Goal: Task Accomplishment & Management: Complete application form

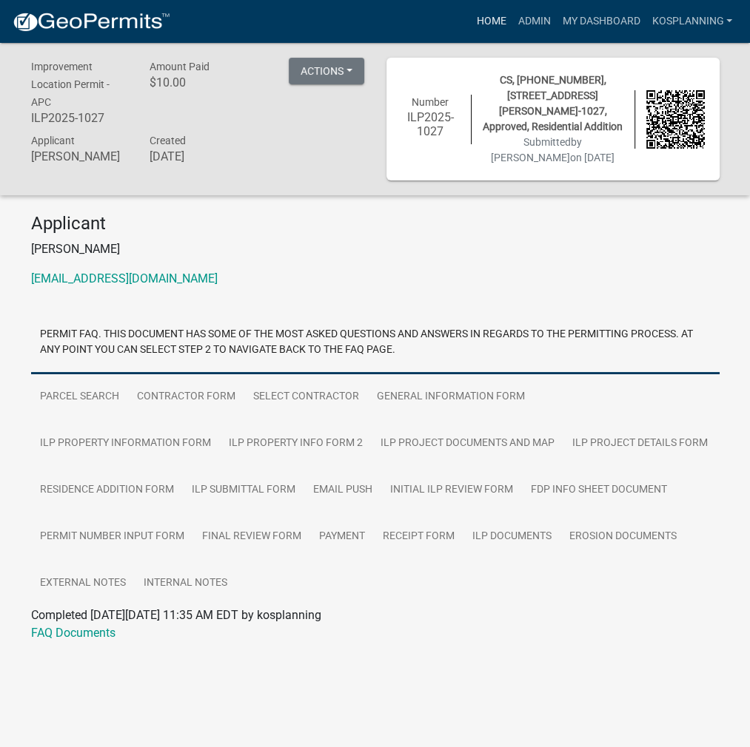
click at [476, 27] on link "Home" at bounding box center [490, 21] width 41 height 28
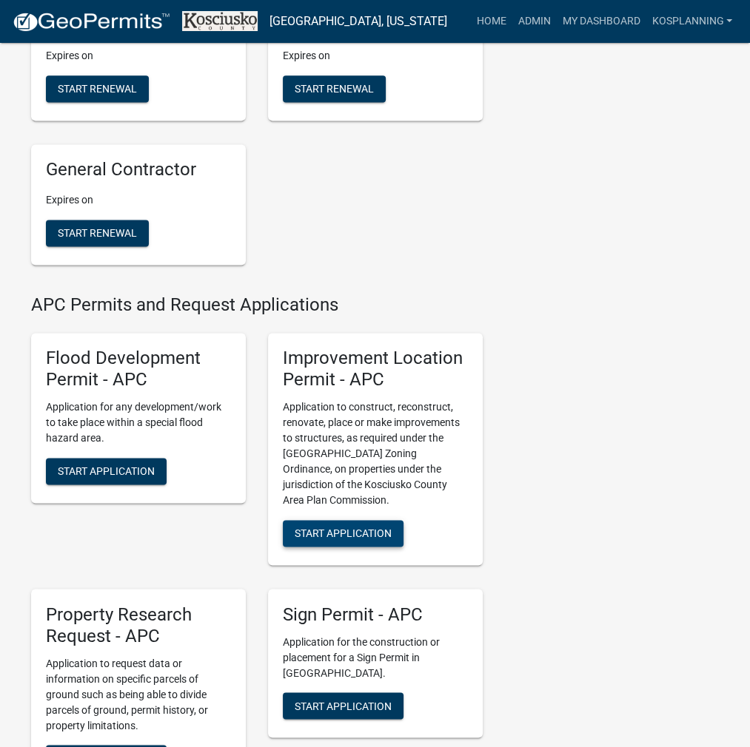
click at [328, 539] on span "Start Application" at bounding box center [342, 534] width 97 height 12
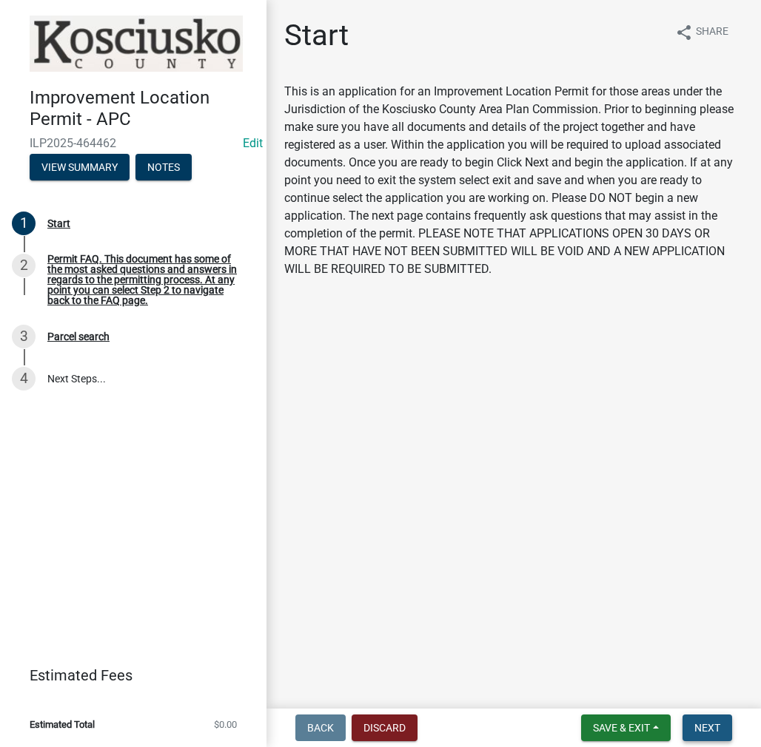
click at [701, 726] on span "Next" at bounding box center [707, 728] width 26 height 12
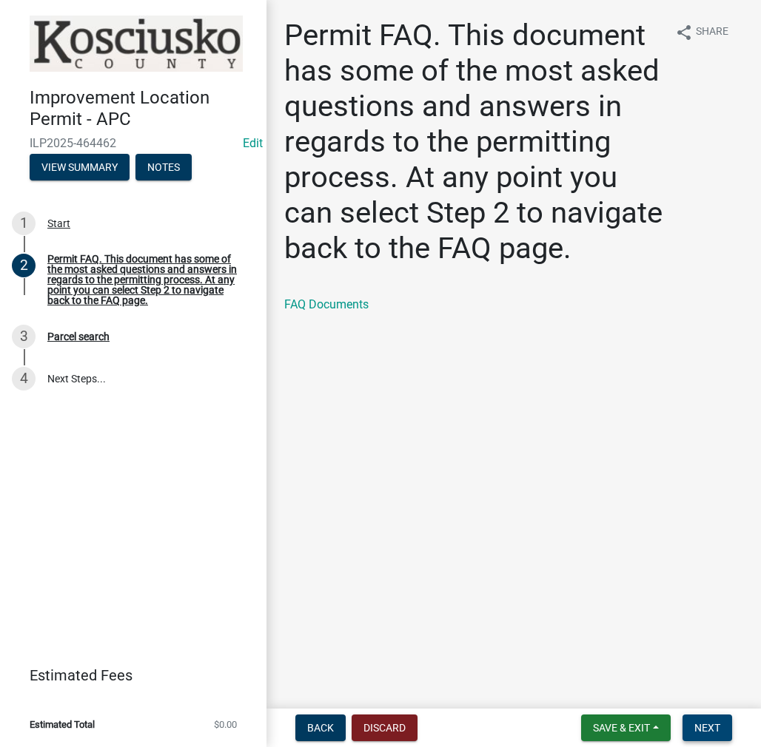
click at [707, 722] on span "Next" at bounding box center [707, 728] width 26 height 12
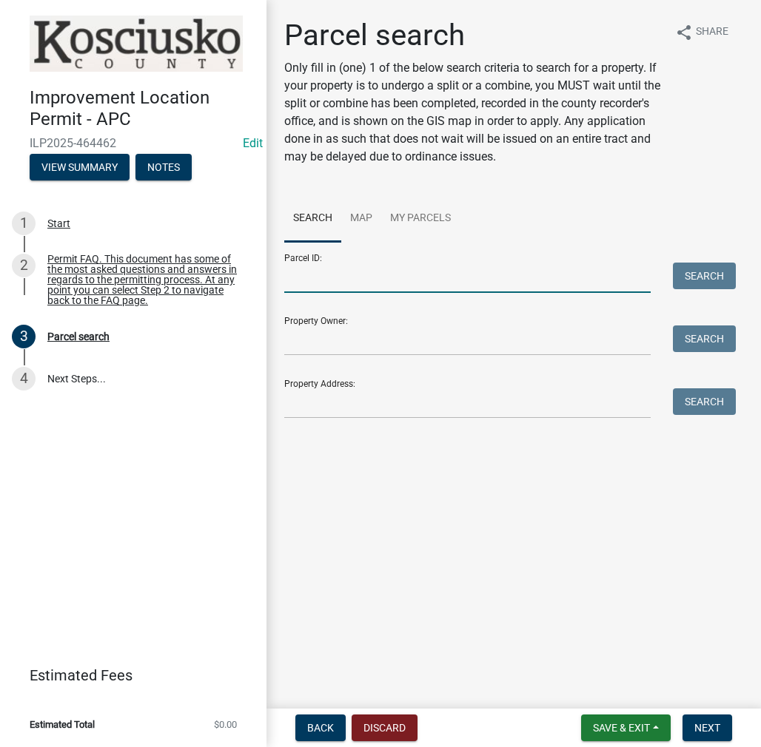
click at [341, 283] on input "Parcel ID:" at bounding box center [467, 278] width 366 height 30
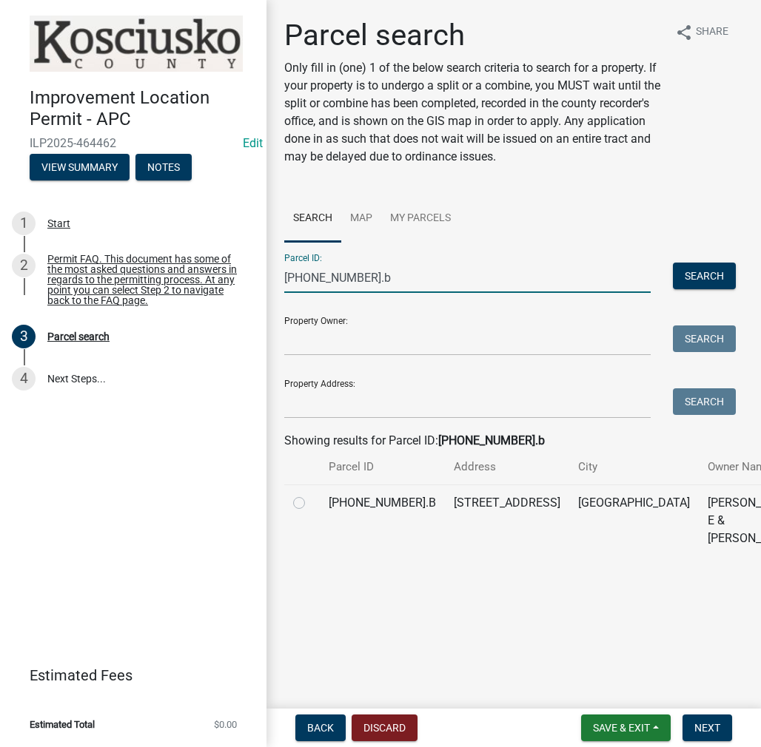
type input "[PHONE_NUMBER].b"
click at [311, 494] on label at bounding box center [311, 494] width 0 height 0
click at [311, 504] on input "radio" at bounding box center [316, 499] width 10 height 10
radio input "true"
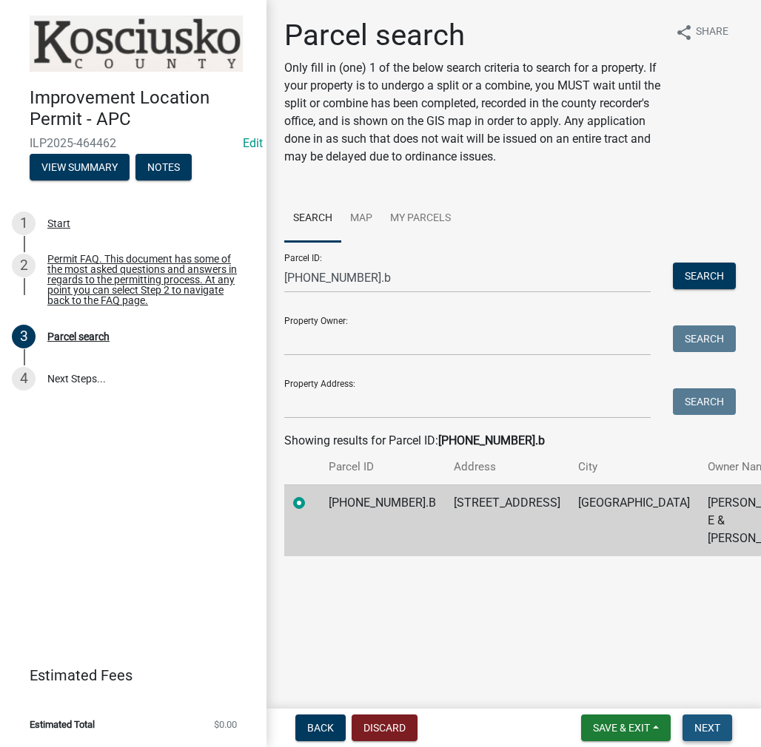
click at [713, 727] on span "Next" at bounding box center [707, 728] width 26 height 12
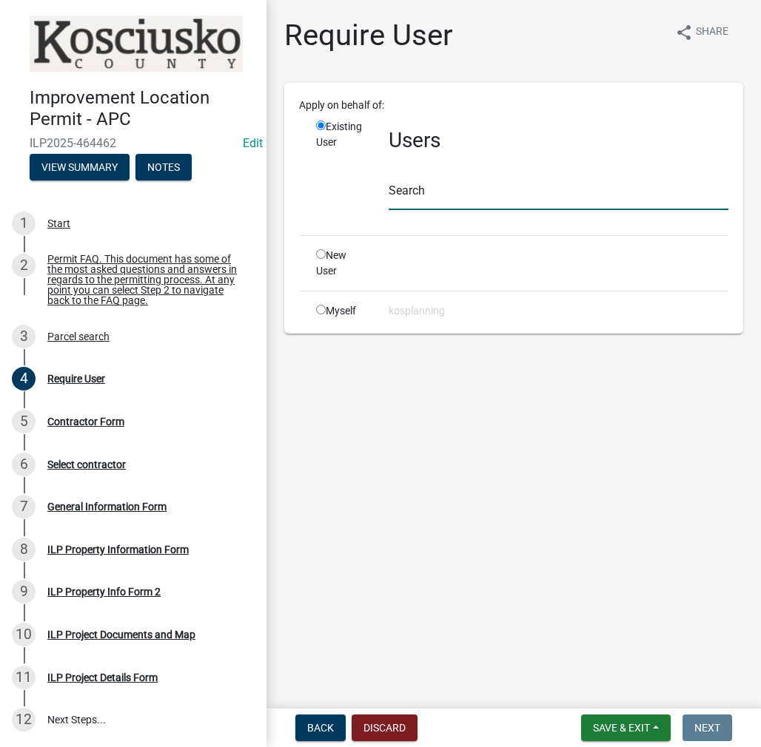
click at [431, 201] on input "text" at bounding box center [558, 195] width 340 height 30
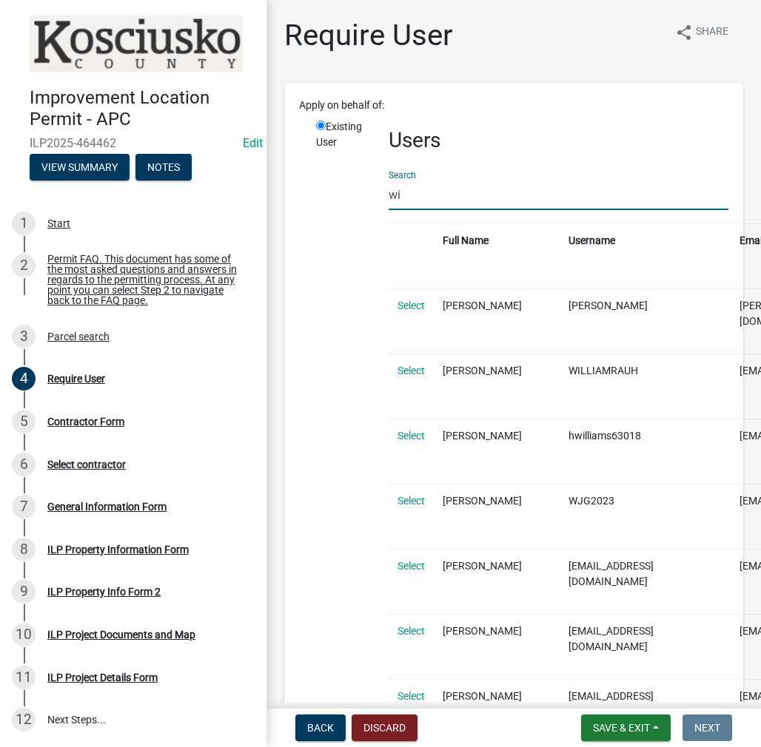
type input "w"
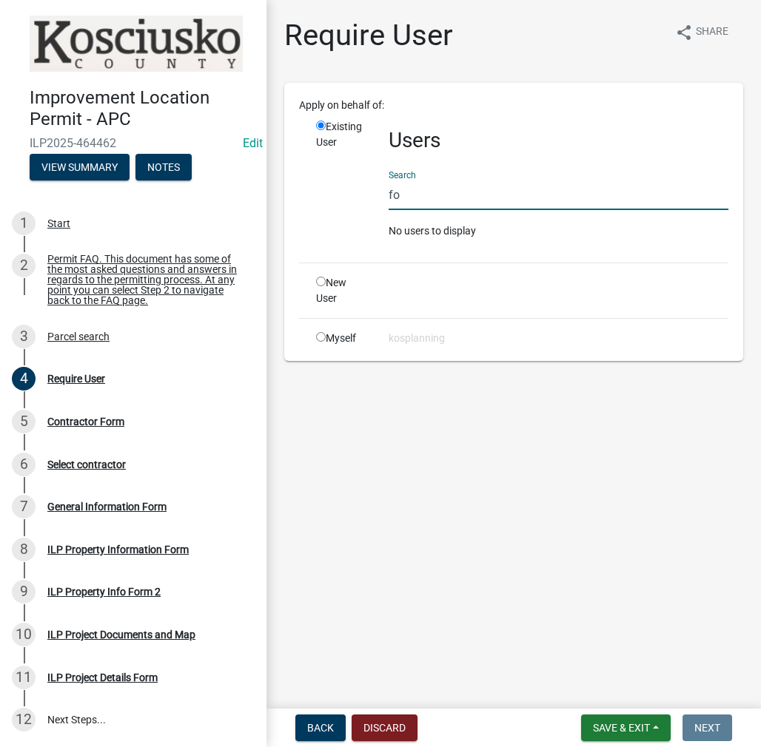
type input "f"
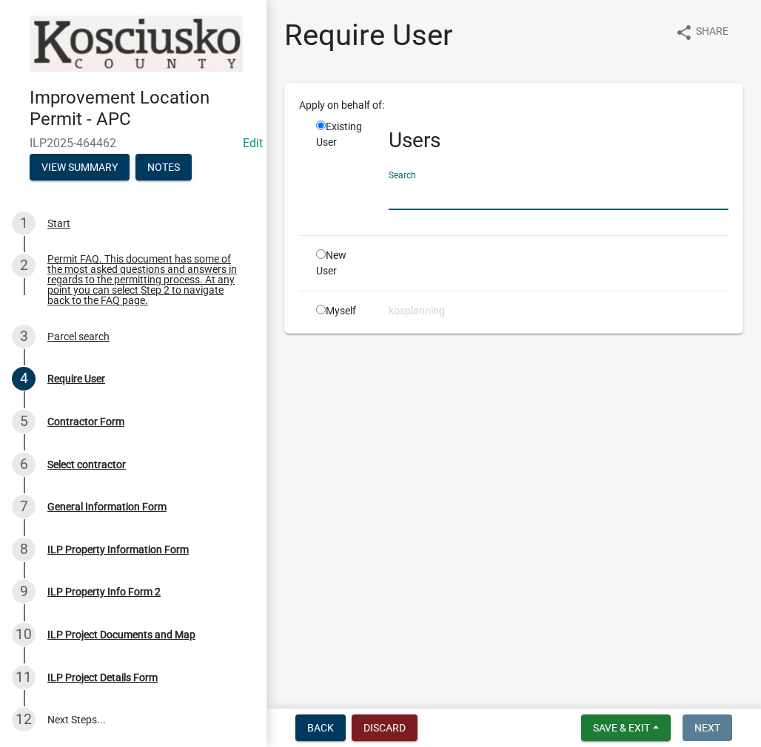
type input "w"
click at [399, 189] on input "text" at bounding box center [558, 195] width 340 height 30
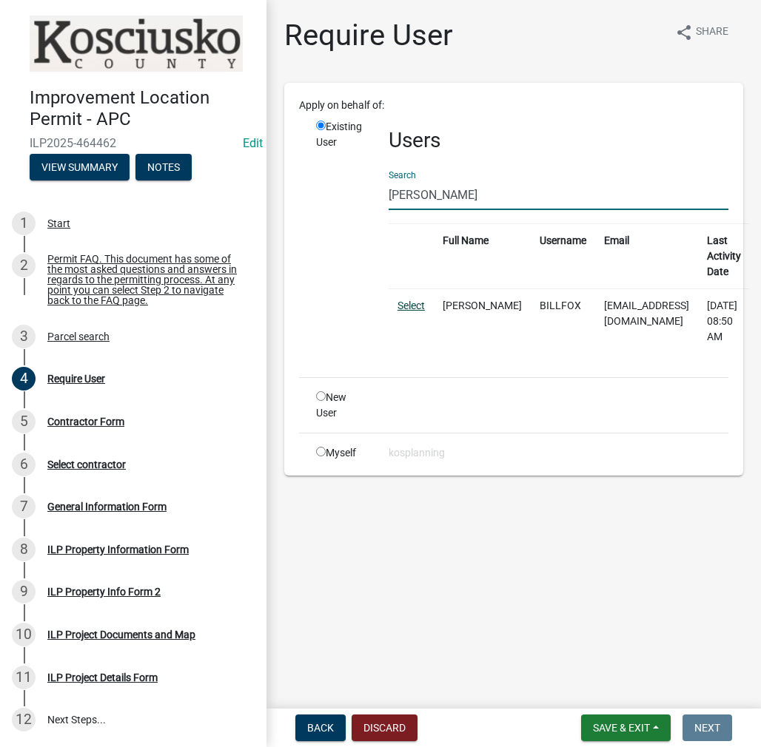
type input "[PERSON_NAME]"
click at [405, 303] on link "Select" at bounding box center [410, 306] width 27 height 12
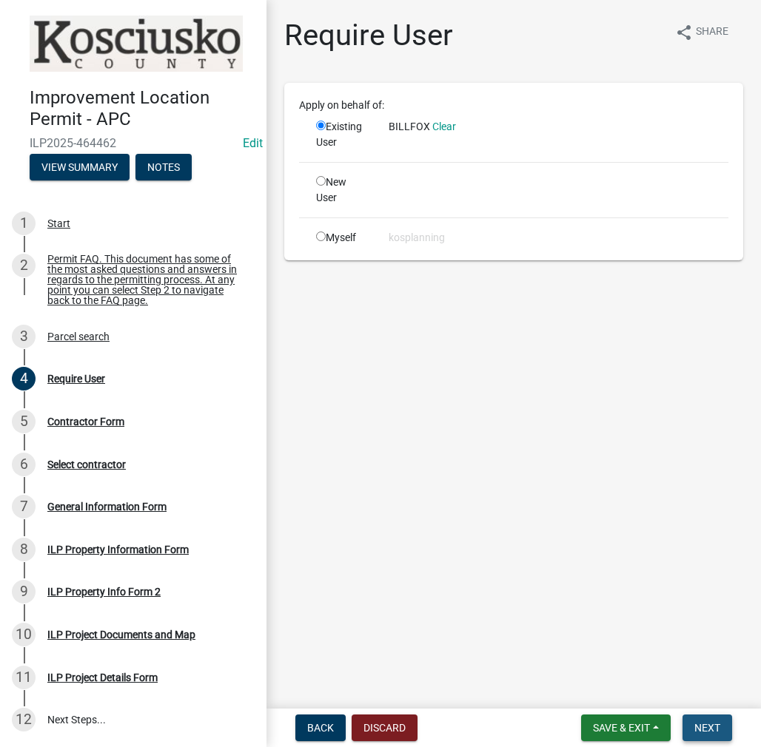
click at [709, 727] on span "Next" at bounding box center [707, 728] width 26 height 12
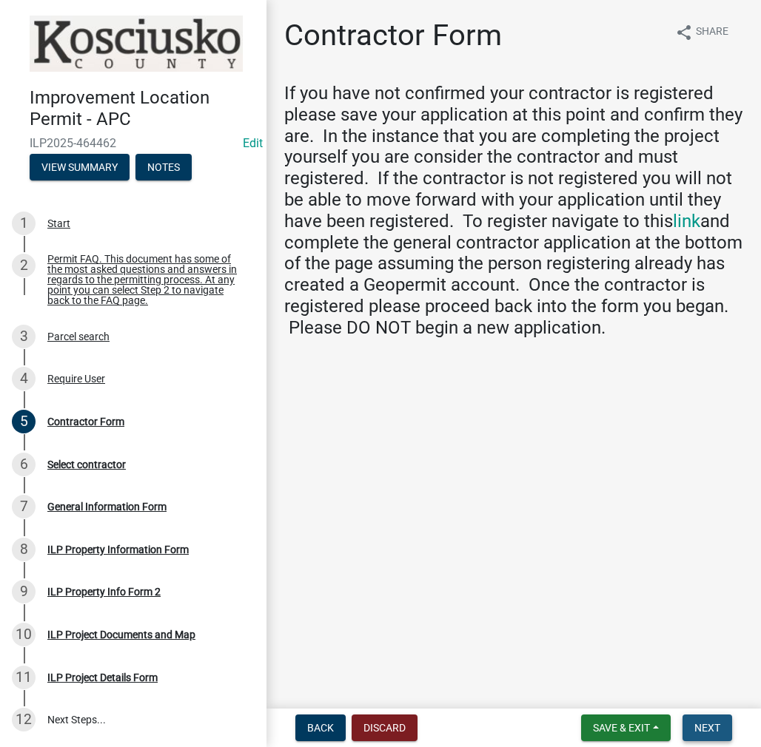
click at [694, 722] on span "Next" at bounding box center [707, 728] width 26 height 12
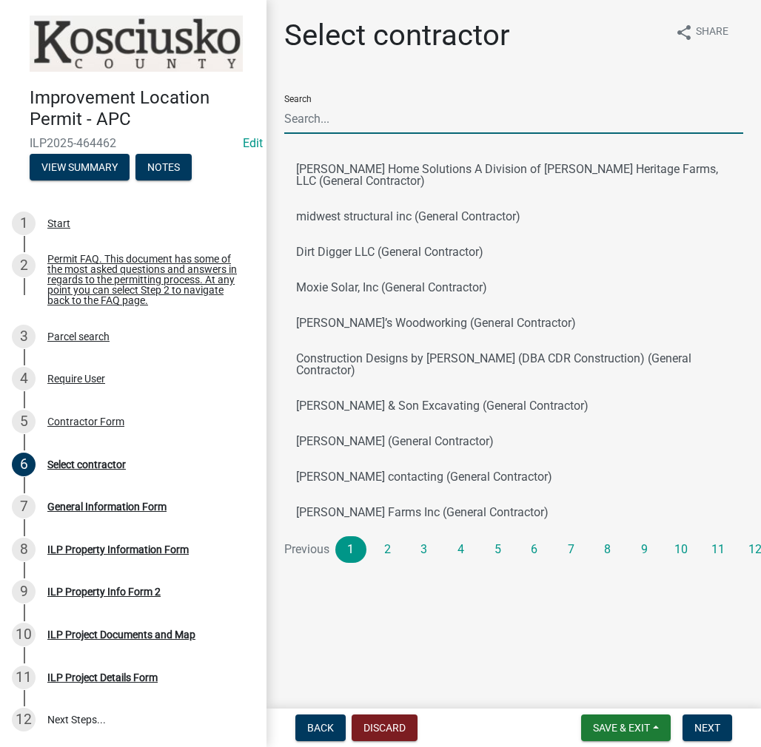
click at [329, 122] on input "Search" at bounding box center [513, 119] width 459 height 30
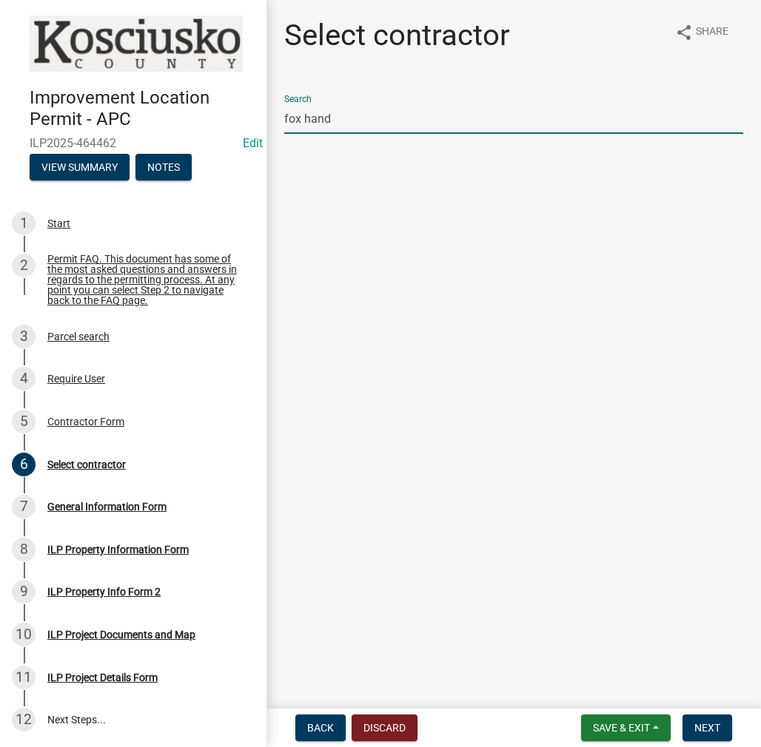
drag, startPoint x: 354, startPoint y: 131, endPoint x: 280, endPoint y: 113, distance: 76.1
click at [280, 113] on div "Select contractor share Share Search fox hand" at bounding box center [513, 94] width 481 height 153
click at [324, 123] on input "[PERSON_NAME]" at bounding box center [513, 119] width 459 height 30
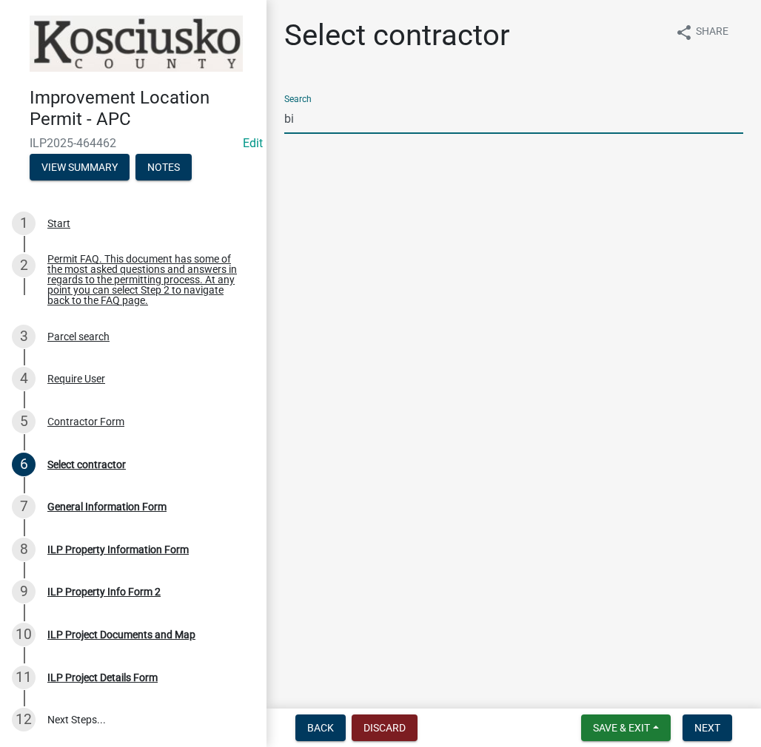
type input "b"
type input "FOX H"
click at [403, 164] on button "FOX HANDYMAN SERVICE (General Contractor)" at bounding box center [513, 170] width 459 height 36
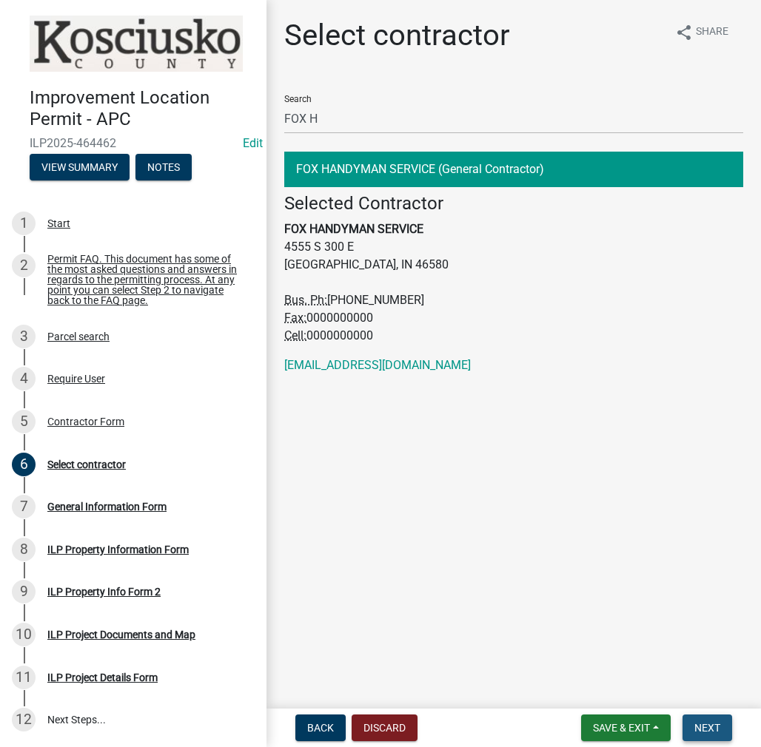
click at [708, 723] on span "Next" at bounding box center [707, 728] width 26 height 12
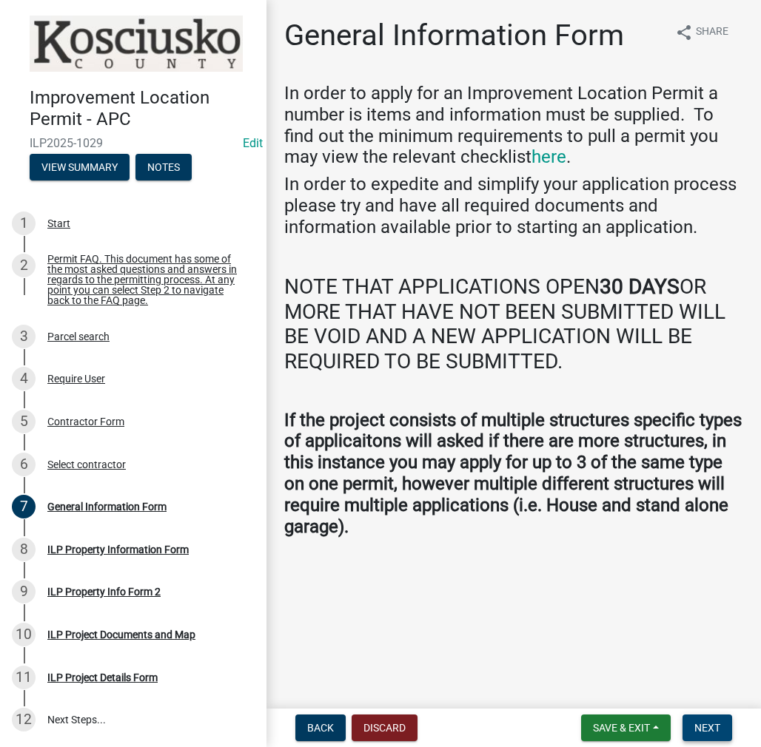
click at [713, 727] on span "Next" at bounding box center [707, 728] width 26 height 12
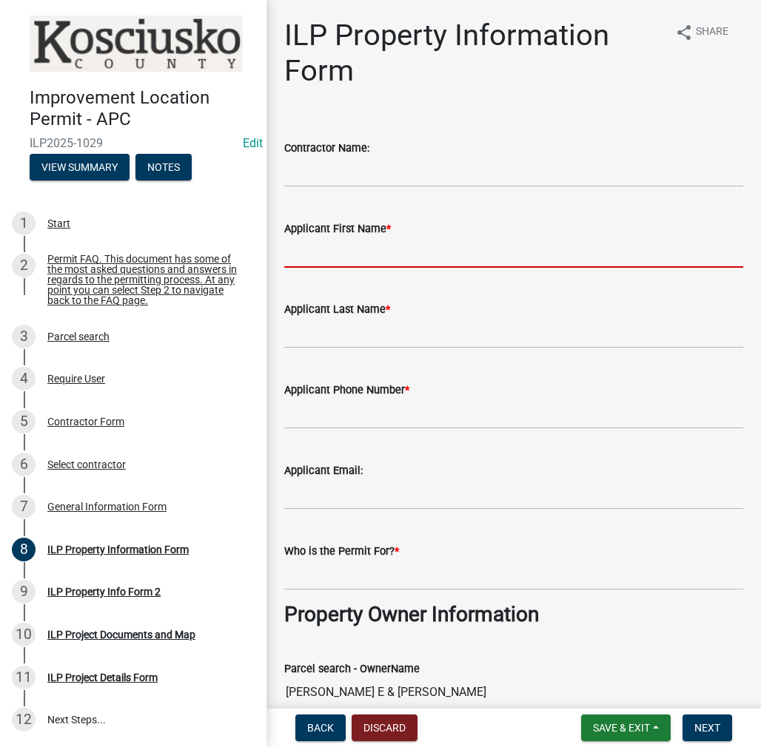
click at [346, 246] on input "Applicant First Name *" at bounding box center [513, 253] width 459 height 30
type input "b"
type input "BILL"
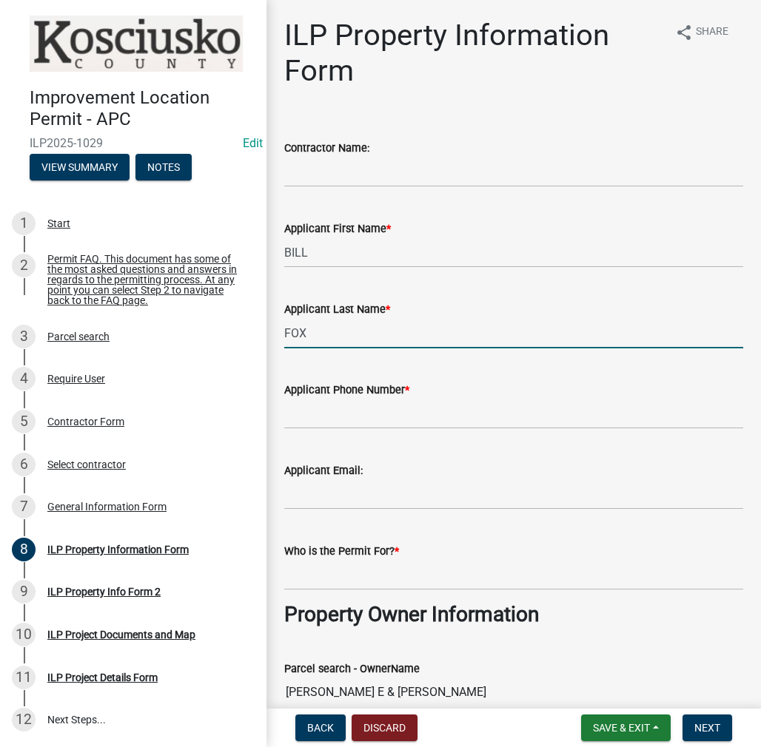
type input "FOX"
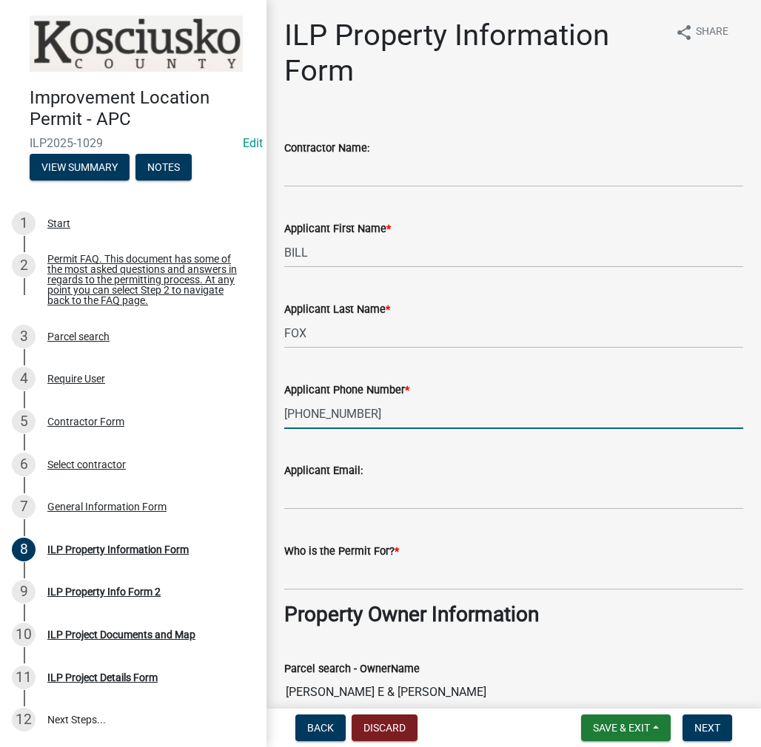
type input "[PHONE_NUMBER]"
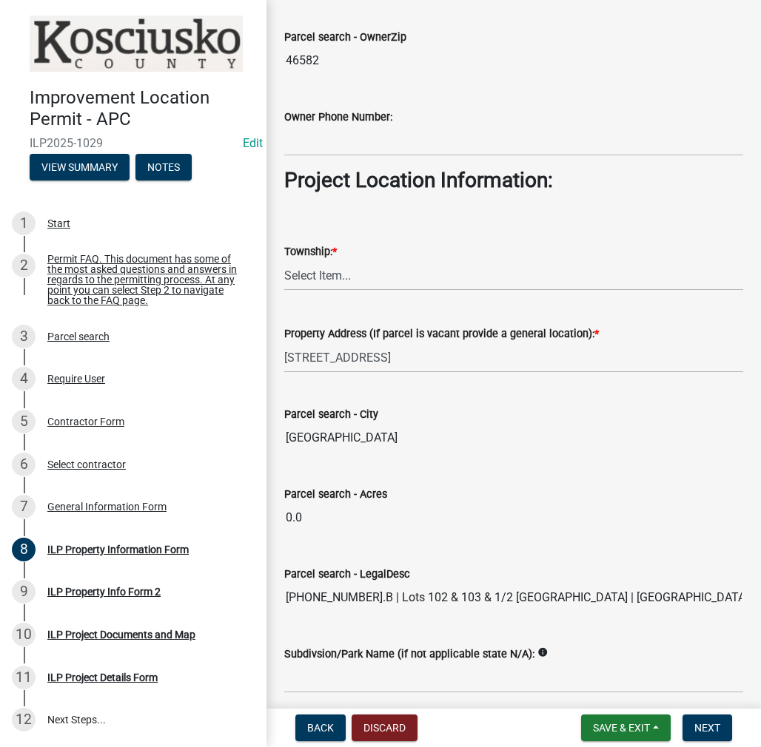
scroll to position [962, 0]
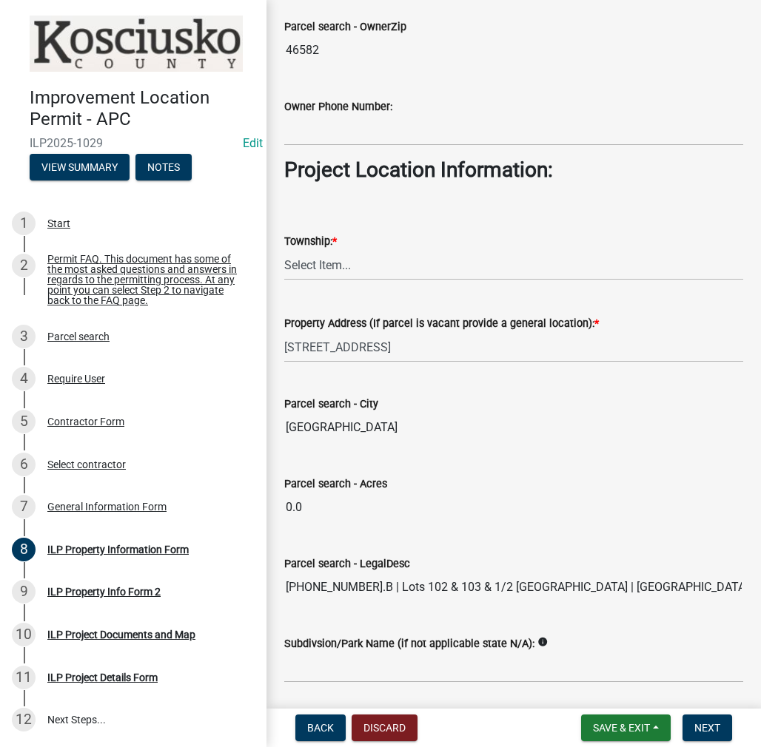
type input "[PERSON_NAME]"
click at [345, 269] on select "Select Item... [PERSON_NAME] - Elkhart Co Clay Etna [GEOGRAPHIC_DATA][PERSON_NA…" at bounding box center [513, 265] width 459 height 30
click at [284, 250] on select "Select Item... [PERSON_NAME] - Elkhart Co Clay Etna [GEOGRAPHIC_DATA][PERSON_NA…" at bounding box center [513, 265] width 459 height 30
select select "ce5e5af6-c6c5-4687-8c03-18a23ec22597"
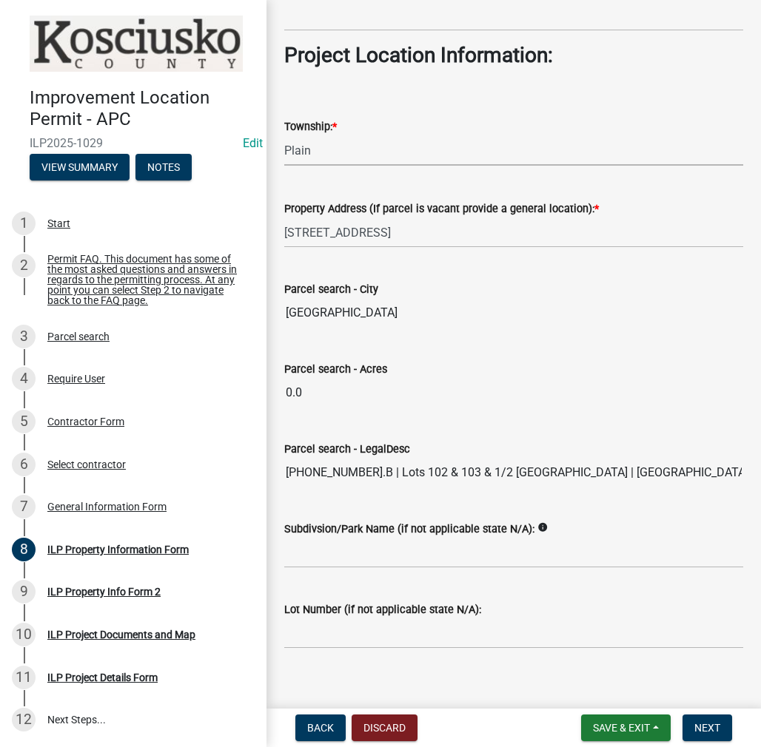
scroll to position [1089, 0]
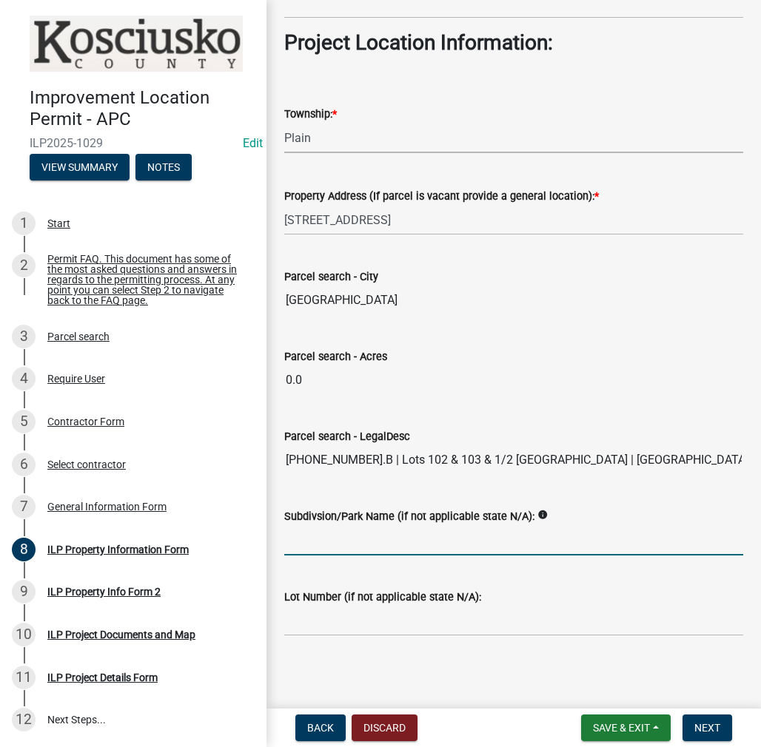
click at [329, 545] on input "Subdivsion/Park Name (if not applicable state N/A):" at bounding box center [513, 540] width 459 height 30
type input "OSWEGO"
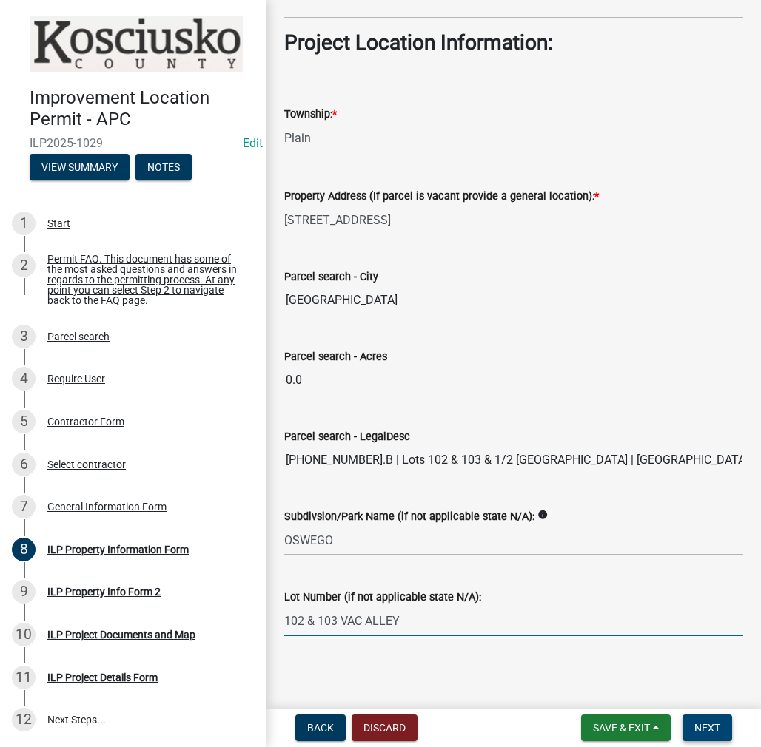
type input "102 & 103 VAC ALLEY"
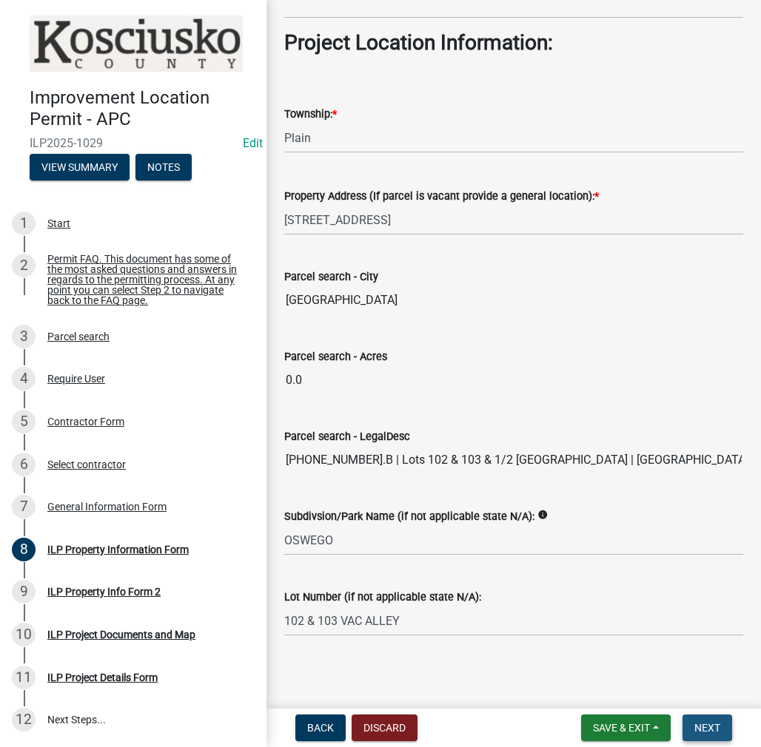
click at [710, 726] on span "Next" at bounding box center [707, 728] width 26 height 12
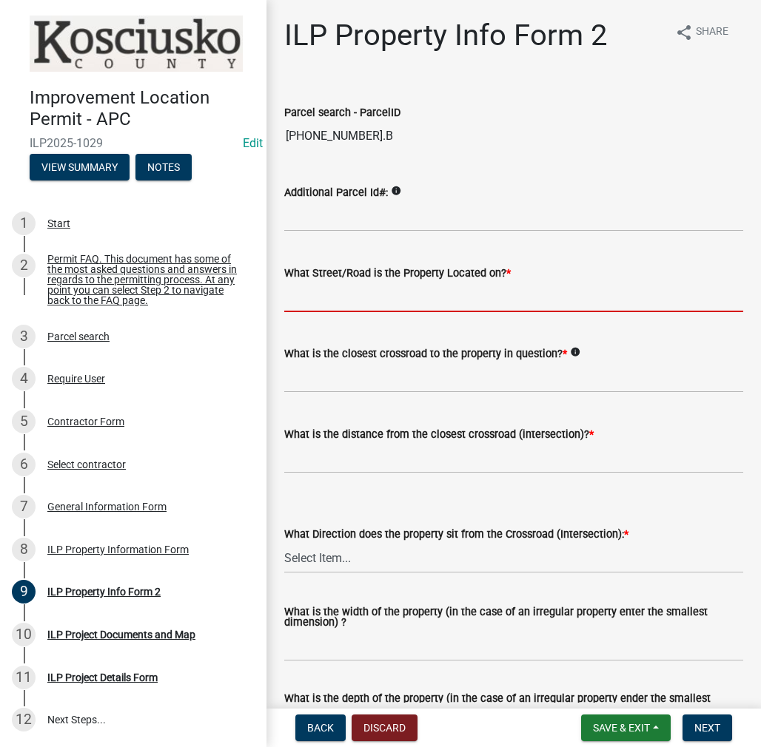
click at [307, 296] on input "What Street/Road is the Property Located on? *" at bounding box center [513, 297] width 459 height 30
type input "1ST ST"
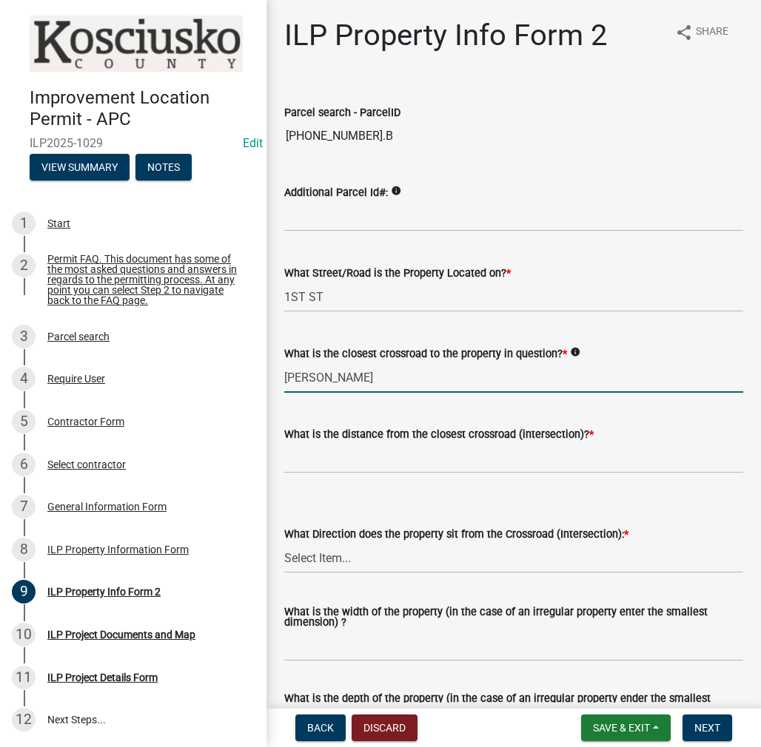
type input "[PERSON_NAME]"
type input "0"
select select "0609af41-fe40-4fa2-880d-6f54f567ae8e"
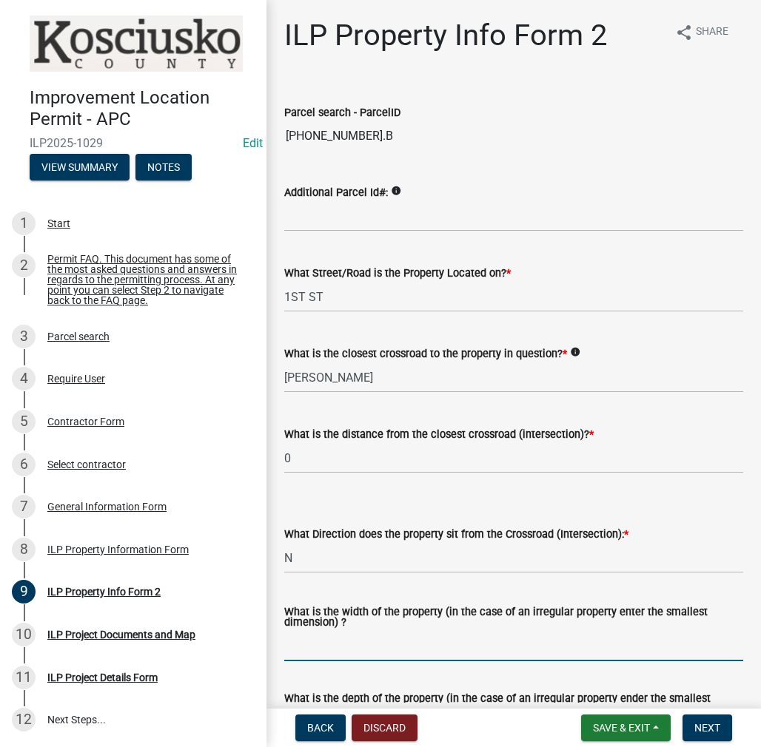
click at [335, 647] on input "What is the width of the property (in the case of an irregular property enter t…" at bounding box center [513, 646] width 459 height 30
type input "132"
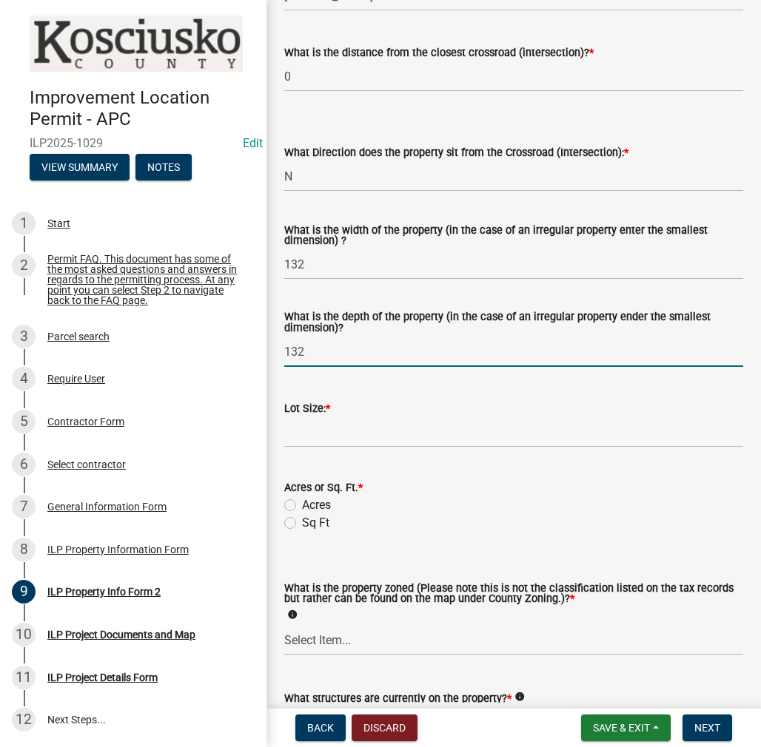
type input "132"
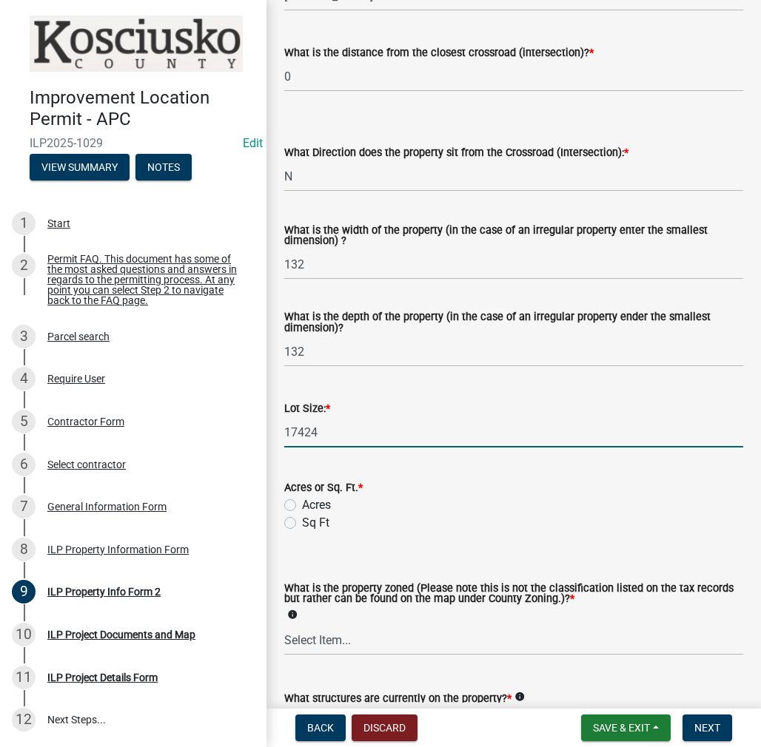
type input "17424"
click at [302, 514] on input "Sq Ft" at bounding box center [307, 519] width 10 height 10
radio input "true"
select select "1146270b-2111-4e23-bf7f-74ce85cf7041"
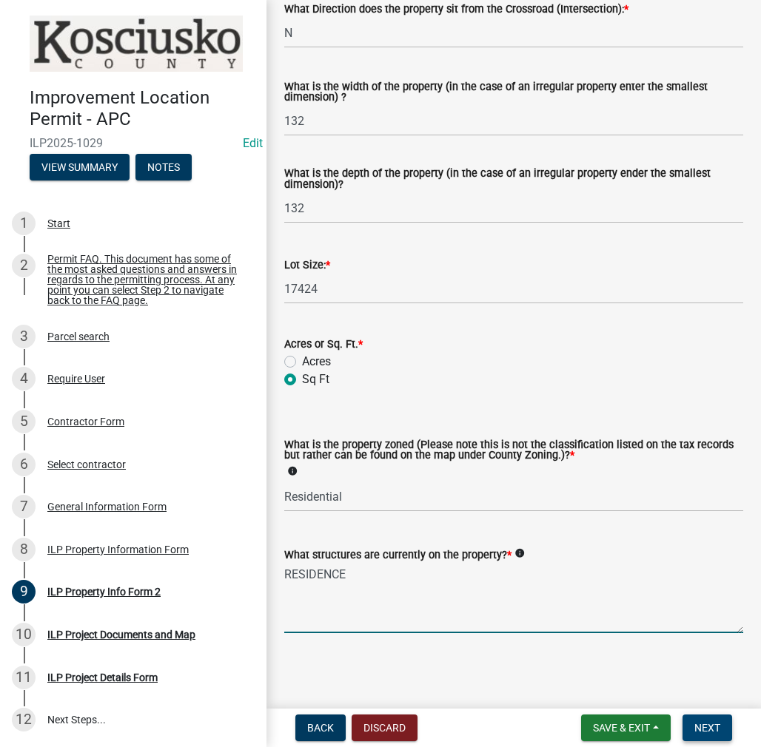
type textarea "RESIDENCE"
click at [709, 726] on span "Next" at bounding box center [707, 728] width 26 height 12
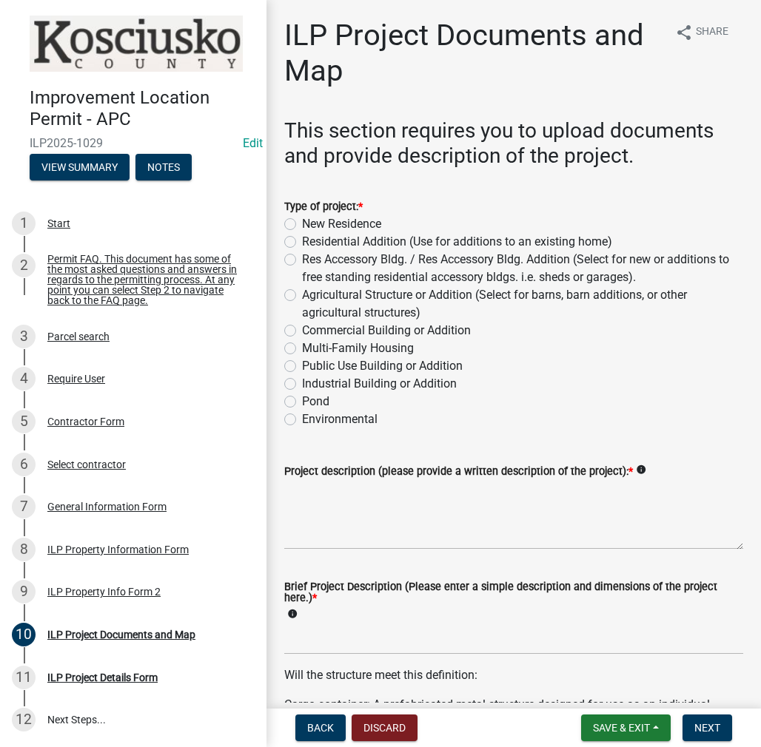
click at [302, 247] on label "Residential Addition (Use for additions to an existing home)" at bounding box center [457, 242] width 310 height 18
click at [302, 243] on input "Residential Addition (Use for additions to an existing home)" at bounding box center [307, 238] width 10 height 10
radio input "true"
click at [391, 507] on textarea "Project description (please provide a written description of the project): *" at bounding box center [513, 515] width 459 height 70
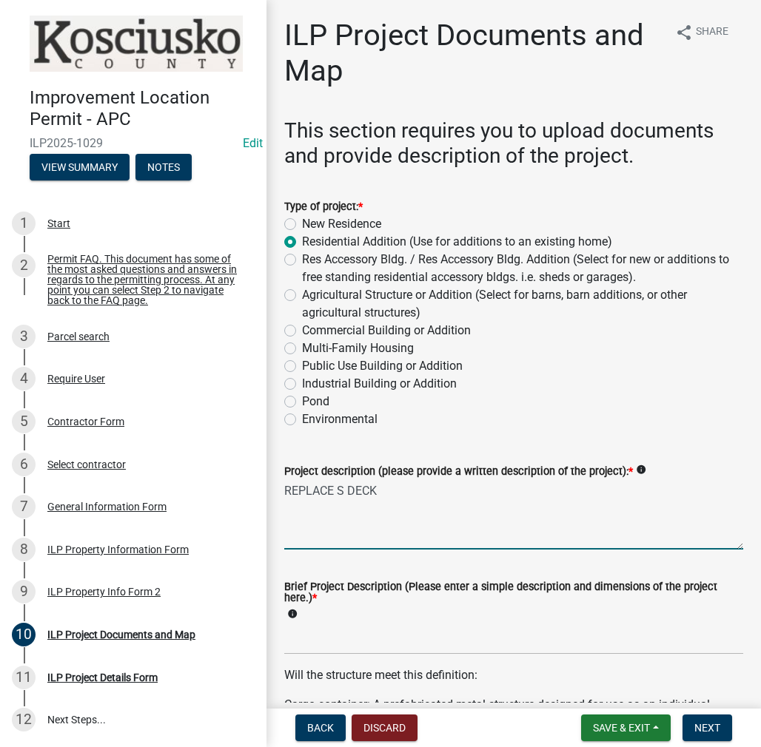
type textarea "REPLACE S DECK"
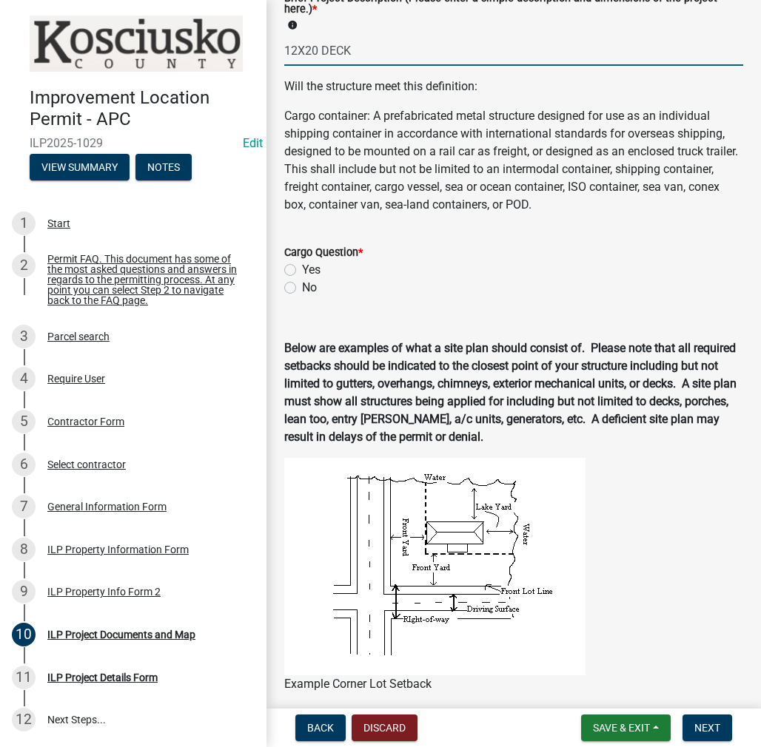
scroll to position [592, 0]
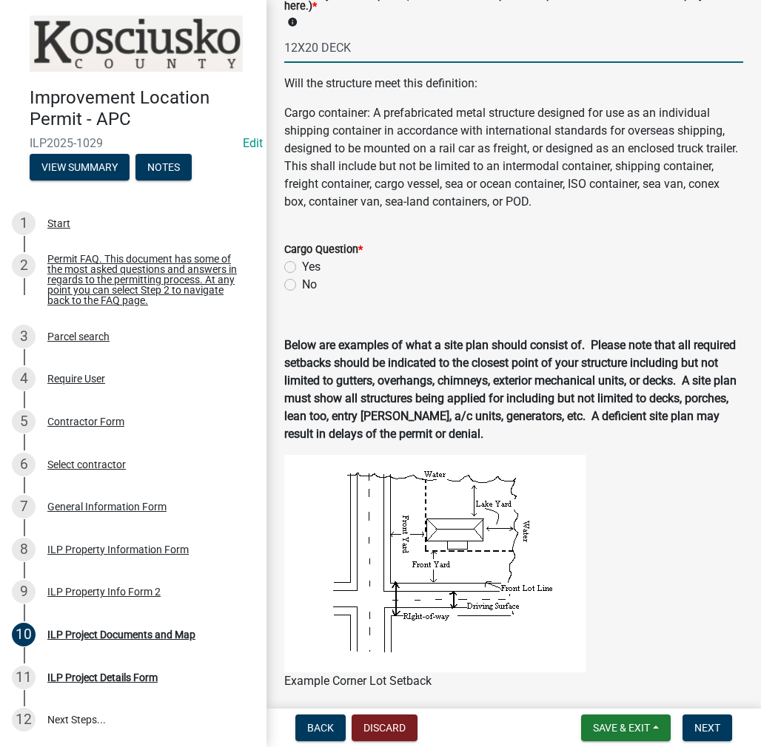
type input "12X20 DECK"
click at [302, 283] on label "No" at bounding box center [309, 285] width 15 height 18
click at [302, 283] on input "No" at bounding box center [307, 281] width 10 height 10
radio input "true"
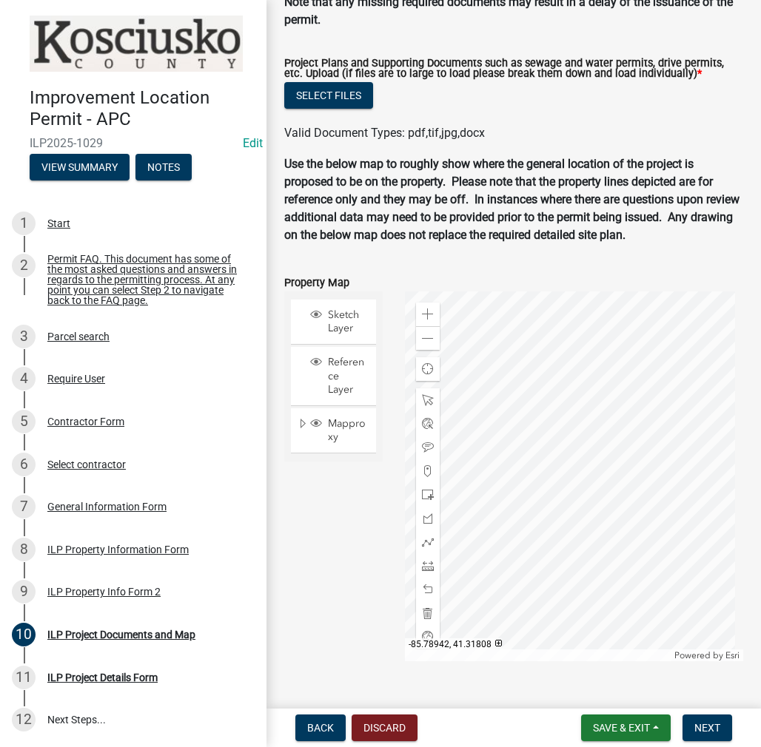
scroll to position [1676, 0]
click at [347, 91] on button "Select files" at bounding box center [328, 95] width 89 height 27
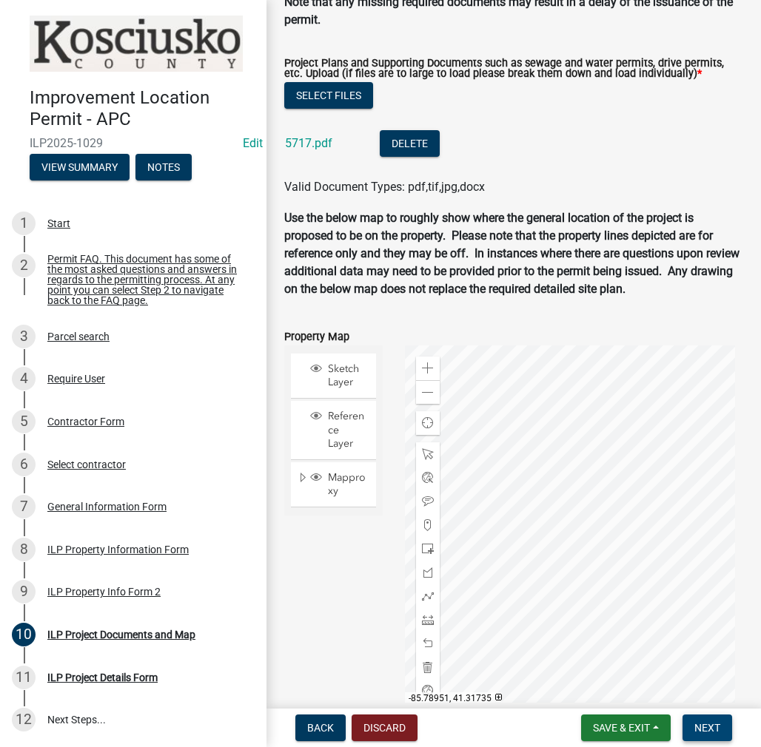
click at [704, 728] on span "Next" at bounding box center [707, 728] width 26 height 12
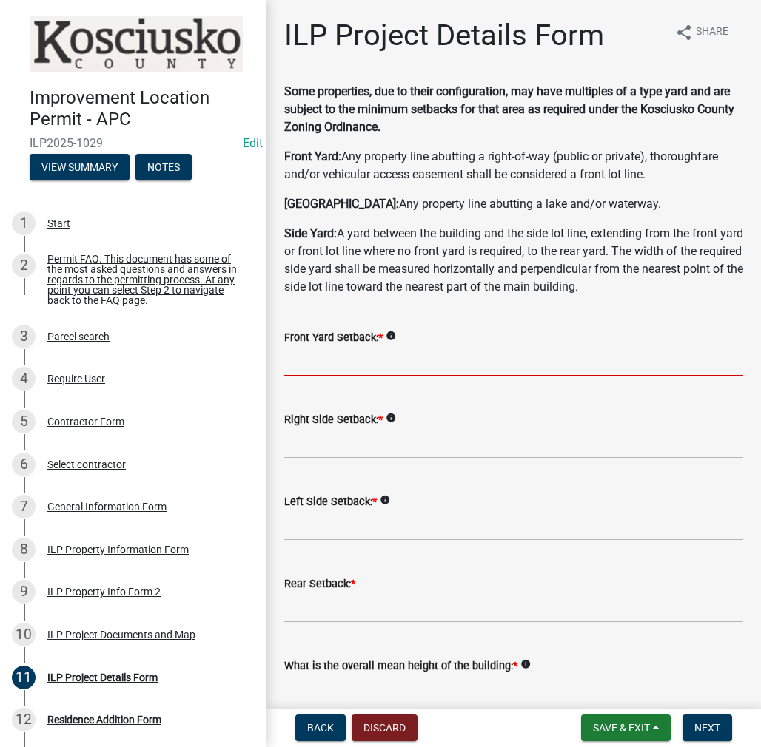
click at [321, 366] on input "text" at bounding box center [513, 361] width 459 height 30
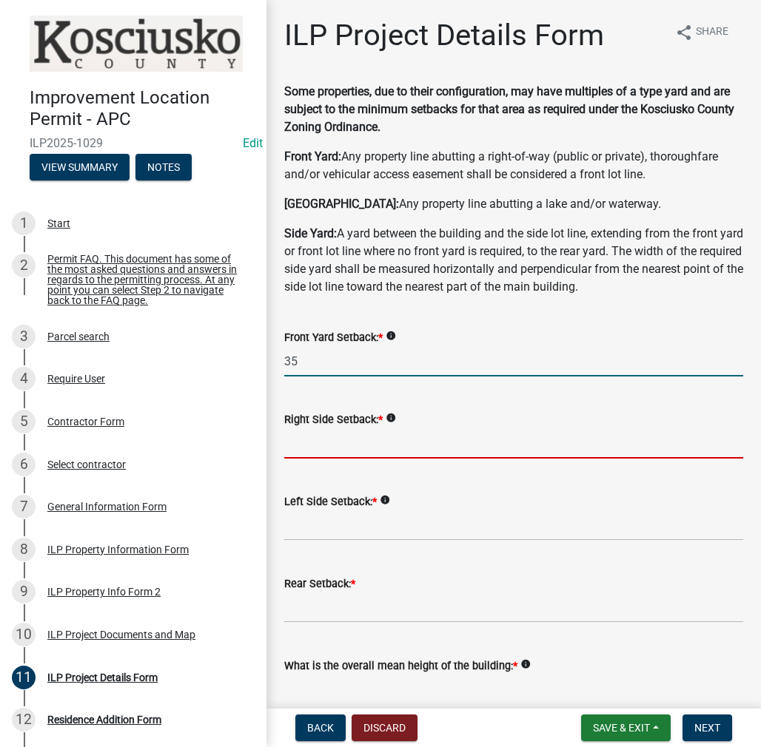
type input "35.0"
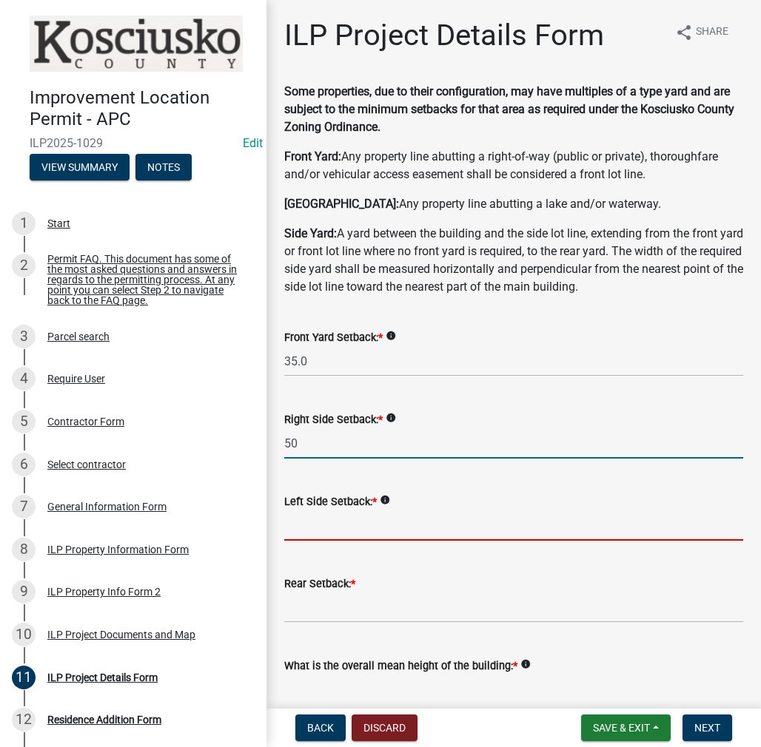
type input "50.0"
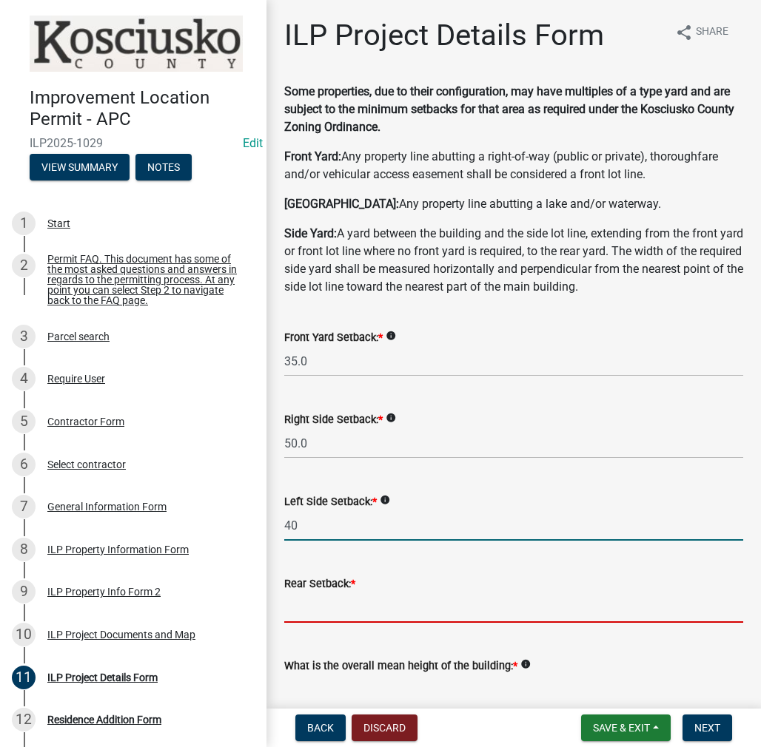
type input "40.0"
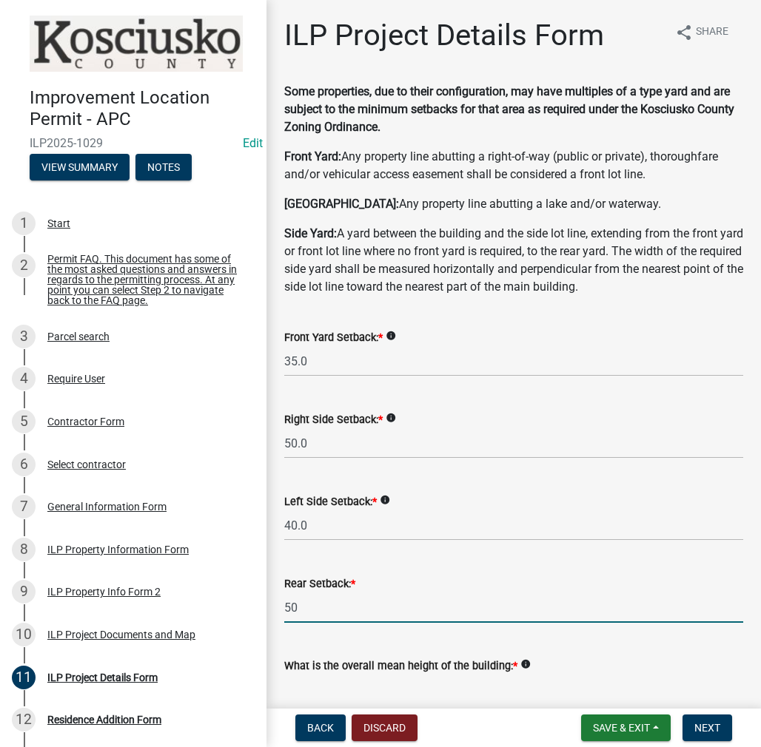
type input "50.0"
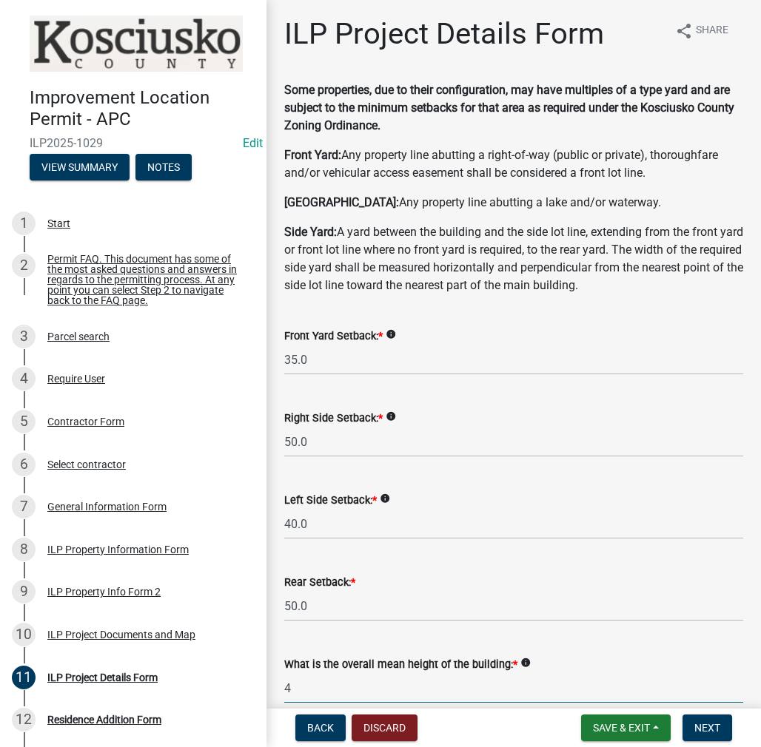
type input "4.0"
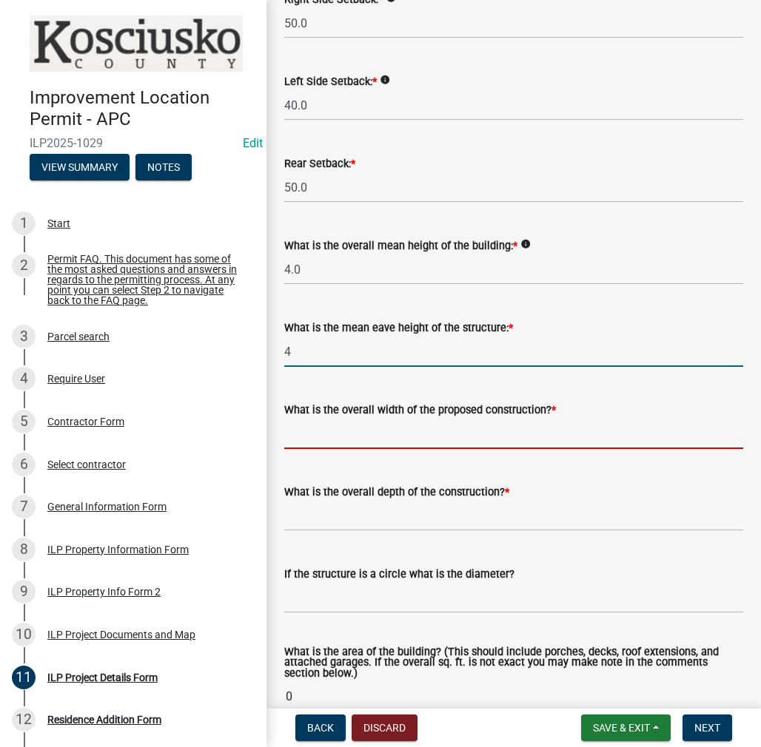
type input "4.0"
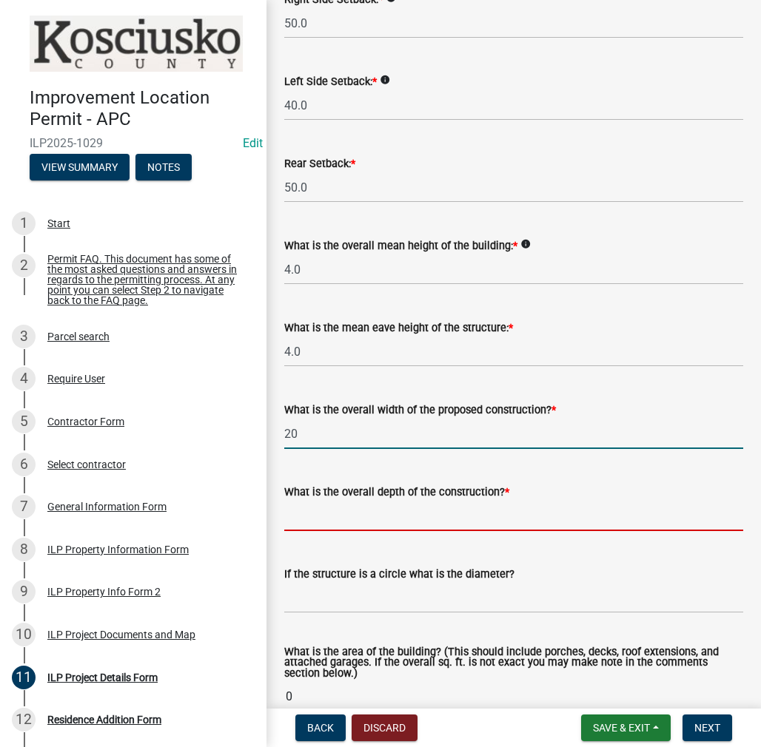
type input "20.00"
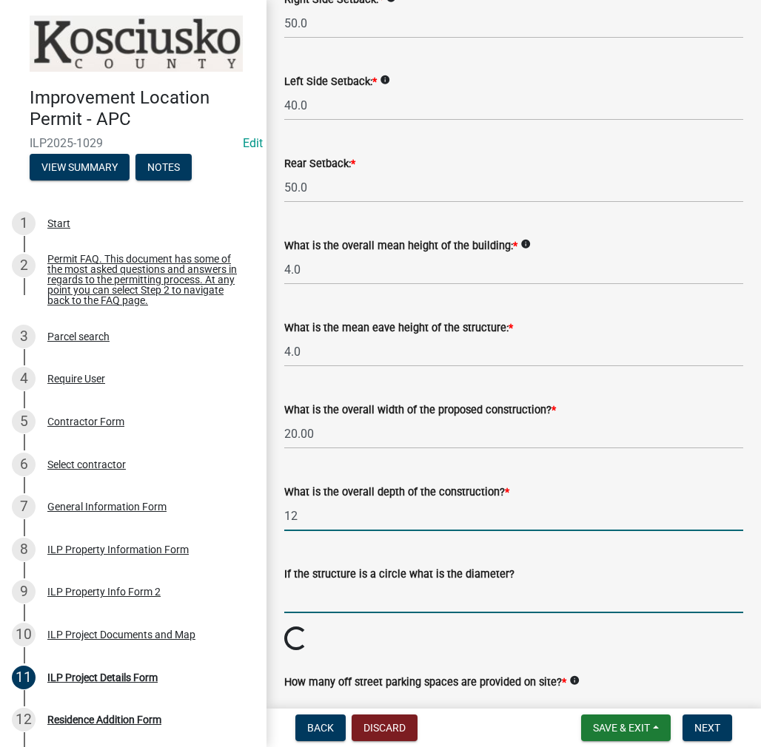
type input "12.00"
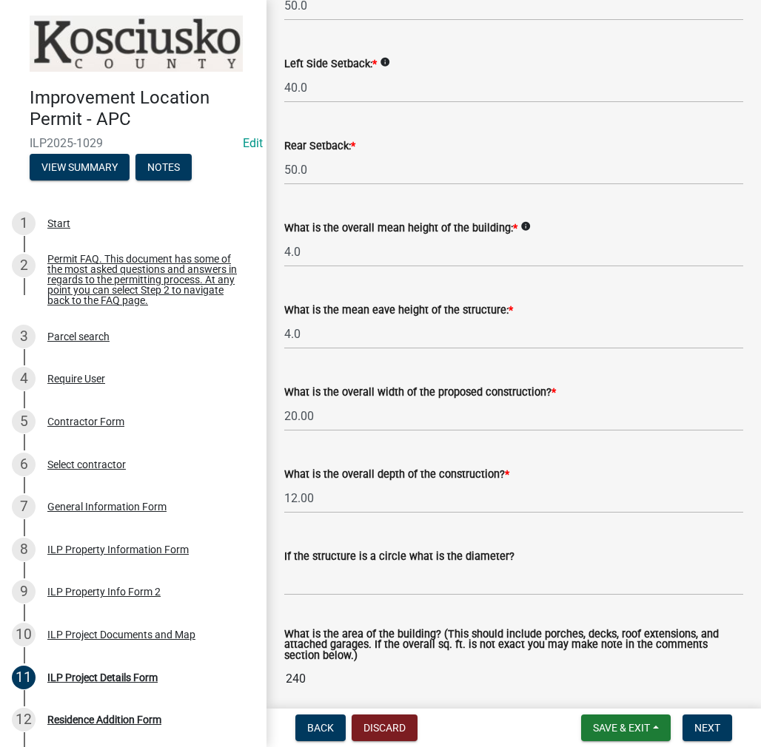
scroll to position [965, 0]
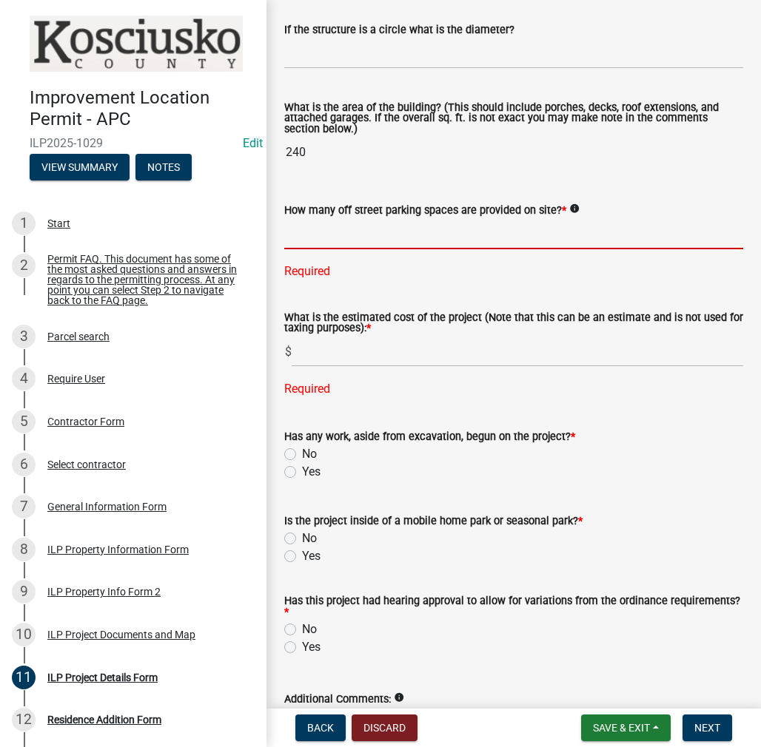
click at [366, 229] on input "text" at bounding box center [513, 234] width 459 height 30
type input "2"
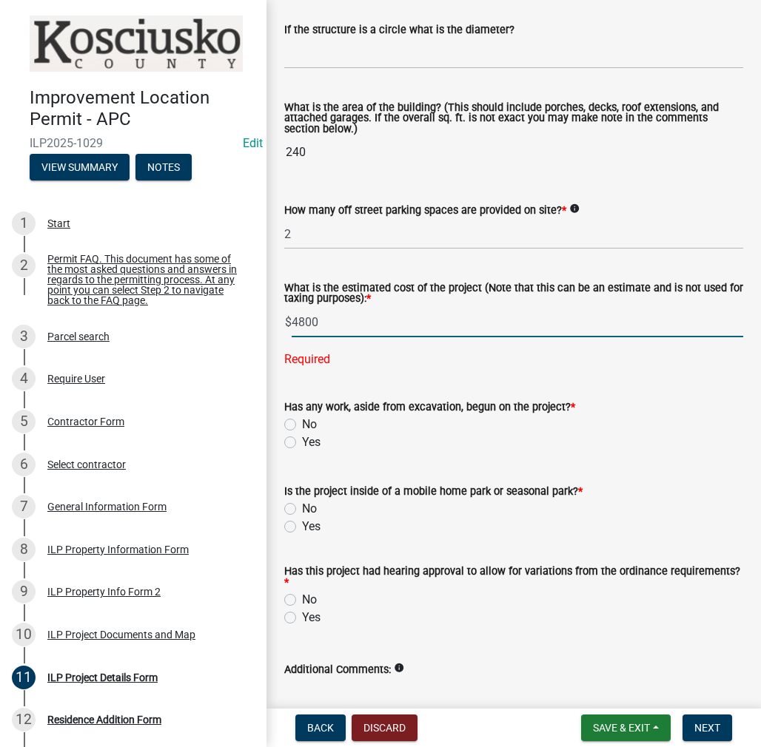
type input "4800"
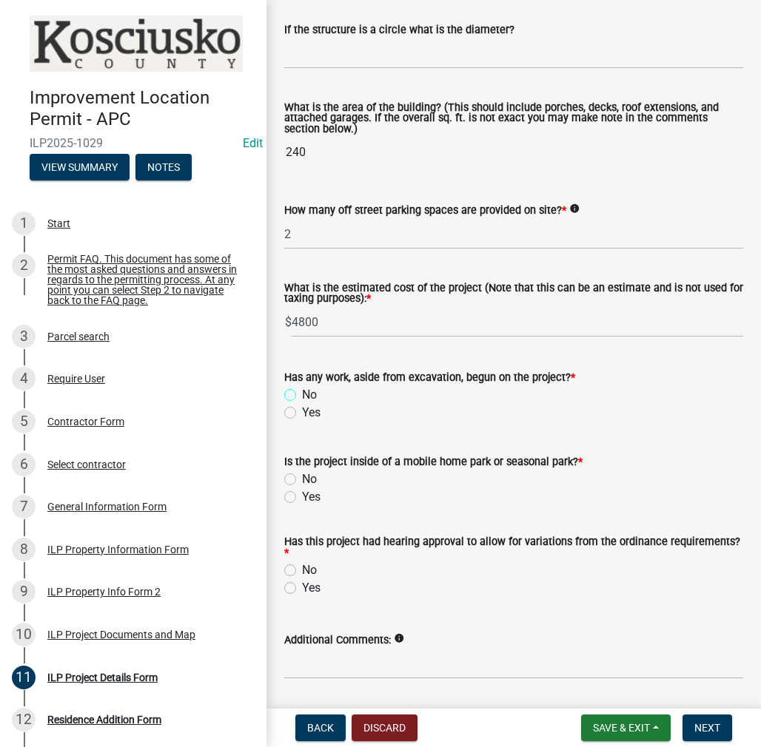
click at [302, 386] on input "No" at bounding box center [307, 391] width 10 height 10
radio input "true"
click at [302, 471] on input "No" at bounding box center [307, 476] width 10 height 10
radio input "true"
click at [302, 562] on input "No" at bounding box center [307, 567] width 10 height 10
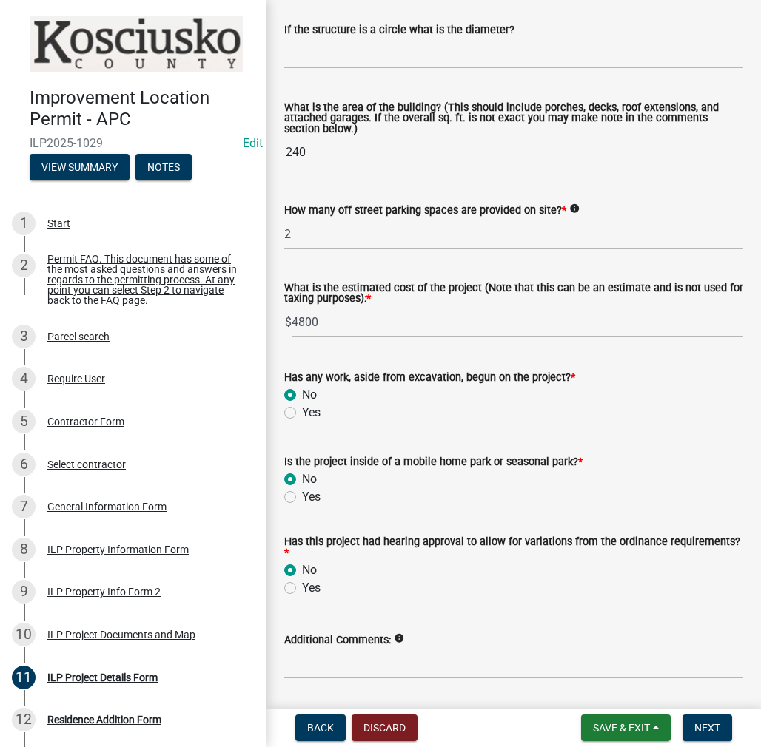
radio input "true"
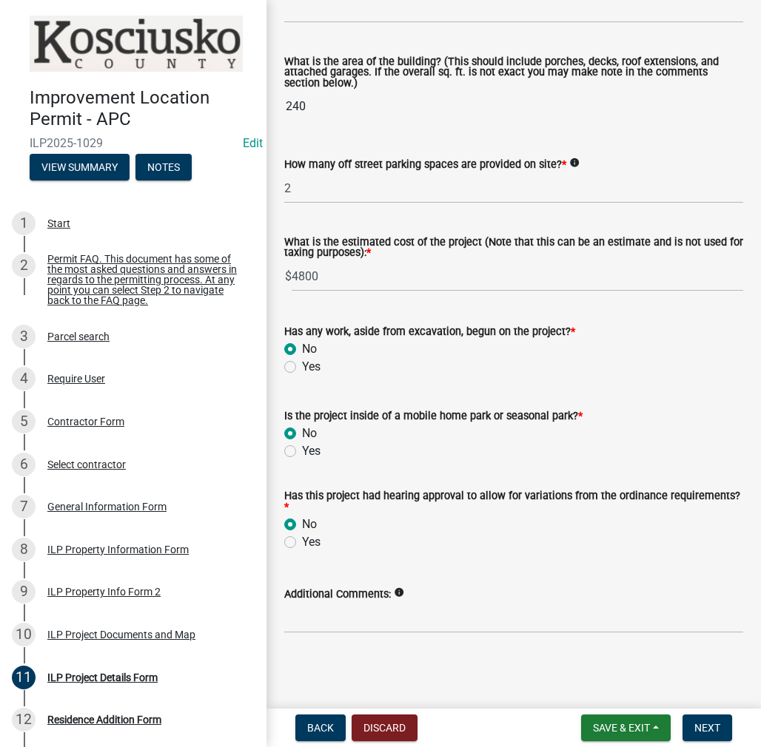
scroll to position [1011, 0]
click at [710, 727] on span "Next" at bounding box center [707, 728] width 26 height 12
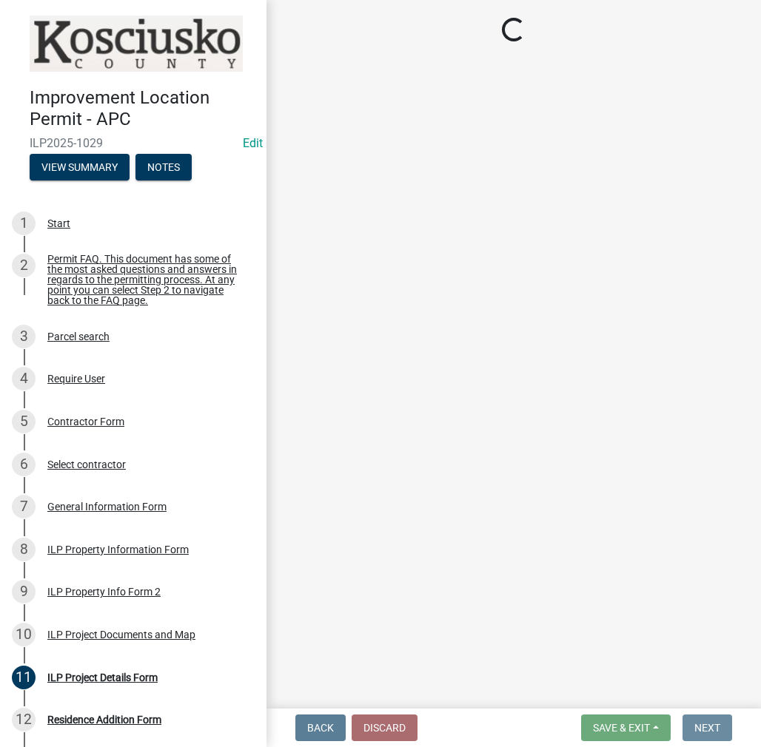
scroll to position [0, 0]
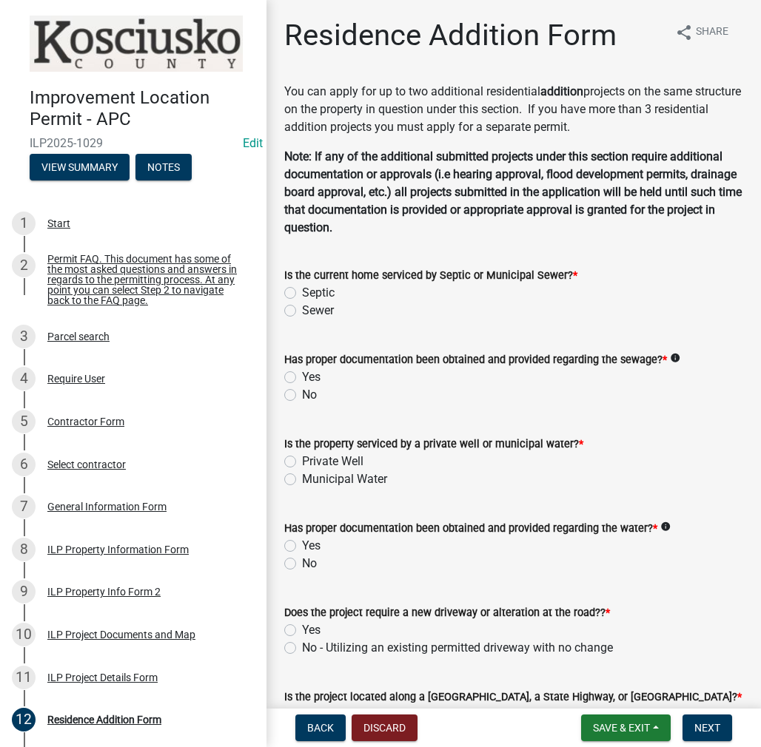
click at [302, 294] on label "Septic" at bounding box center [318, 293] width 33 height 18
click at [302, 294] on input "Septic" at bounding box center [307, 289] width 10 height 10
radio input "true"
click at [283, 399] on div "Has proper documentation been obtained and provided regarding the sewage? * inf…" at bounding box center [513, 368] width 481 height 71
click at [302, 394] on label "No" at bounding box center [309, 395] width 15 height 18
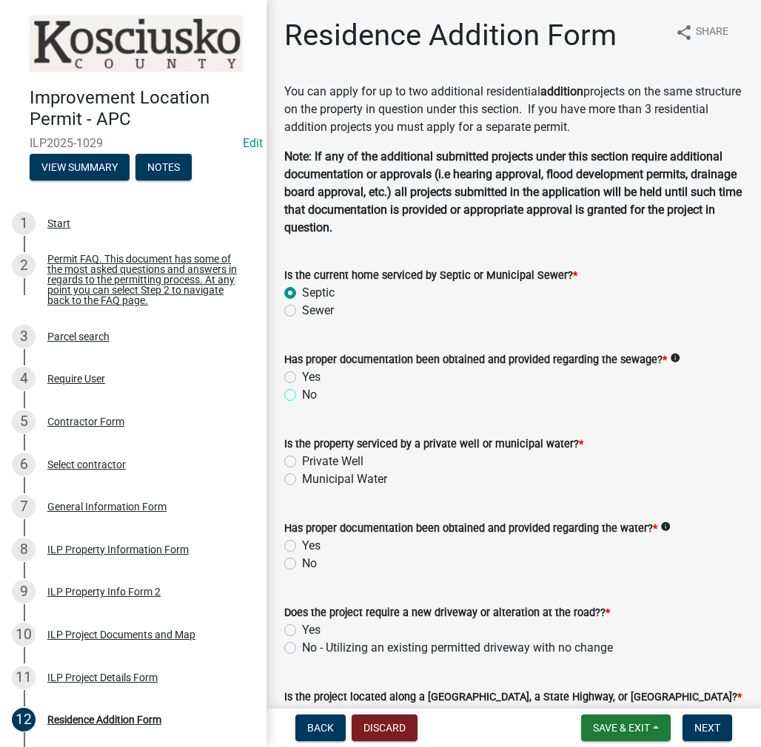
click at [302, 394] on input "No" at bounding box center [307, 391] width 10 height 10
radio input "true"
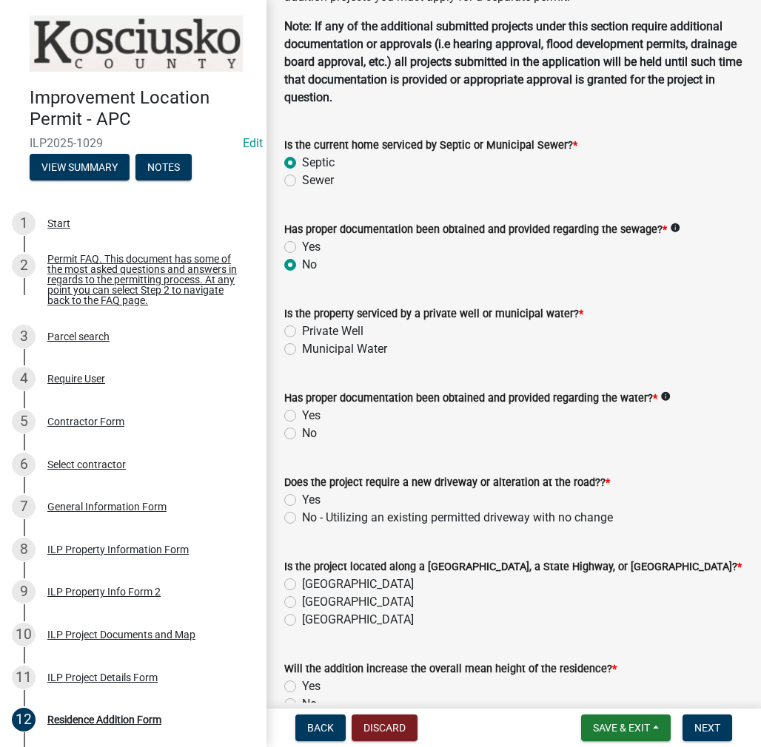
scroll to position [222, 0]
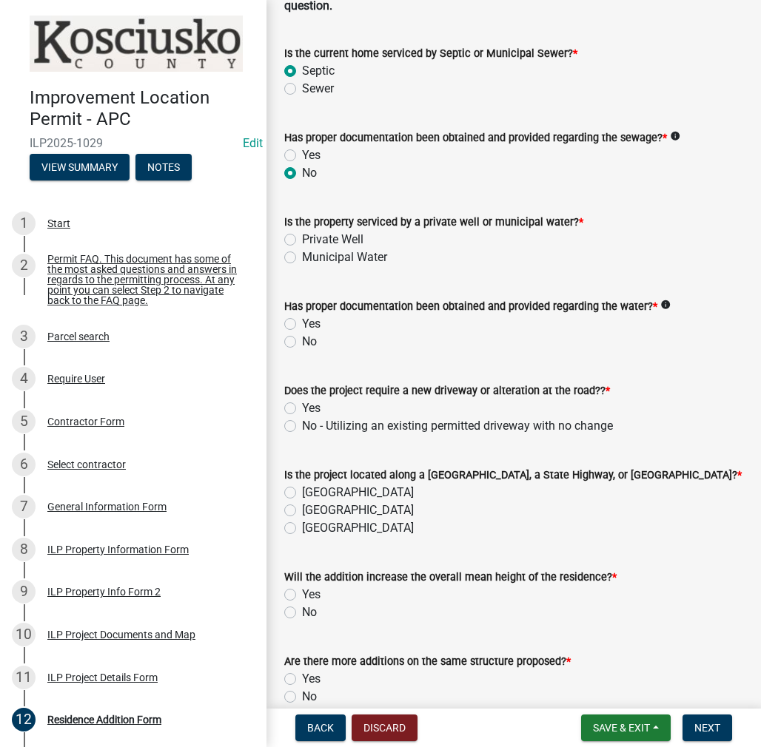
click at [302, 154] on label "Yes" at bounding box center [311, 155] width 18 height 18
click at [302, 154] on input "Yes" at bounding box center [307, 151] width 10 height 10
radio input "true"
click at [302, 240] on label "Private Well" at bounding box center [332, 240] width 61 height 18
click at [302, 240] on input "Private Well" at bounding box center [307, 236] width 10 height 10
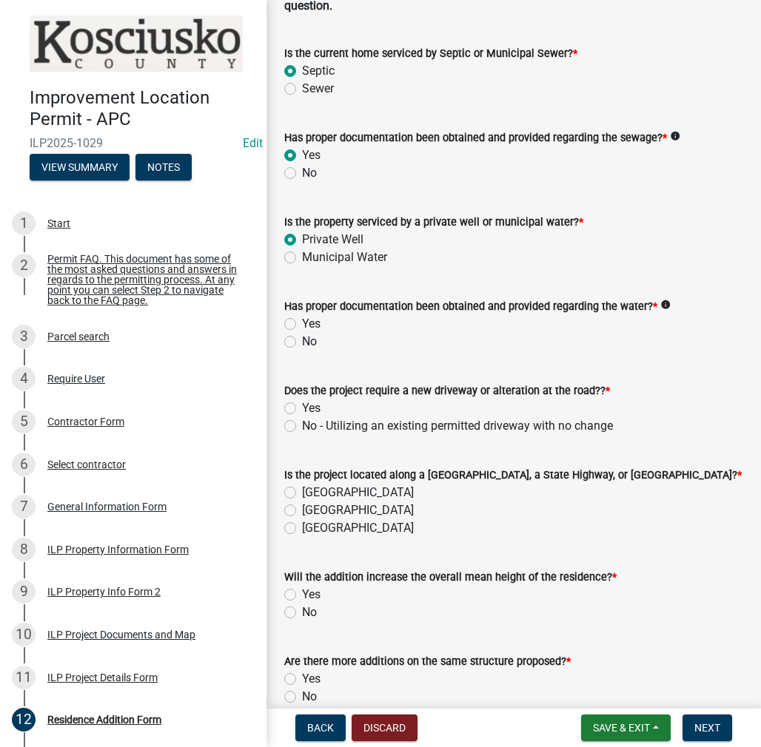
radio input "true"
click at [302, 328] on label "Yes" at bounding box center [311, 324] width 18 height 18
click at [302, 325] on input "Yes" at bounding box center [307, 320] width 10 height 10
radio input "true"
click at [302, 420] on label "No - Utilizing an existing permitted driveway with no change" at bounding box center [457, 426] width 311 height 18
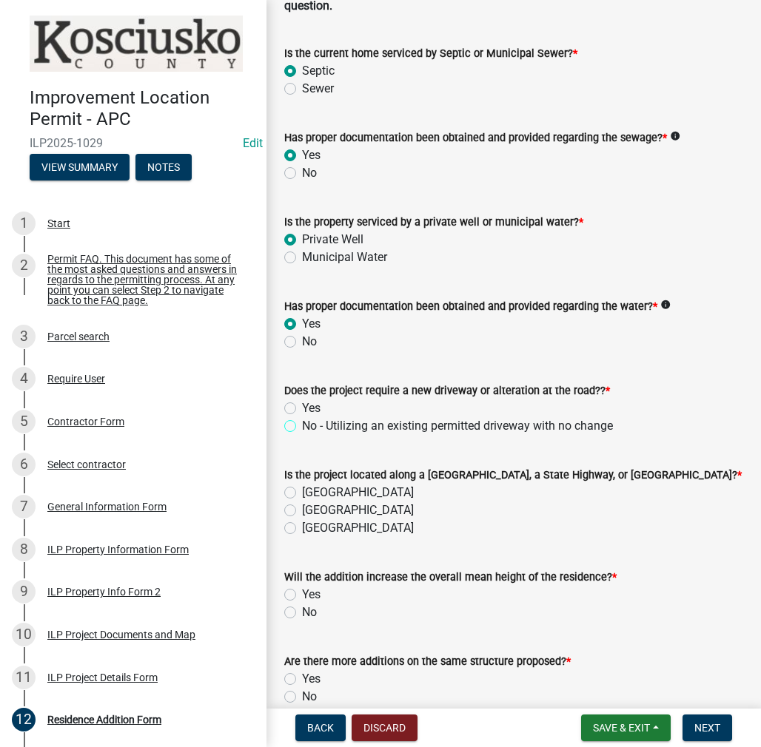
click at [302, 420] on input "No - Utilizing an existing permitted driveway with no change" at bounding box center [307, 422] width 10 height 10
radio input "true"
click at [302, 494] on label "[GEOGRAPHIC_DATA]" at bounding box center [358, 493] width 112 height 18
click at [302, 494] on input "[GEOGRAPHIC_DATA]" at bounding box center [307, 489] width 10 height 10
radio input "true"
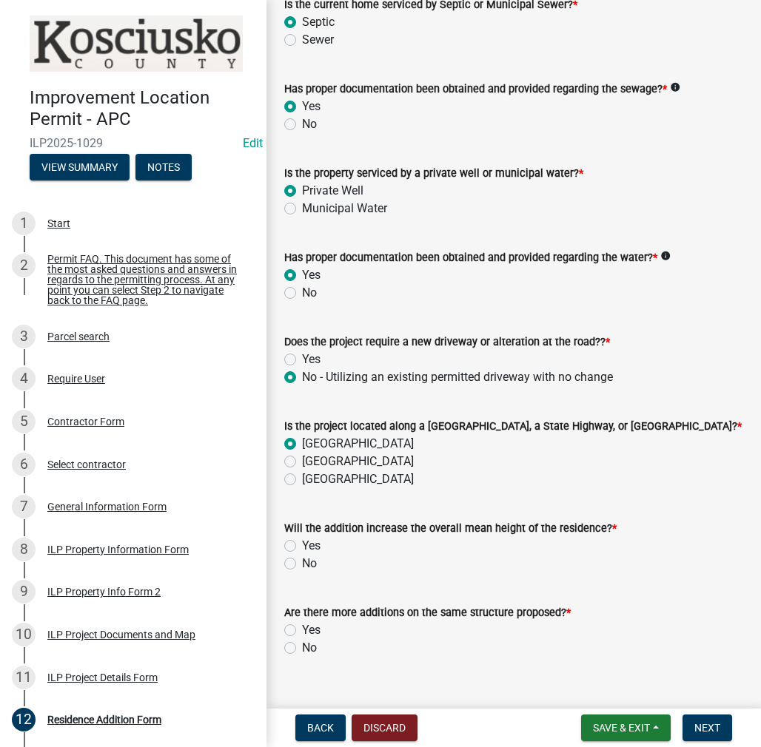
scroll to position [296, 0]
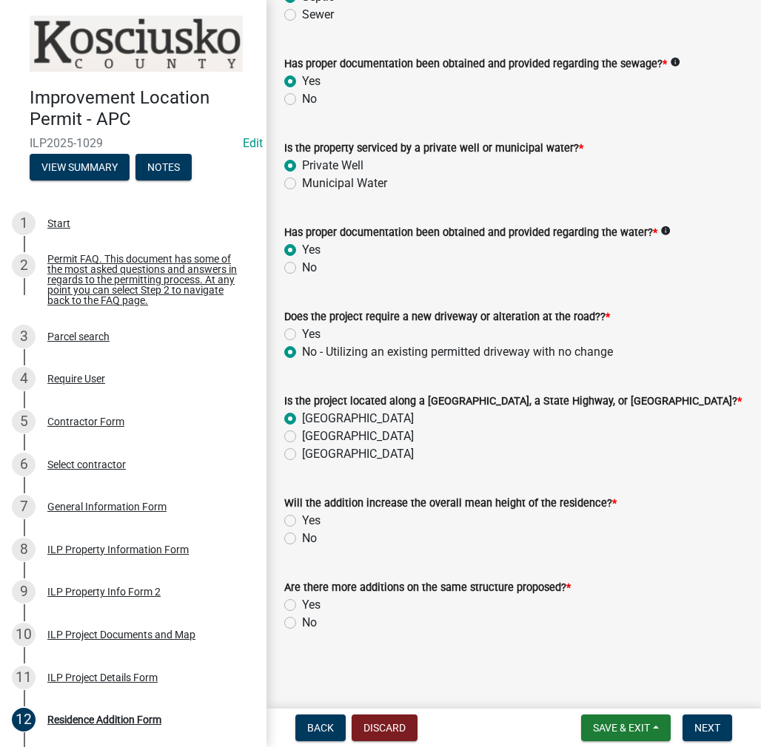
click at [302, 540] on label "No" at bounding box center [309, 539] width 15 height 18
click at [302, 539] on input "No" at bounding box center [307, 535] width 10 height 10
radio input "true"
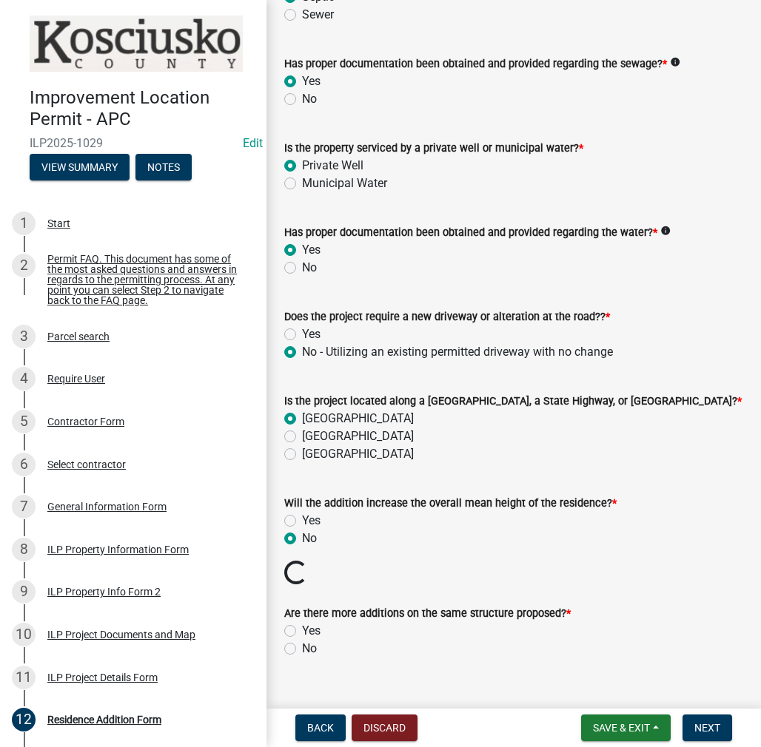
click at [280, 649] on div "Are there more additions on the same structure proposed? * Yes No" at bounding box center [513, 622] width 481 height 71
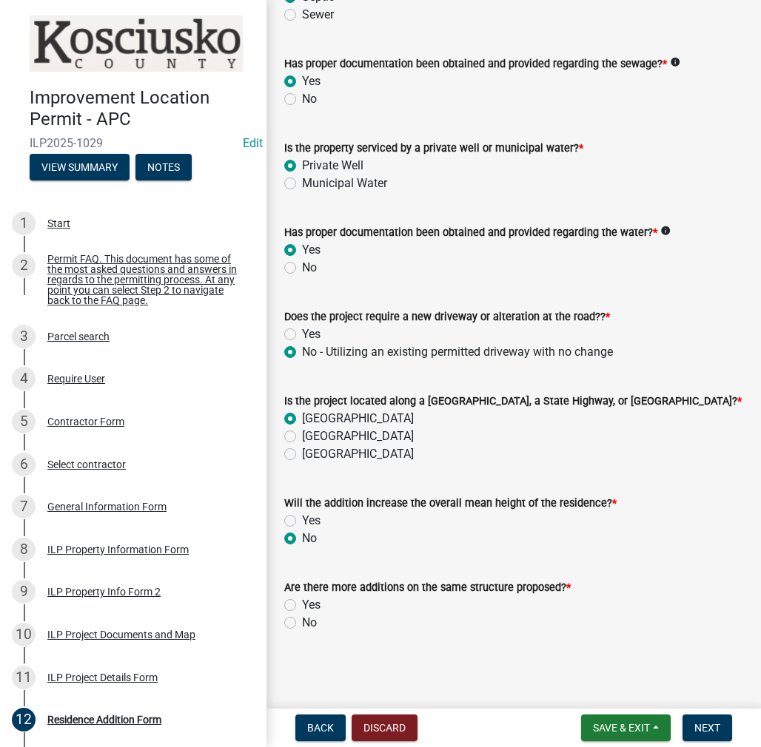
click at [286, 647] on div "Residence Addition Form share Share You can apply for up to two additional resi…" at bounding box center [513, 190] width 481 height 937
click at [302, 628] on label "No" at bounding box center [309, 623] width 15 height 18
click at [302, 624] on input "No" at bounding box center [307, 619] width 10 height 10
radio input "true"
click at [700, 729] on span "Next" at bounding box center [707, 728] width 26 height 12
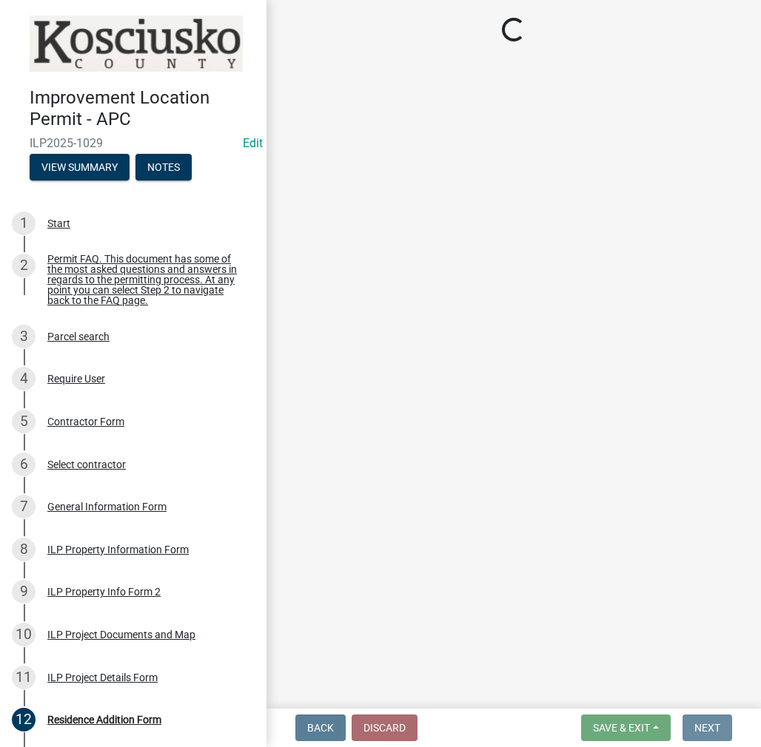
scroll to position [0, 0]
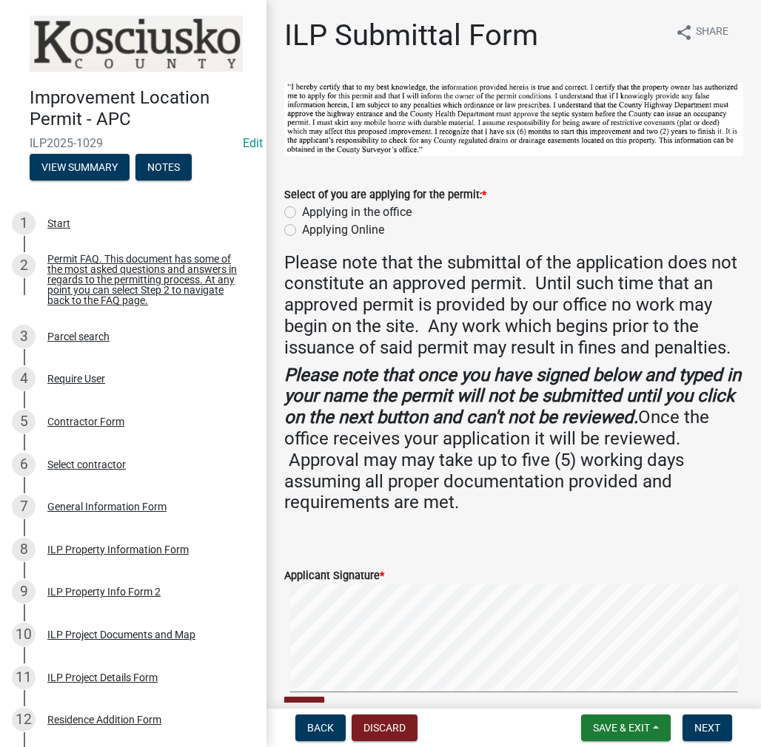
click at [302, 208] on label "Applying in the office" at bounding box center [357, 212] width 110 height 18
click at [302, 208] on input "Applying in the office" at bounding box center [307, 208] width 10 height 10
radio input "true"
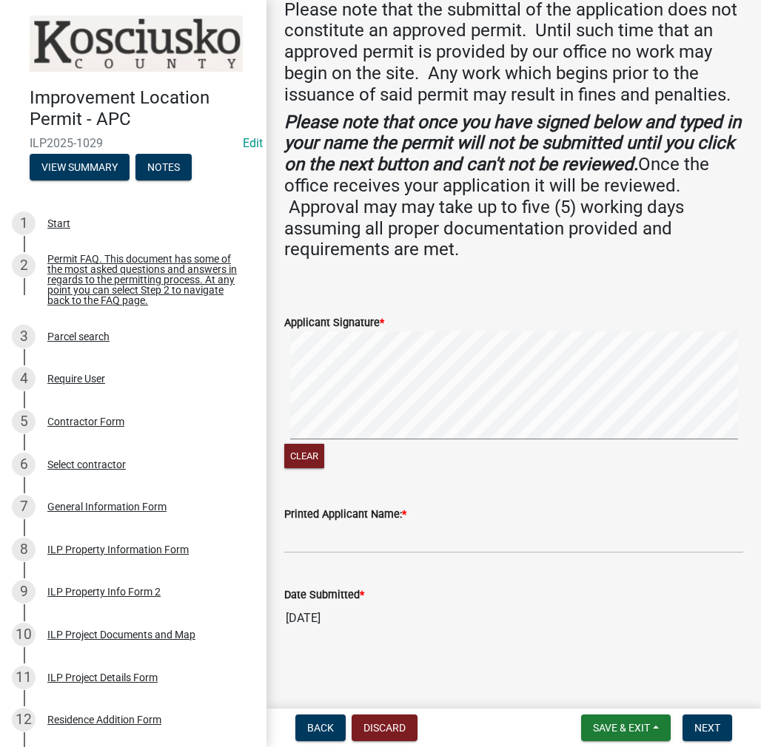
scroll to position [272, 0]
click at [346, 543] on input "Printed Applicant Name: *" at bounding box center [513, 538] width 459 height 30
type input "[PERSON_NAME]"
click at [716, 727] on span "Next" at bounding box center [707, 728] width 26 height 12
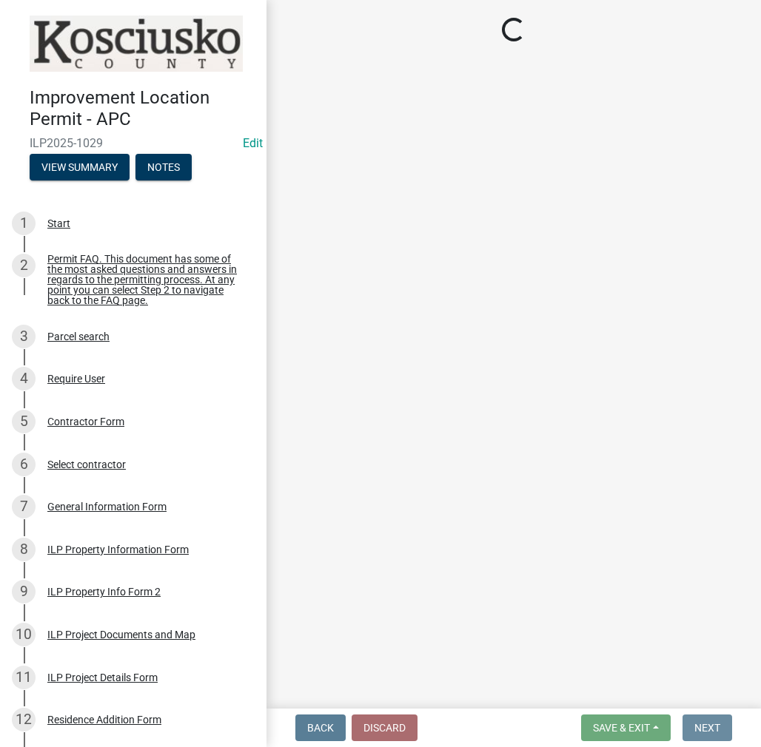
scroll to position [0, 0]
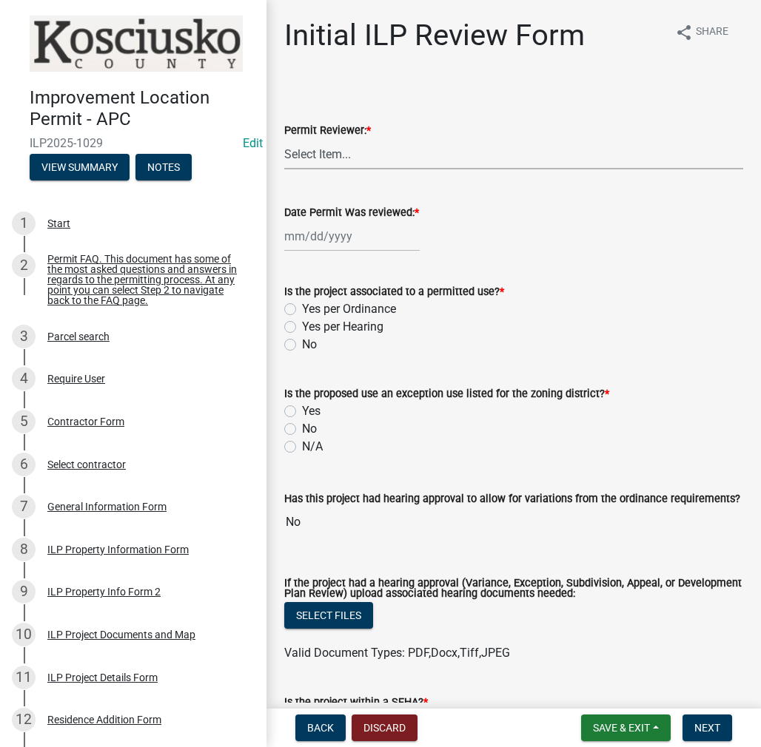
click at [346, 161] on select "Select Item... MMS LT AT CS [PERSON_NAME]" at bounding box center [513, 154] width 459 height 30
click at [284, 139] on select "Select Item... MMS LT AT CS [PERSON_NAME]" at bounding box center [513, 154] width 459 height 30
select select "fc758b50-acba-4166-9f24-5248f0f78016"
click at [322, 238] on div at bounding box center [351, 236] width 135 height 30
select select "8"
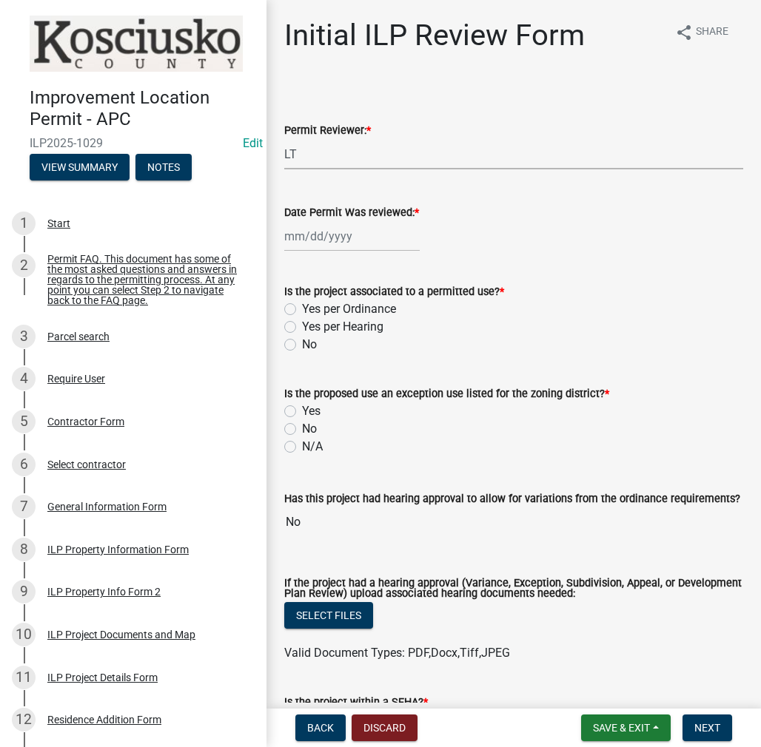
select select "2025"
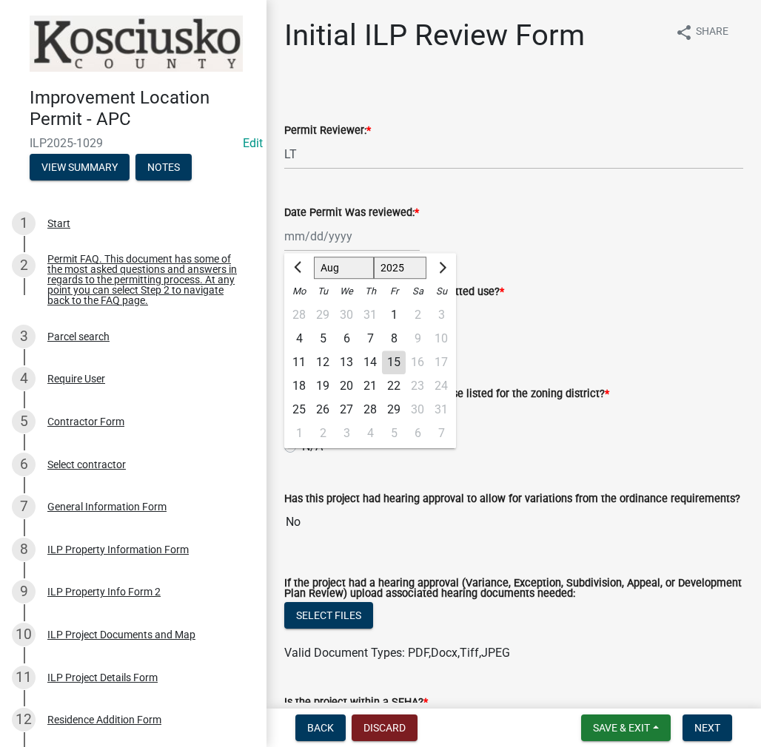
click at [394, 363] on div "15" at bounding box center [394, 363] width 24 height 24
type input "[DATE]"
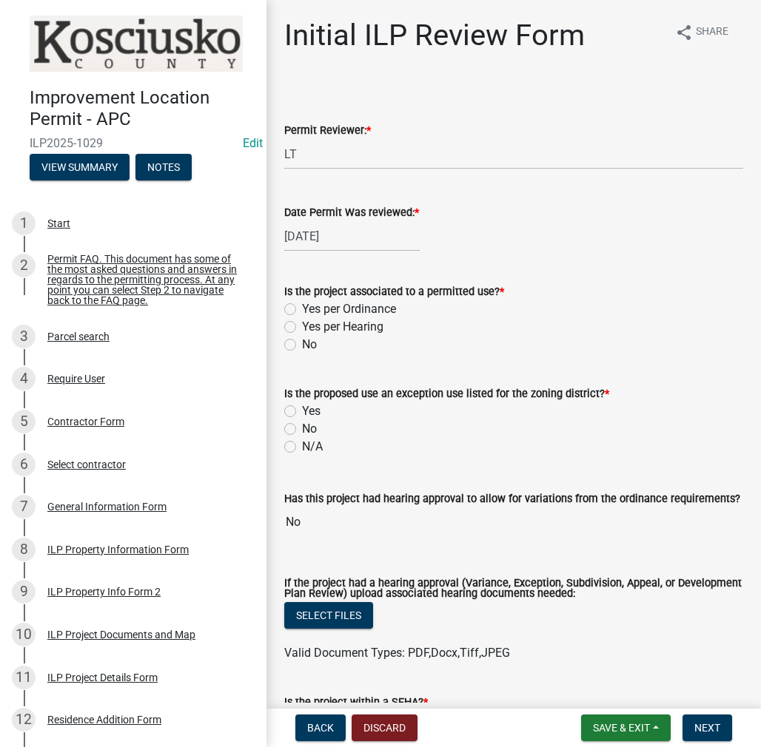
click at [302, 310] on label "Yes per Ordinance" at bounding box center [349, 309] width 94 height 18
click at [302, 310] on input "Yes per Ordinance" at bounding box center [307, 305] width 10 height 10
radio input "true"
click at [302, 445] on label "N/A" at bounding box center [312, 447] width 21 height 18
click at [302, 445] on input "N/A" at bounding box center [307, 443] width 10 height 10
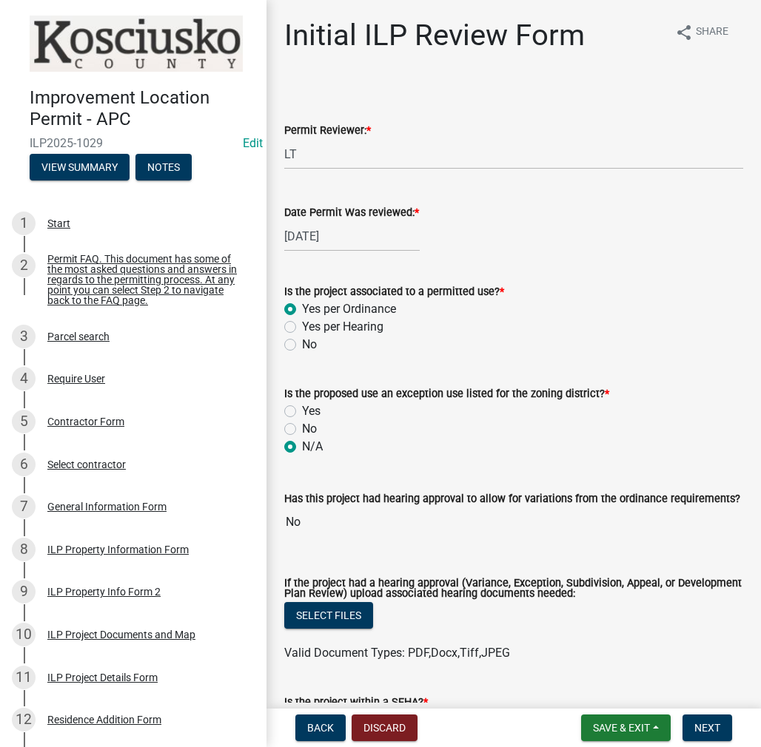
radio input "true"
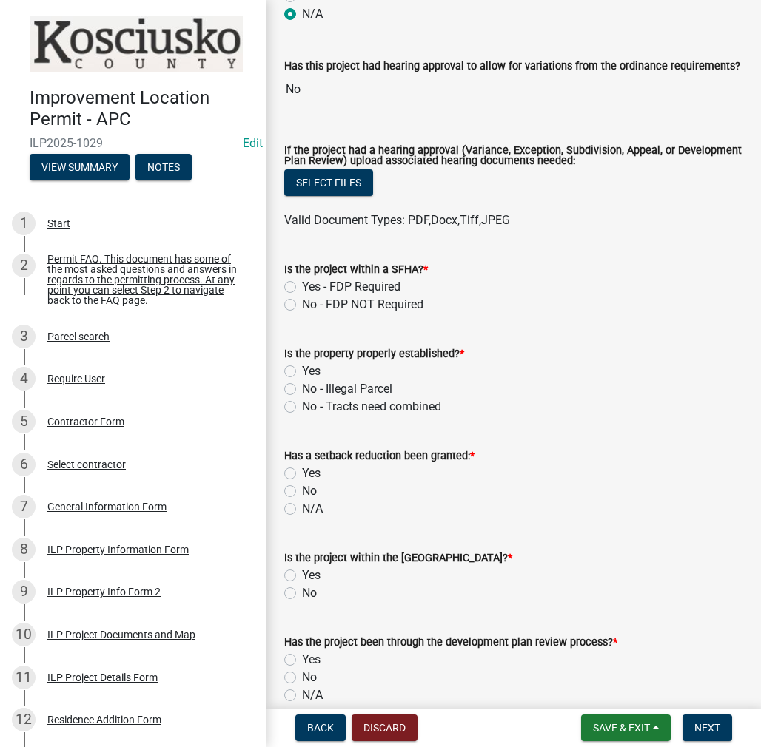
scroll to position [370, 0]
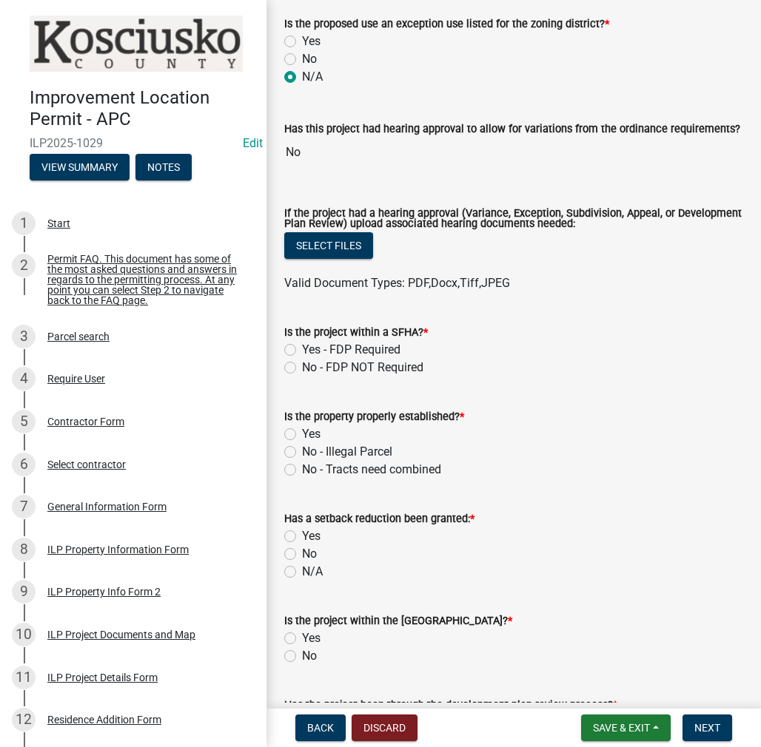
click at [302, 60] on label "No" at bounding box center [309, 59] width 15 height 18
click at [302, 60] on input "No" at bounding box center [307, 55] width 10 height 10
radio input "true"
click at [302, 368] on label "No - FDP NOT Required" at bounding box center [362, 368] width 121 height 18
click at [302, 368] on input "No - FDP NOT Required" at bounding box center [307, 364] width 10 height 10
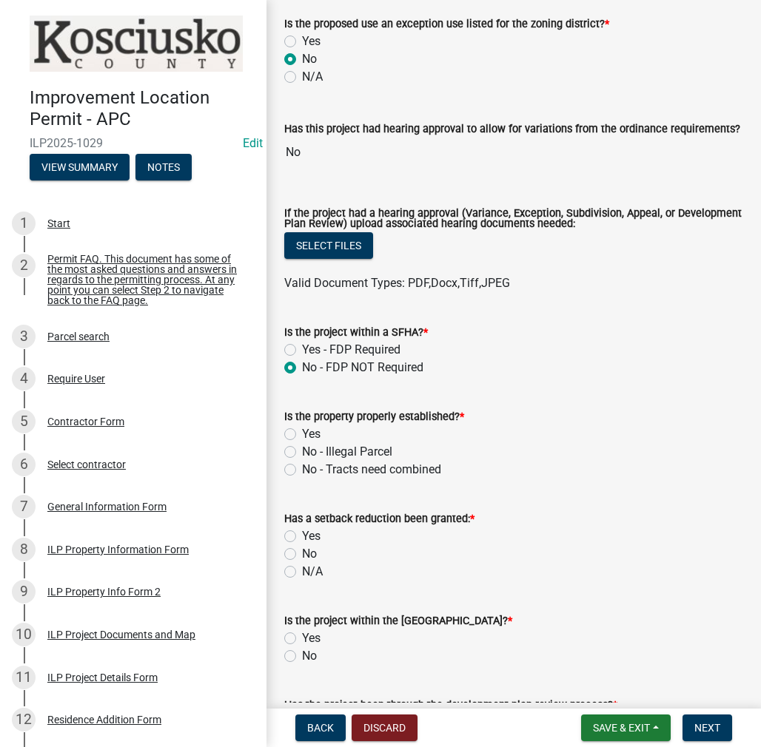
radio input "true"
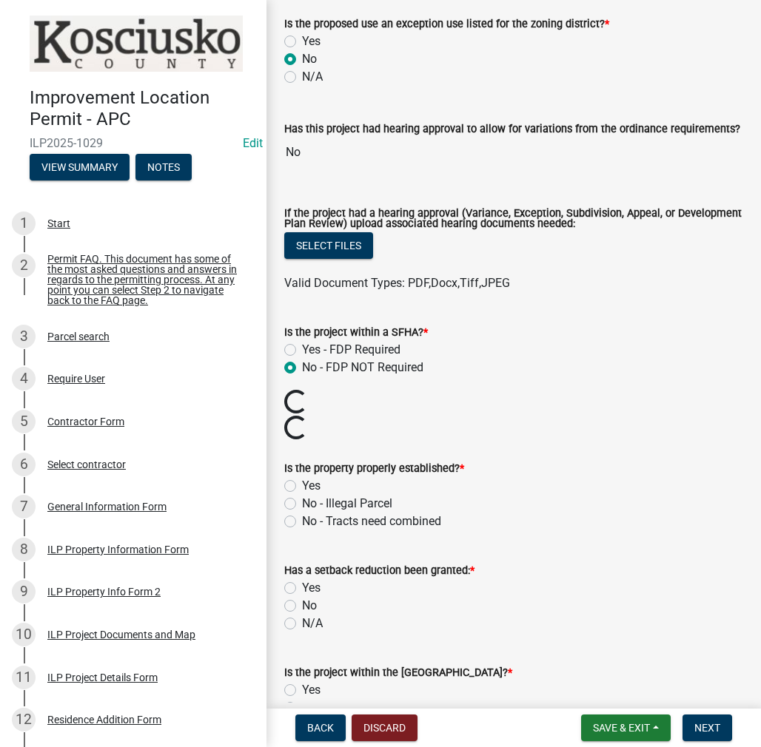
click at [302, 489] on label "Yes" at bounding box center [311, 486] width 18 height 18
click at [302, 487] on input "Yes" at bounding box center [307, 482] width 10 height 10
radio input "true"
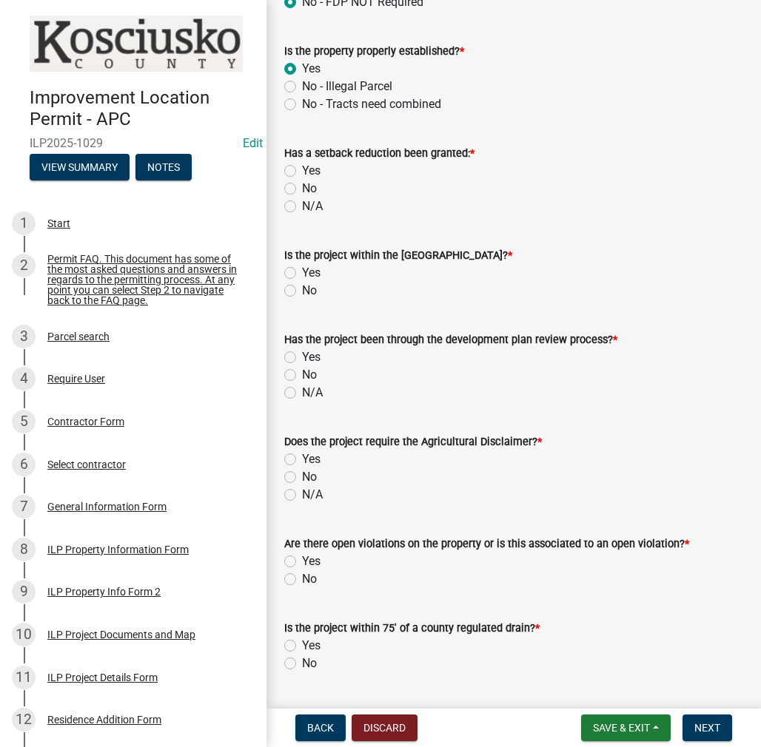
scroll to position [740, 0]
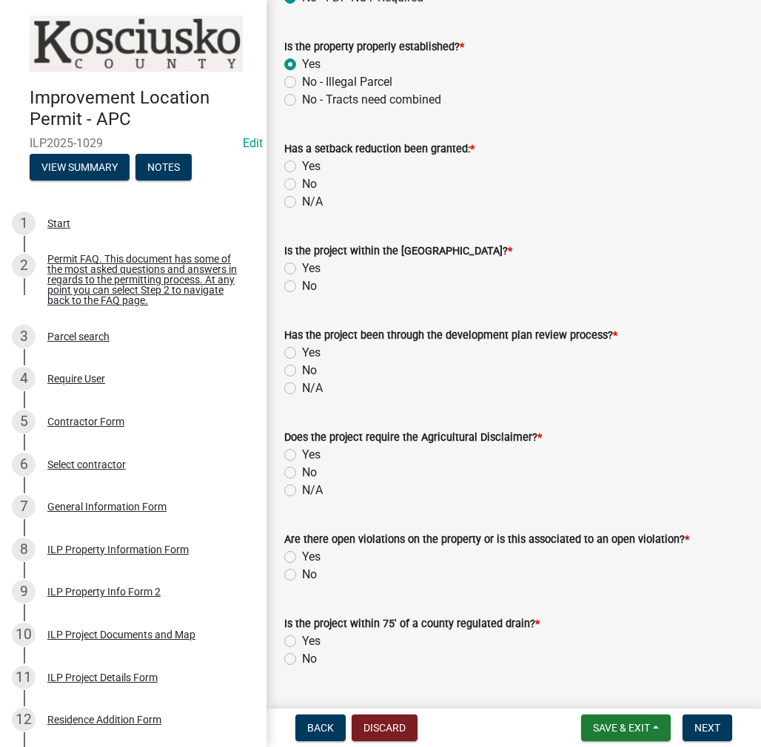
click at [302, 185] on label "No" at bounding box center [309, 184] width 15 height 18
click at [302, 185] on input "No" at bounding box center [307, 180] width 10 height 10
radio input "true"
click at [302, 288] on label "No" at bounding box center [309, 286] width 15 height 18
click at [302, 287] on input "No" at bounding box center [307, 282] width 10 height 10
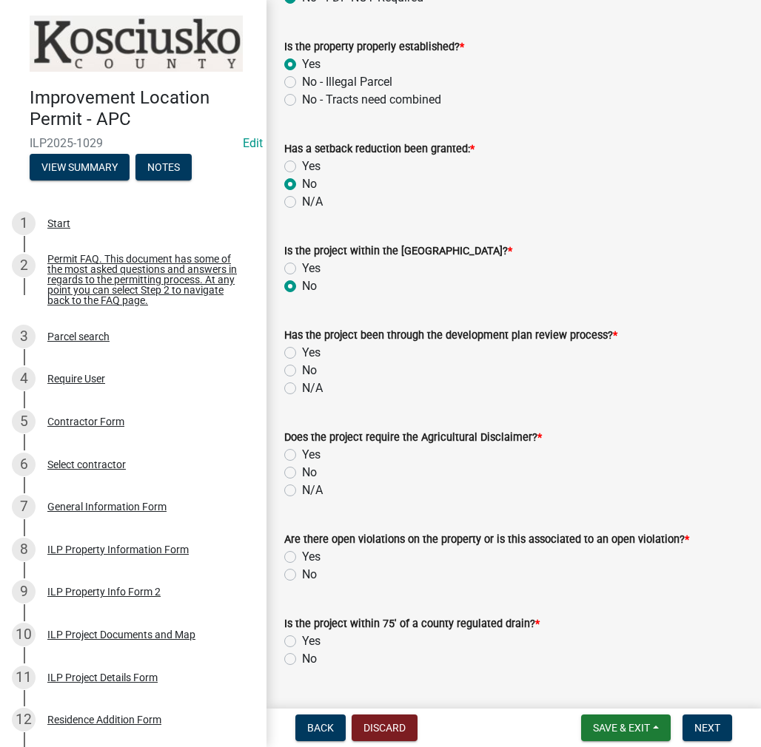
radio input "true"
click at [302, 389] on label "N/A" at bounding box center [312, 389] width 21 height 18
click at [302, 389] on input "N/A" at bounding box center [307, 385] width 10 height 10
radio input "true"
click at [302, 493] on label "N/A" at bounding box center [312, 491] width 21 height 18
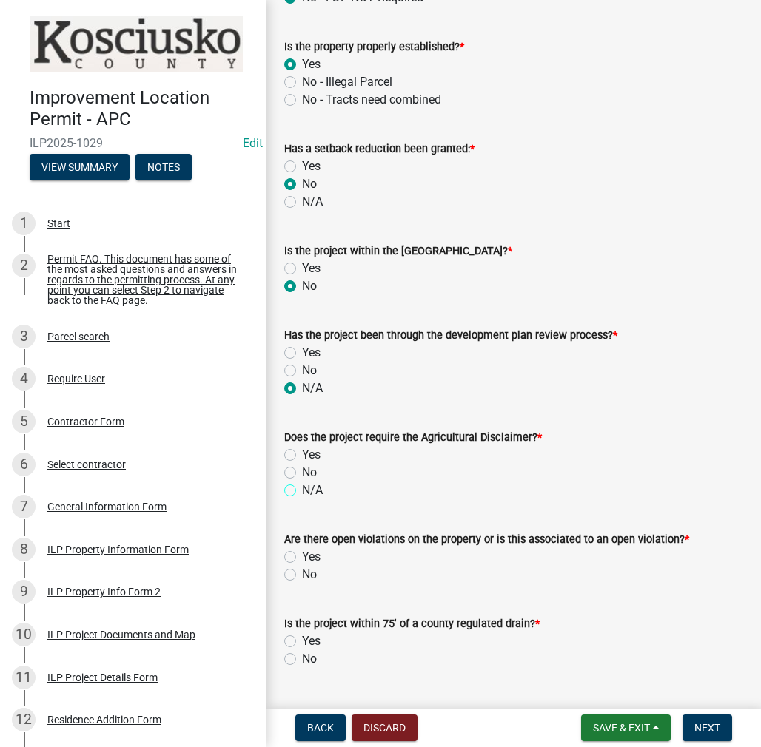
click at [302, 491] on input "N/A" at bounding box center [307, 487] width 10 height 10
radio input "true"
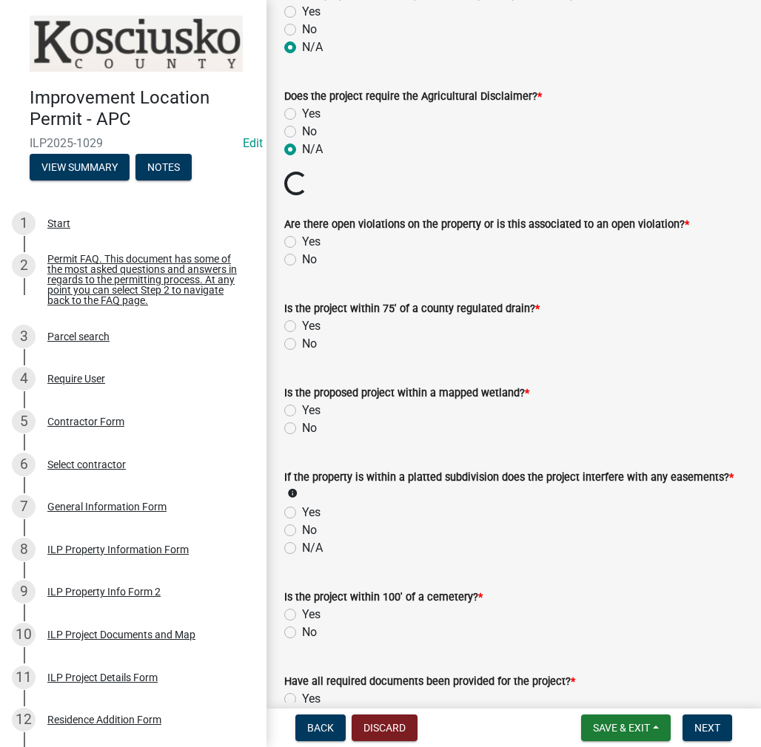
scroll to position [1110, 0]
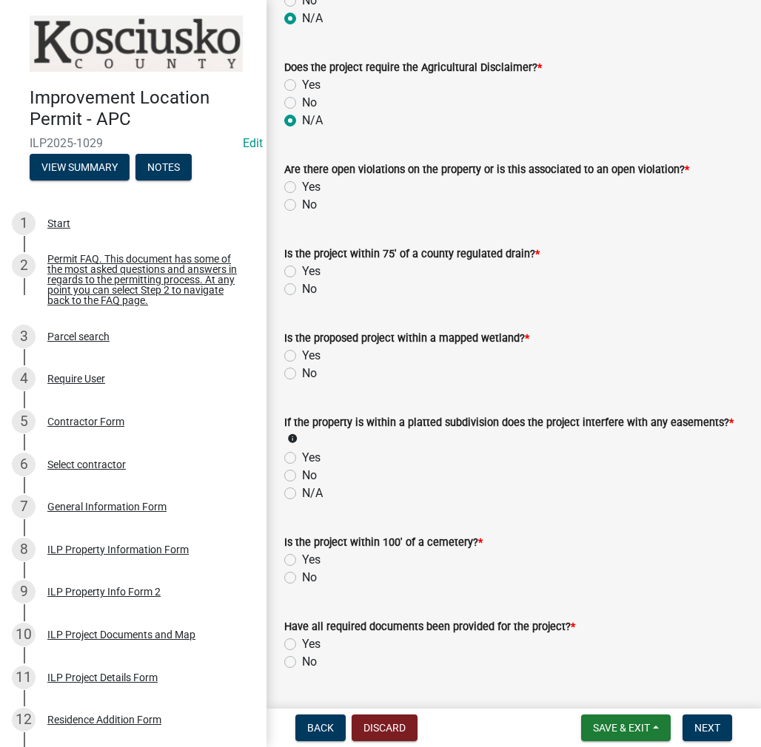
click at [302, 205] on label "No" at bounding box center [309, 205] width 15 height 18
click at [302, 205] on input "No" at bounding box center [307, 201] width 10 height 10
radio input "true"
click at [302, 291] on label "No" at bounding box center [309, 289] width 15 height 18
click at [302, 290] on input "No" at bounding box center [307, 285] width 10 height 10
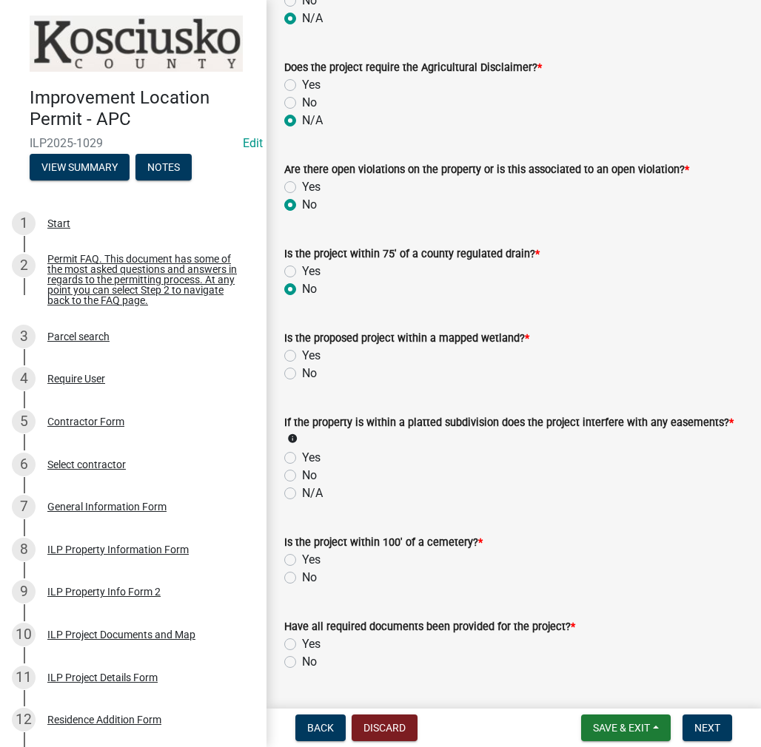
radio input "true"
click at [302, 377] on label "No" at bounding box center [309, 374] width 15 height 18
click at [302, 374] on input "No" at bounding box center [307, 370] width 10 height 10
radio input "true"
click at [302, 474] on label "No" at bounding box center [309, 476] width 15 height 18
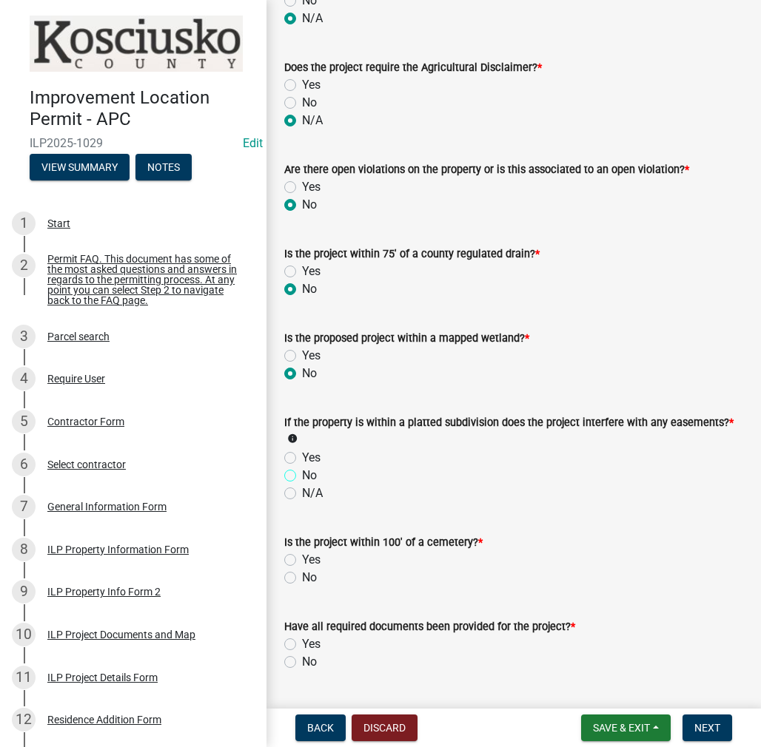
click at [302, 474] on input "No" at bounding box center [307, 472] width 10 height 10
radio input "true"
click at [302, 576] on label "No" at bounding box center [309, 578] width 15 height 18
click at [302, 576] on input "No" at bounding box center [307, 574] width 10 height 10
radio input "true"
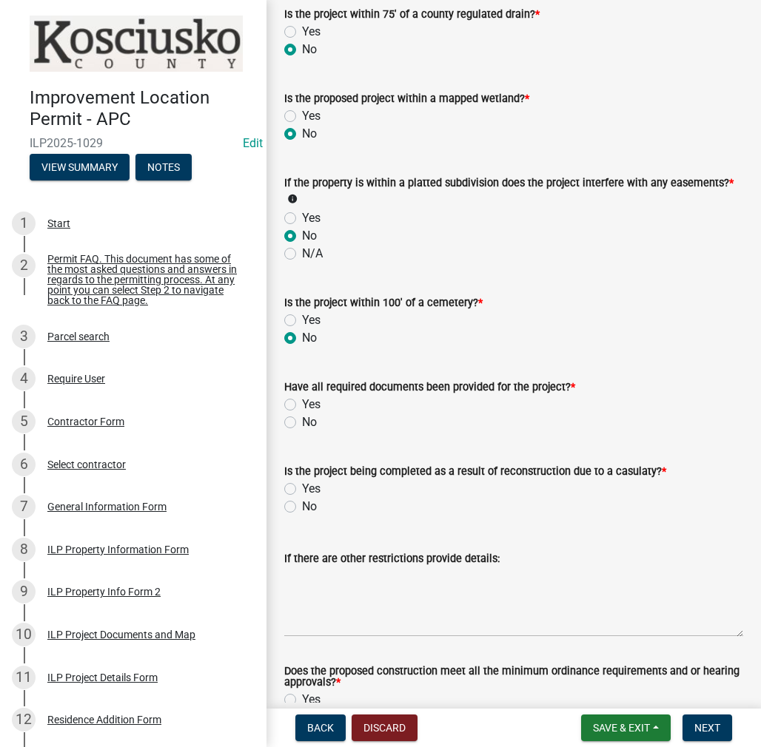
scroll to position [1444, 0]
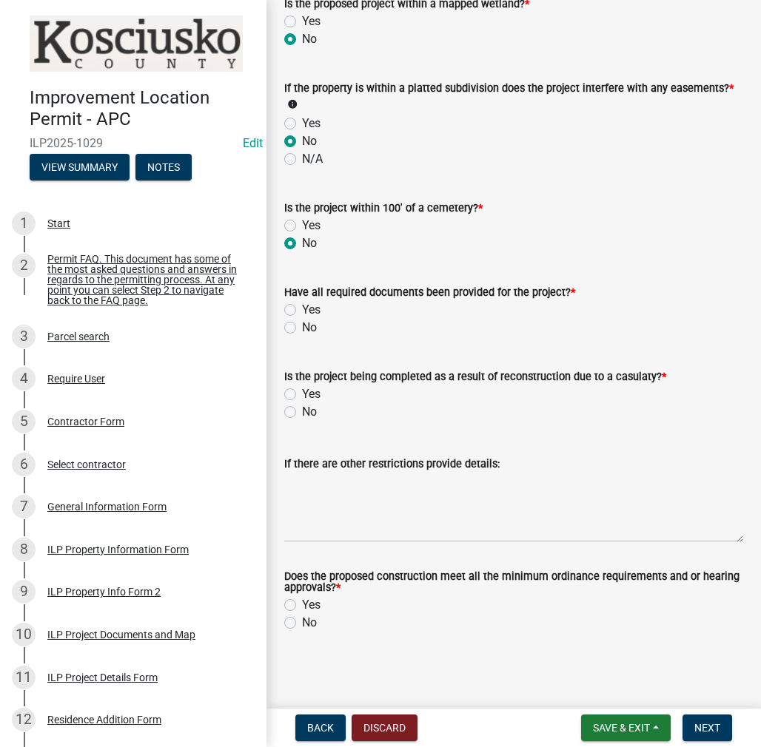
click at [302, 307] on label "Yes" at bounding box center [311, 310] width 18 height 18
click at [302, 307] on input "Yes" at bounding box center [307, 306] width 10 height 10
radio input "true"
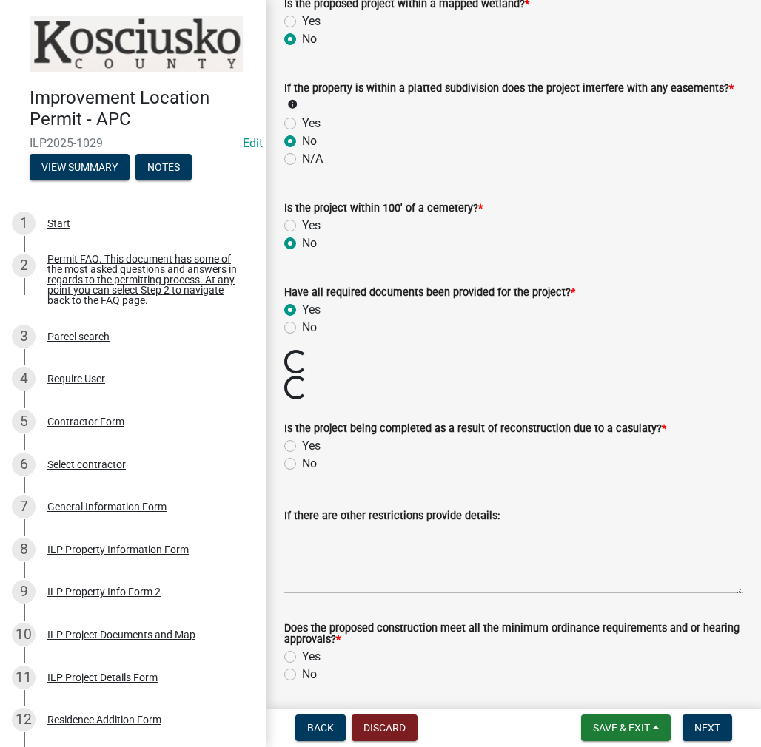
click at [302, 444] on label "Yes" at bounding box center [311, 446] width 18 height 18
click at [302, 444] on input "Yes" at bounding box center [307, 442] width 10 height 10
radio input "true"
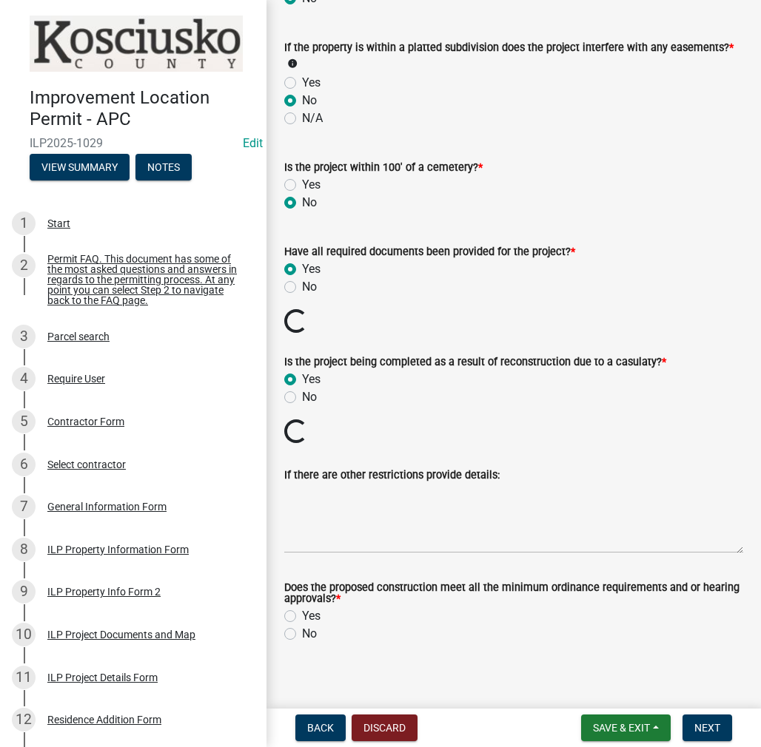
scroll to position [1495, 0]
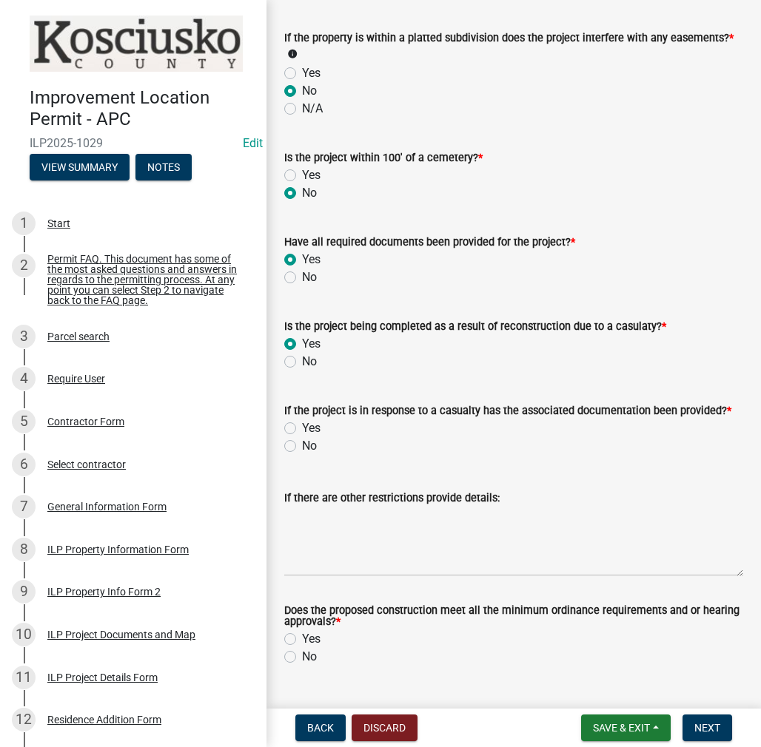
click at [302, 638] on label "Yes" at bounding box center [311, 639] width 18 height 18
click at [302, 638] on input "Yes" at bounding box center [307, 635] width 10 height 10
radio input "true"
click at [302, 445] on label "No" at bounding box center [309, 446] width 15 height 18
click at [302, 445] on input "No" at bounding box center [307, 442] width 10 height 10
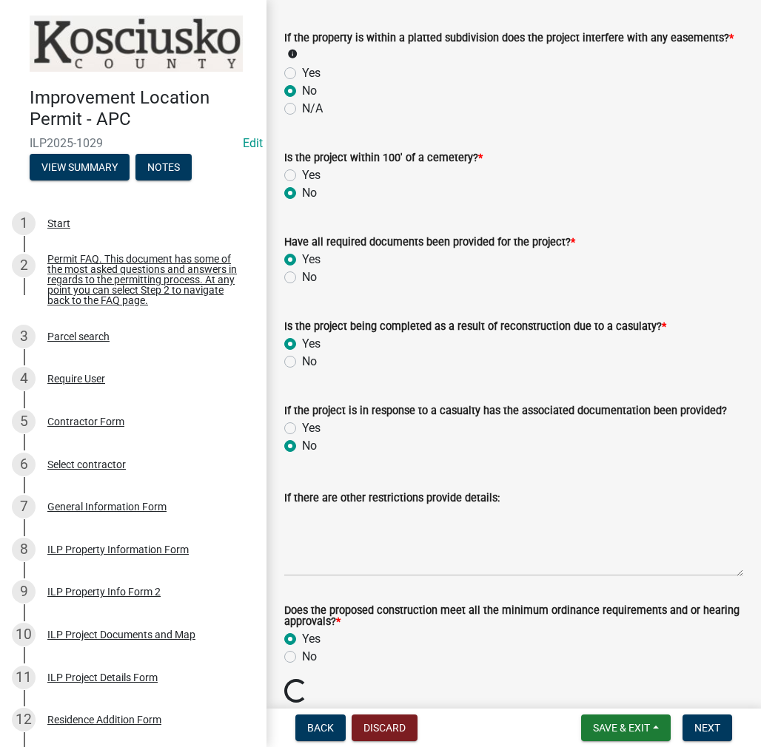
radio input "true"
click at [302, 363] on label "No" at bounding box center [309, 362] width 15 height 18
click at [302, 363] on input "No" at bounding box center [307, 358] width 10 height 10
radio input "true"
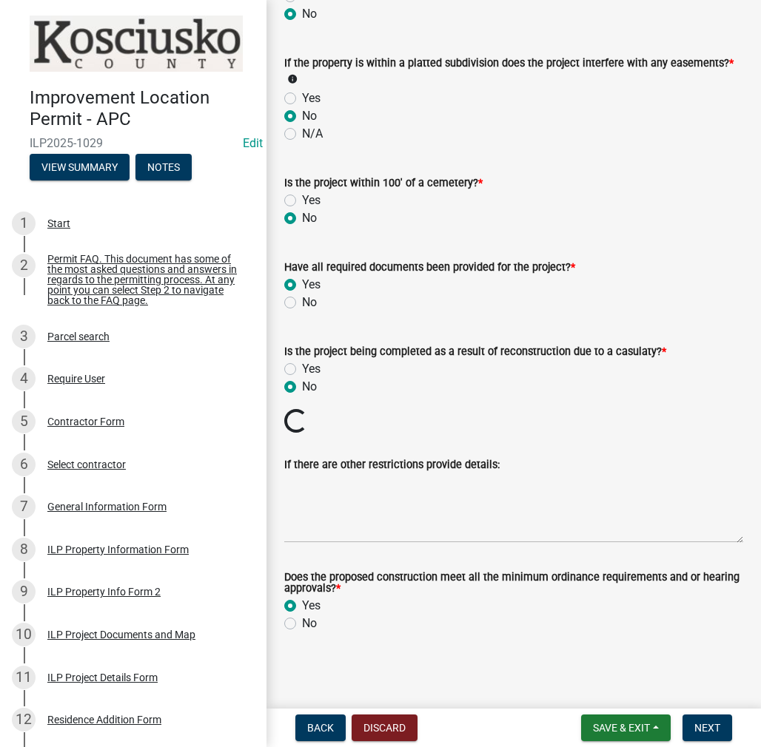
scroll to position [1444, 0]
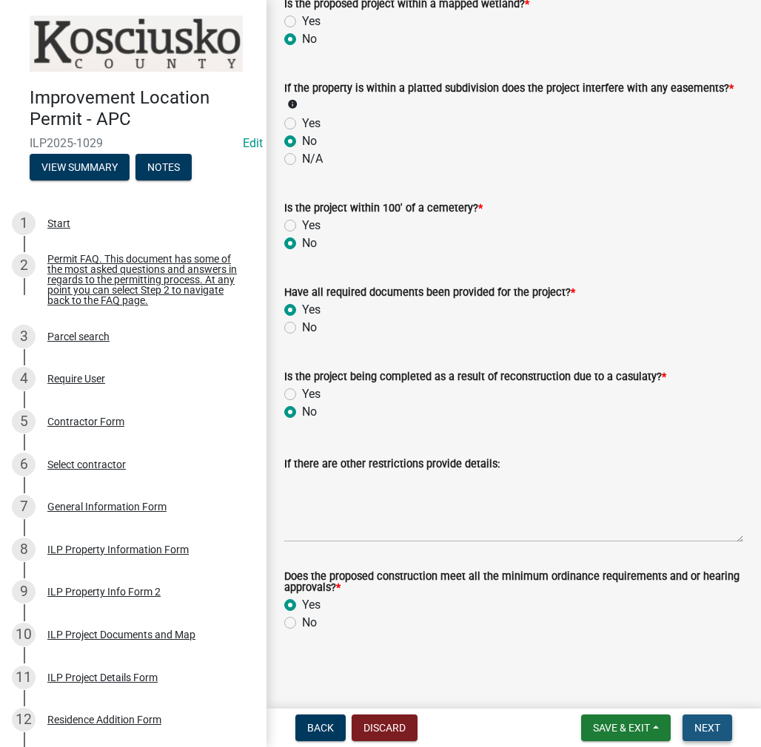
click at [693, 727] on button "Next" at bounding box center [707, 728] width 50 height 27
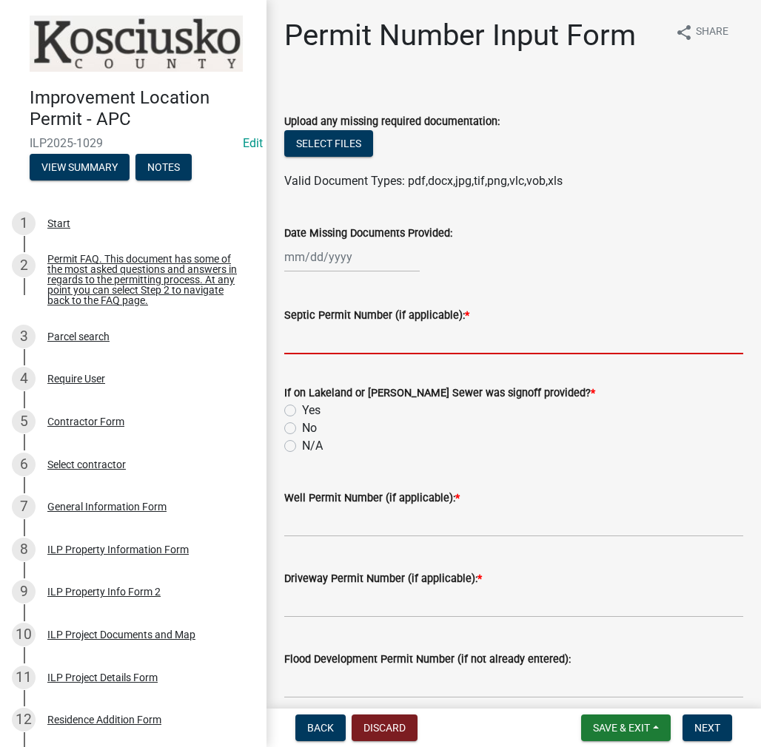
click at [321, 345] on input "Septic Permit Number (if applicable): *" at bounding box center [513, 339] width 459 height 30
type input "LONO"
click at [302, 420] on input "No" at bounding box center [307, 425] width 10 height 10
radio input "true"
click at [302, 437] on input "N/A" at bounding box center [307, 442] width 10 height 10
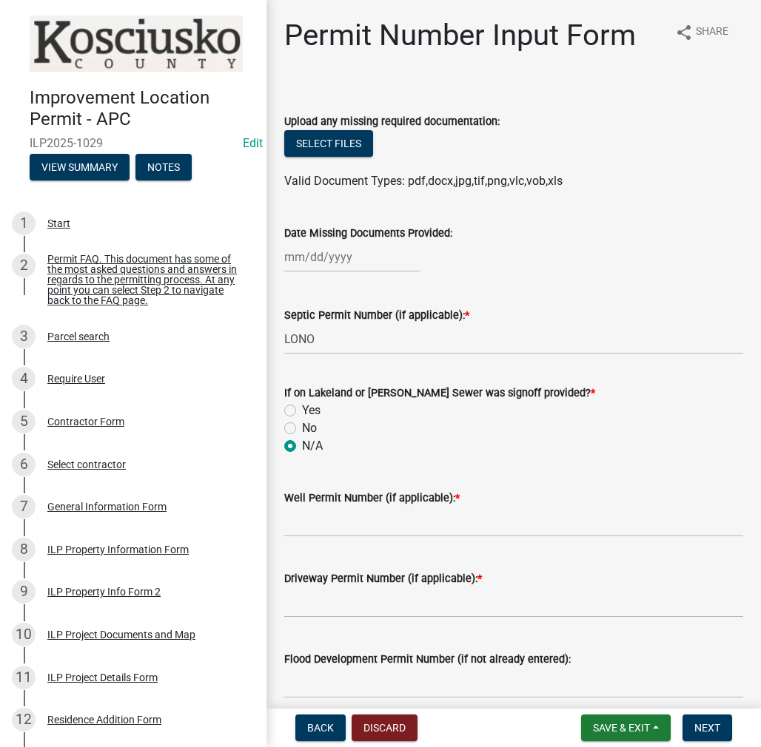
radio input "true"
type input "LONO"
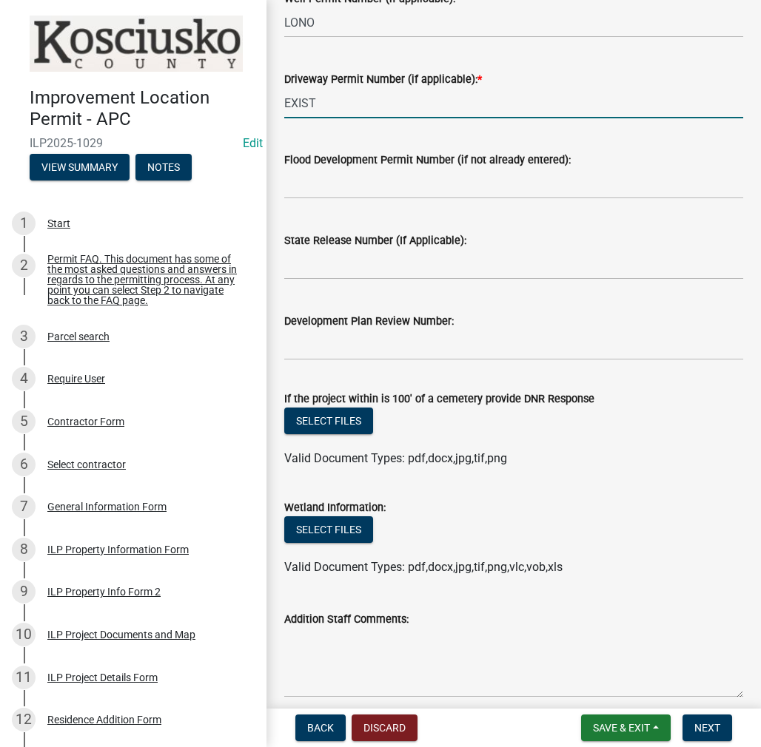
scroll to position [563, 0]
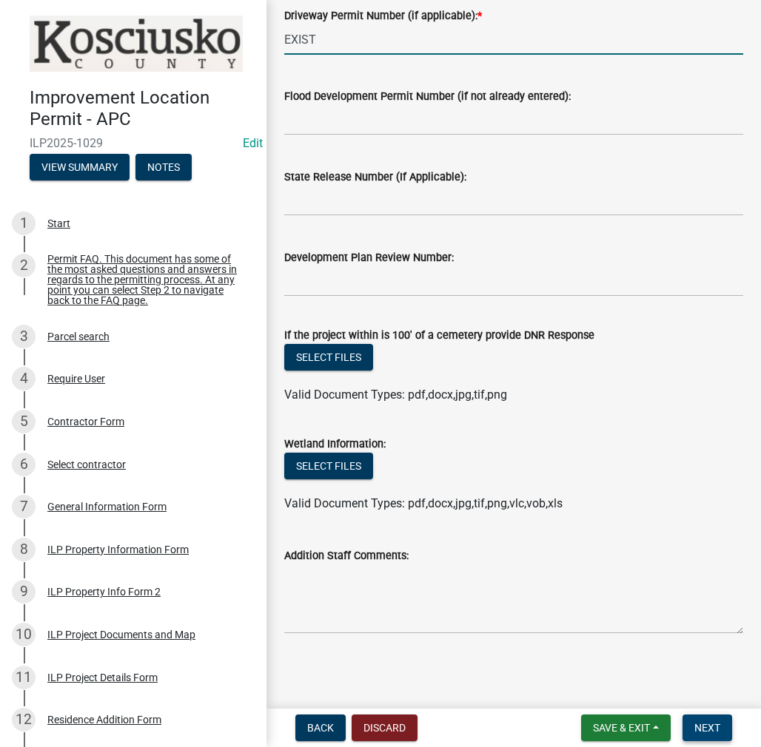
type input "EXIST"
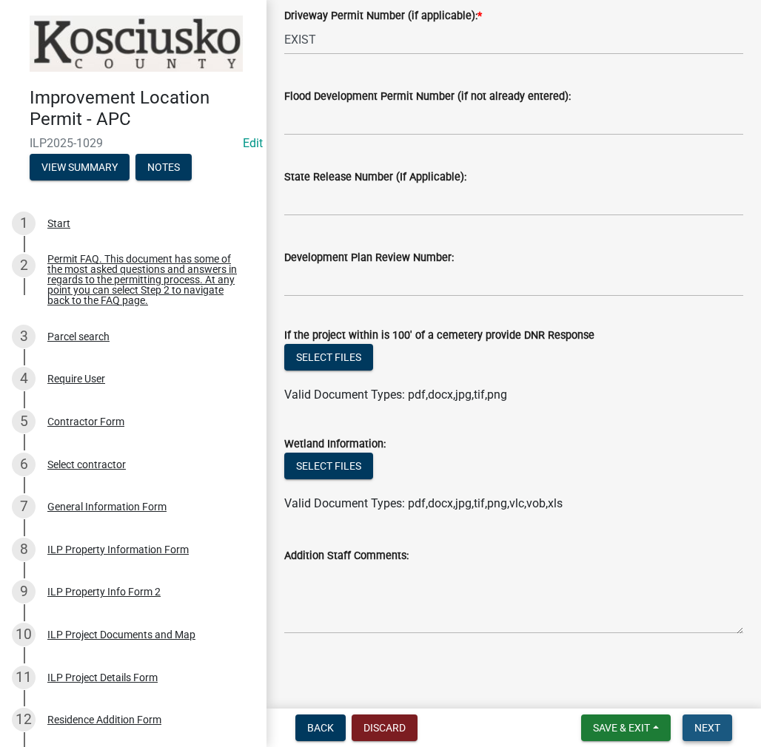
click at [713, 722] on span "Next" at bounding box center [707, 728] width 26 height 12
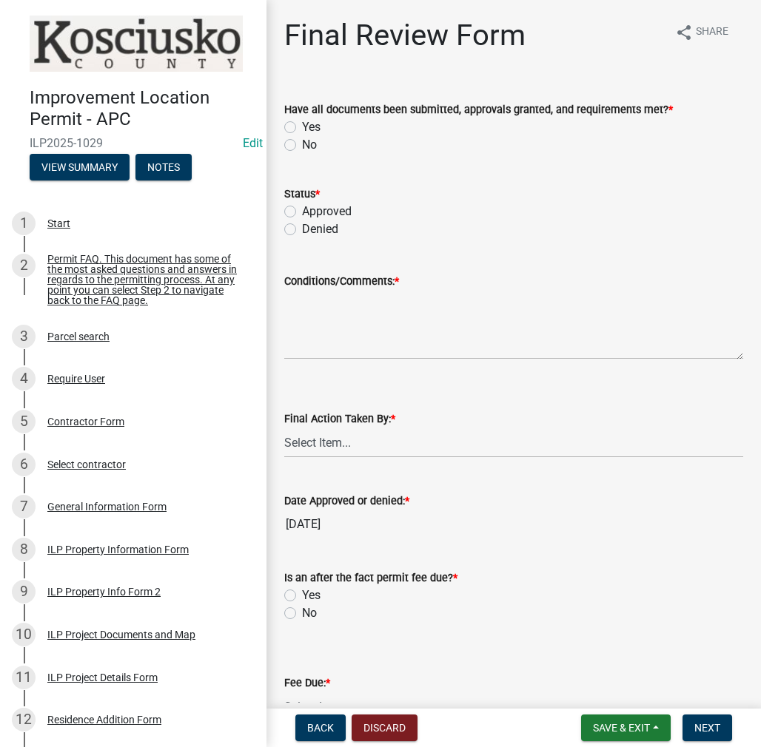
click at [302, 129] on label "Yes" at bounding box center [311, 127] width 18 height 18
click at [302, 128] on input "Yes" at bounding box center [307, 123] width 10 height 10
radio input "true"
click at [302, 213] on label "Approved" at bounding box center [327, 212] width 50 height 18
click at [302, 212] on input "Approved" at bounding box center [307, 208] width 10 height 10
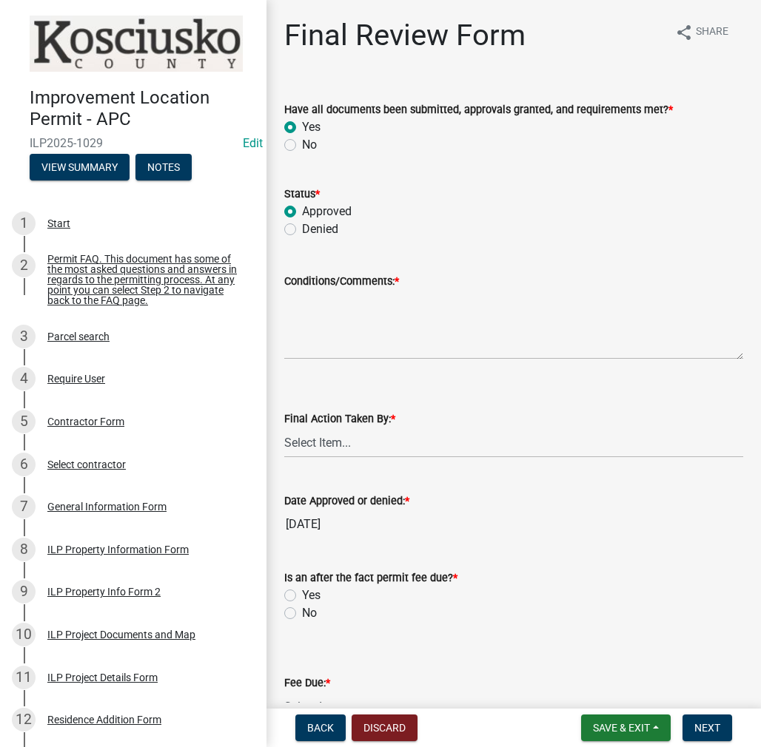
radio input "true"
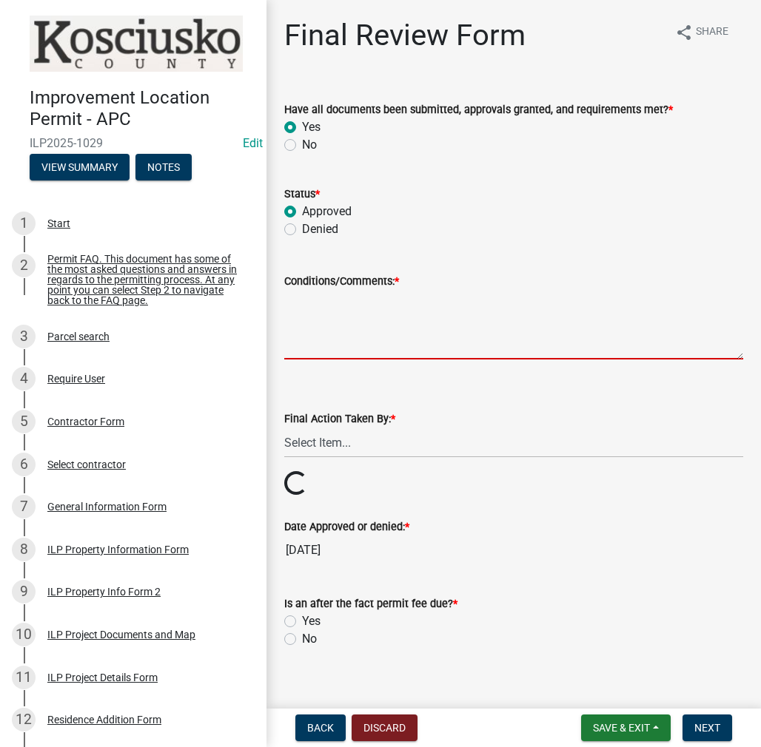
drag, startPoint x: 352, startPoint y: 320, endPoint x: 368, endPoint y: 322, distance: 16.3
click at [352, 314] on textarea "Conditions/Comments: *" at bounding box center [513, 325] width 459 height 70
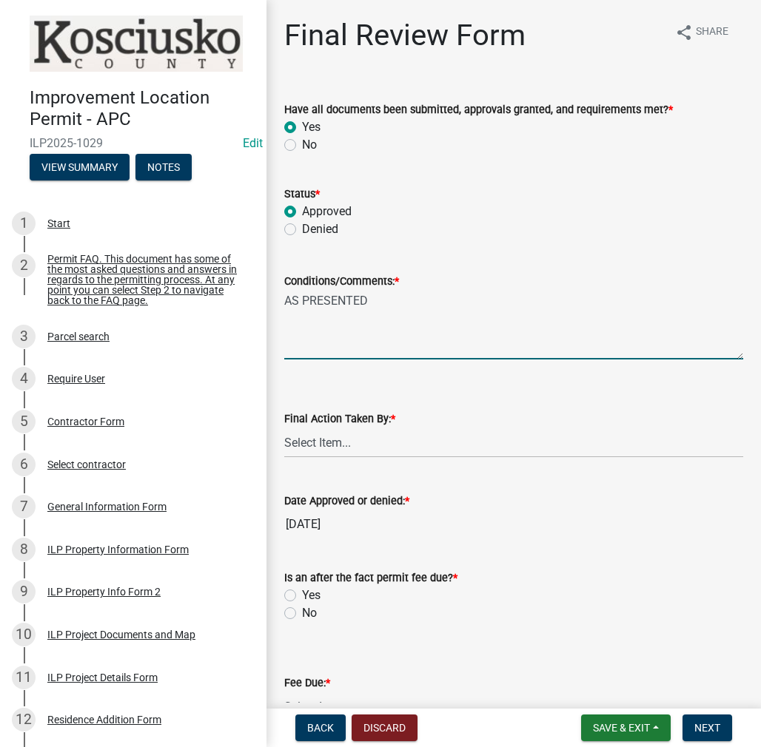
type textarea "AS PRESENTED"
select select "fc758b50-acba-4166-9f24-5248f0f78016"
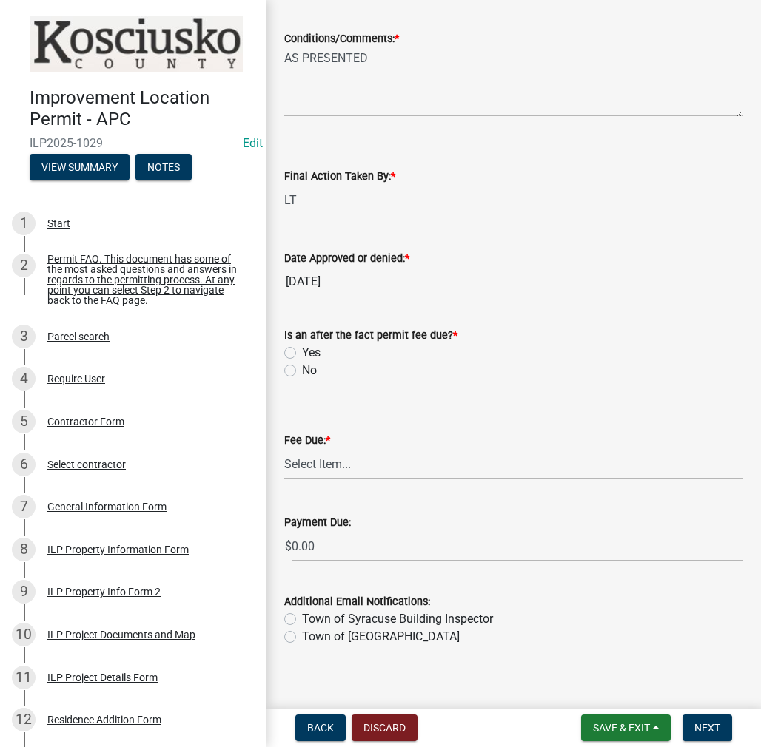
scroll to position [256, 0]
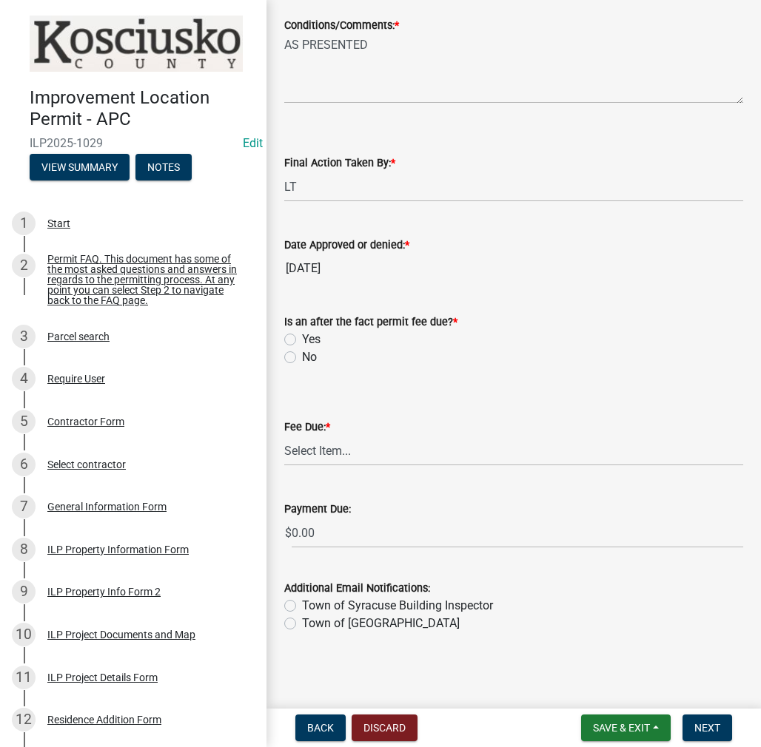
click at [302, 356] on label "No" at bounding box center [309, 357] width 15 height 18
click at [302, 356] on input "No" at bounding box center [307, 353] width 10 height 10
radio input "true"
click at [329, 454] on select "Select Item... N/A $10.00 $25.00 $125.00 $250 $500 $500 + $10.00 for every 10 s…" at bounding box center [513, 451] width 459 height 30
click at [284, 466] on select "Select Item... N/A $10.00 $25.00 $125.00 $250 $500 $500 + $10.00 for every 10 s…" at bounding box center [513, 451] width 459 height 30
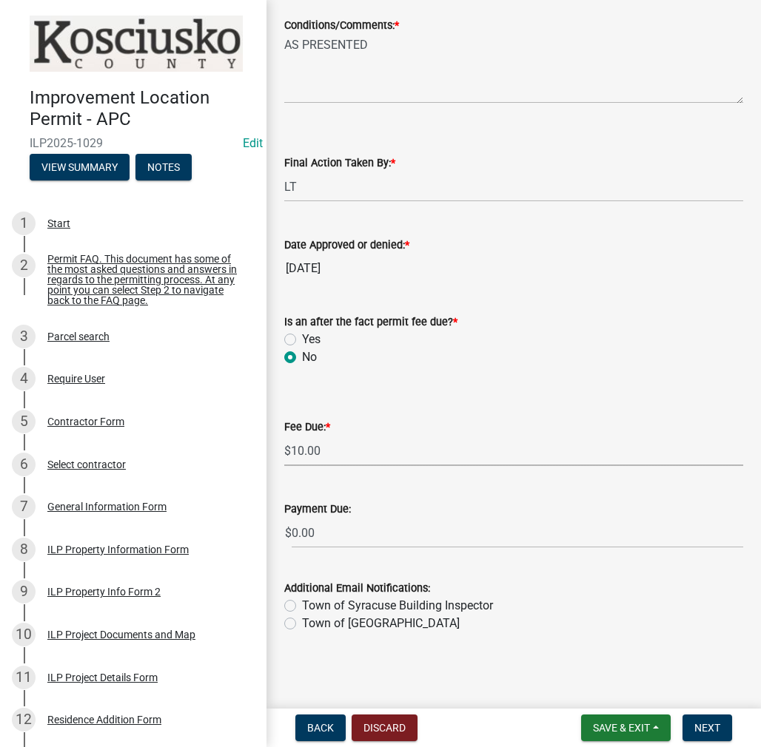
select select "6f482d1d-eb35-47e6-92b0-143404755581"
click at [702, 722] on span "Next" at bounding box center [707, 728] width 26 height 12
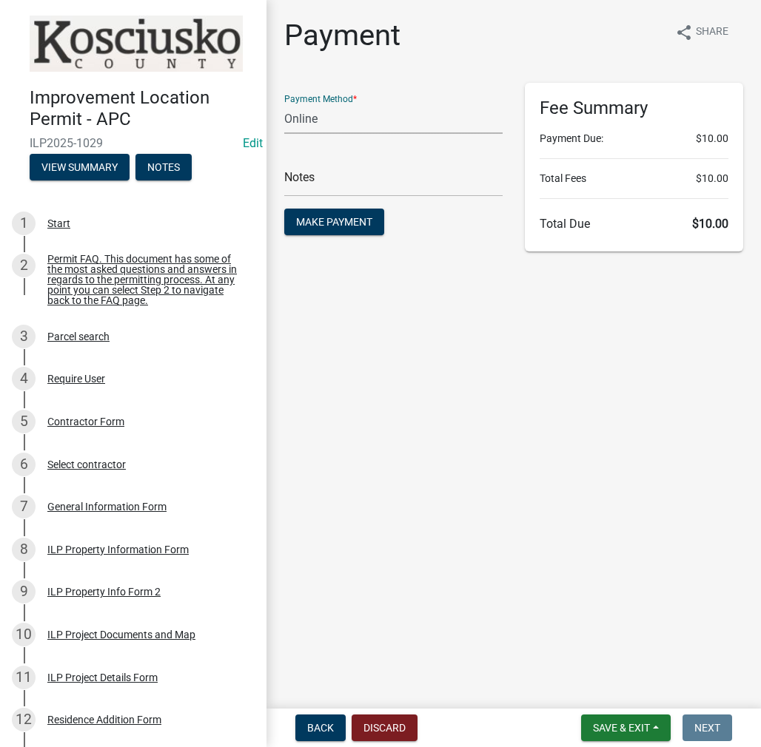
click at [323, 119] on select "Credit Card POS Check Cash Online" at bounding box center [393, 119] width 218 height 30
select select "2: 1"
click at [284, 104] on select "Credit Card POS Check Cash Online" at bounding box center [393, 119] width 218 height 30
click at [336, 216] on span "Make Payment" at bounding box center [334, 222] width 76 height 12
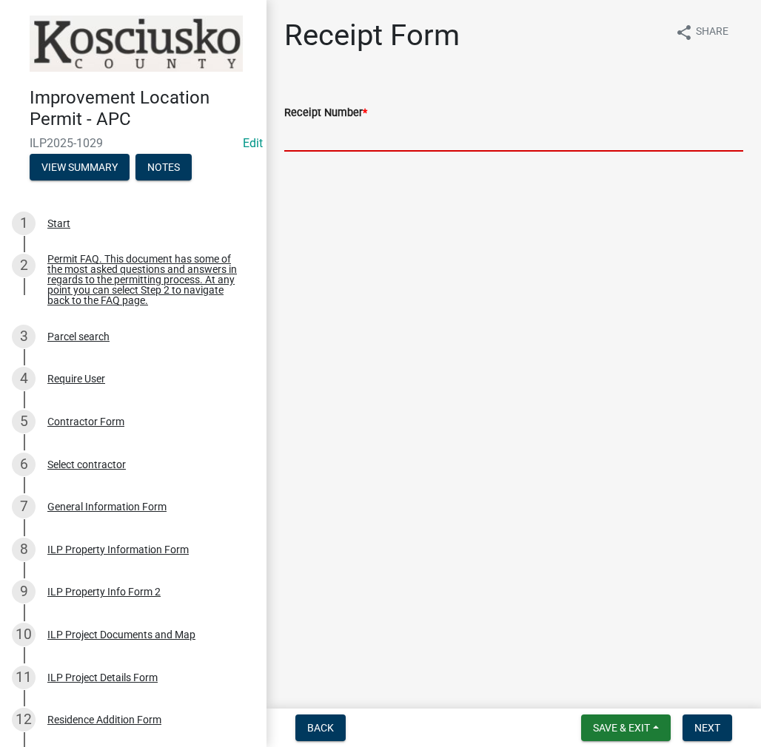
click at [349, 140] on input "Receipt Number *" at bounding box center [513, 136] width 459 height 30
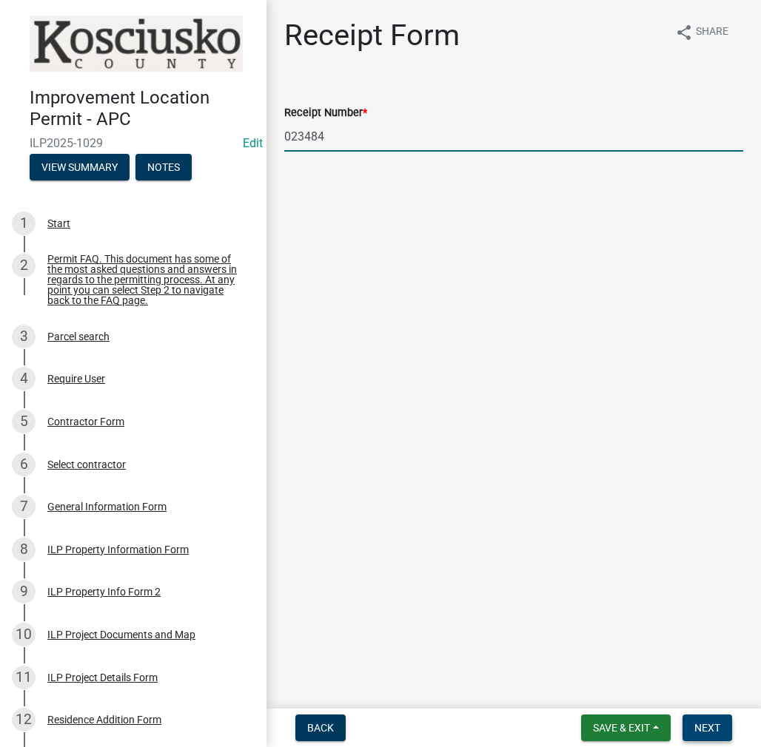
type input "023484"
click at [707, 732] on span "Next" at bounding box center [707, 728] width 26 height 12
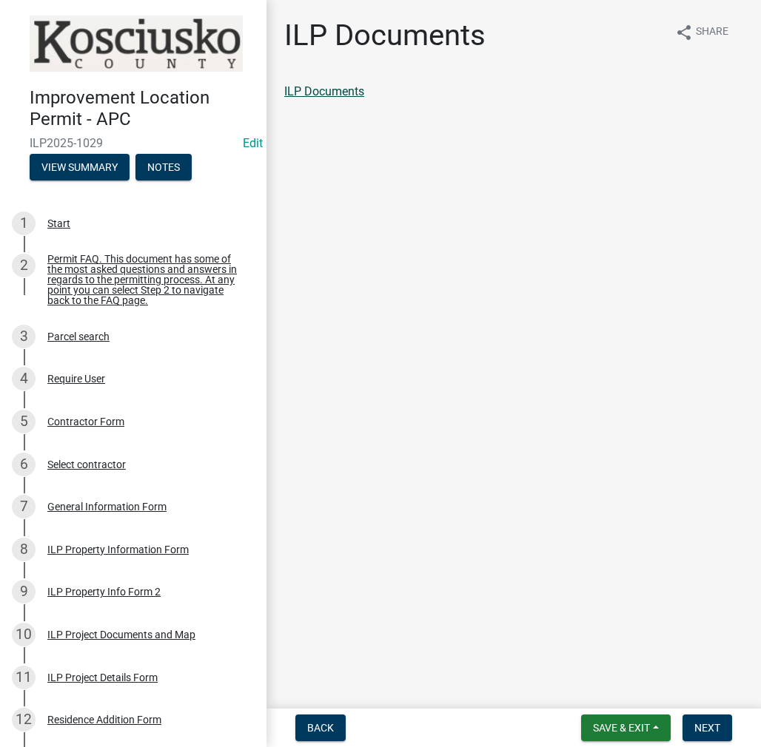
click at [330, 95] on link "ILP Documents" at bounding box center [324, 91] width 80 height 14
click at [714, 726] on span "Next" at bounding box center [707, 728] width 26 height 12
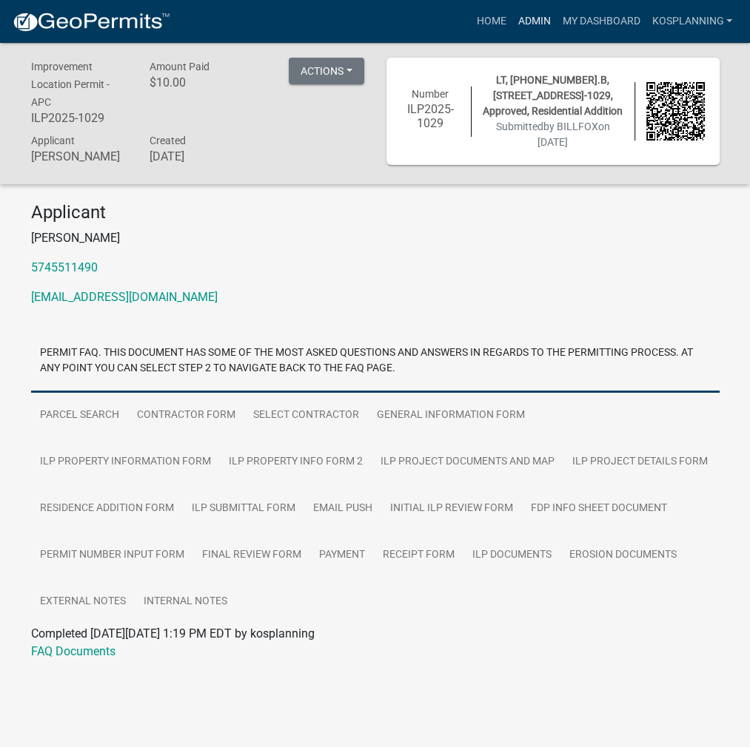
click at [536, 17] on link "Admin" at bounding box center [533, 21] width 44 height 28
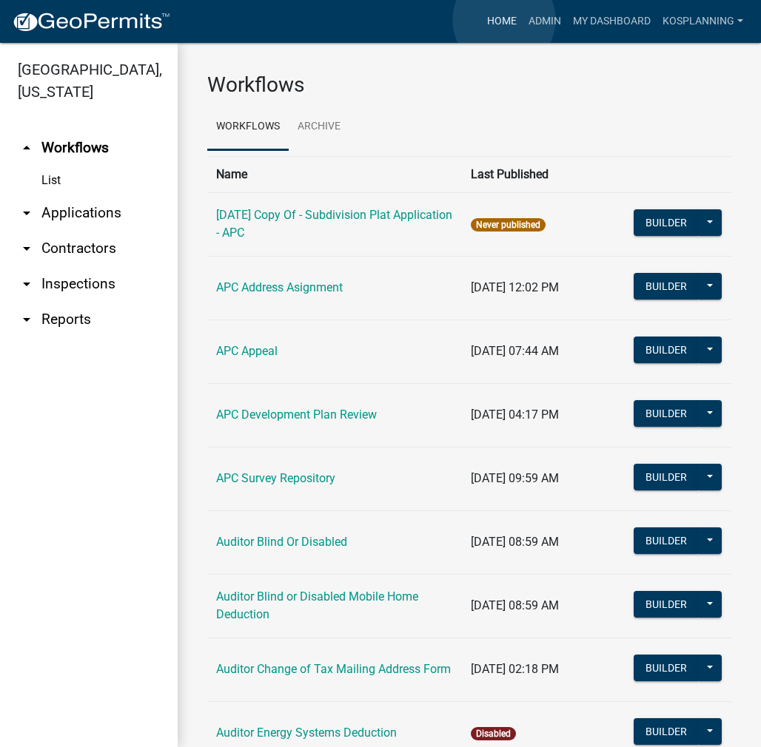
click at [504, 20] on link "Home" at bounding box center [501, 21] width 41 height 28
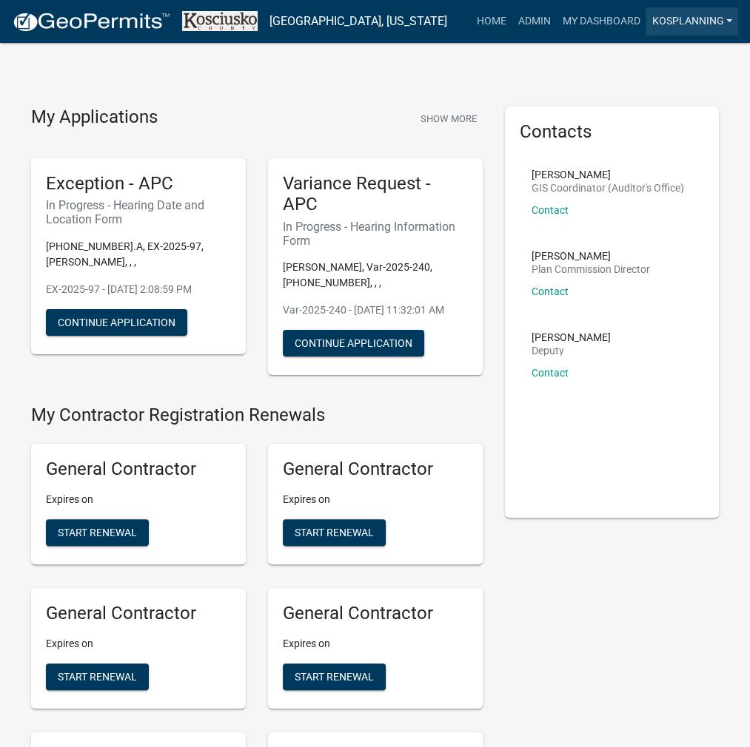
click at [671, 18] on link "kosplanning" at bounding box center [691, 21] width 92 height 28
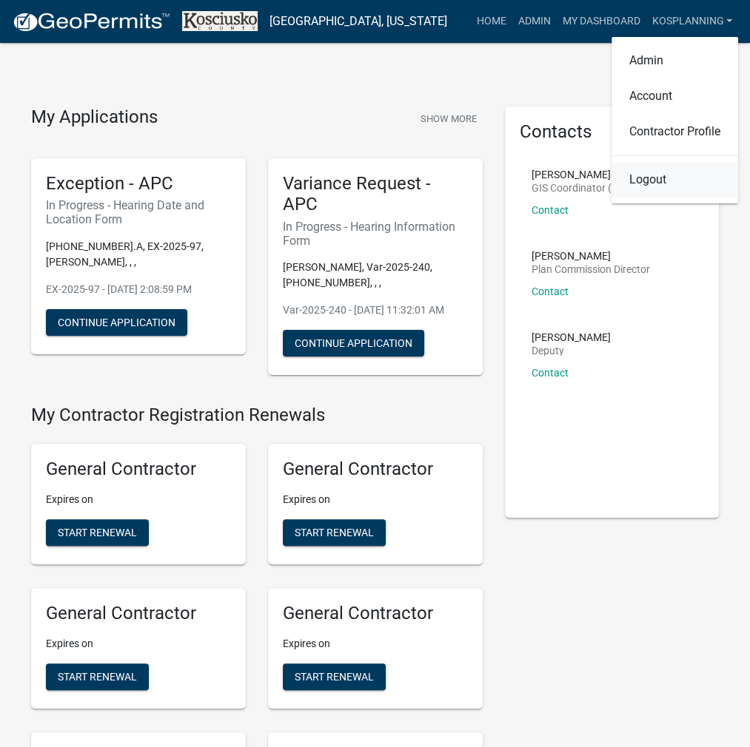
click at [649, 184] on link "Logout" at bounding box center [674, 180] width 127 height 36
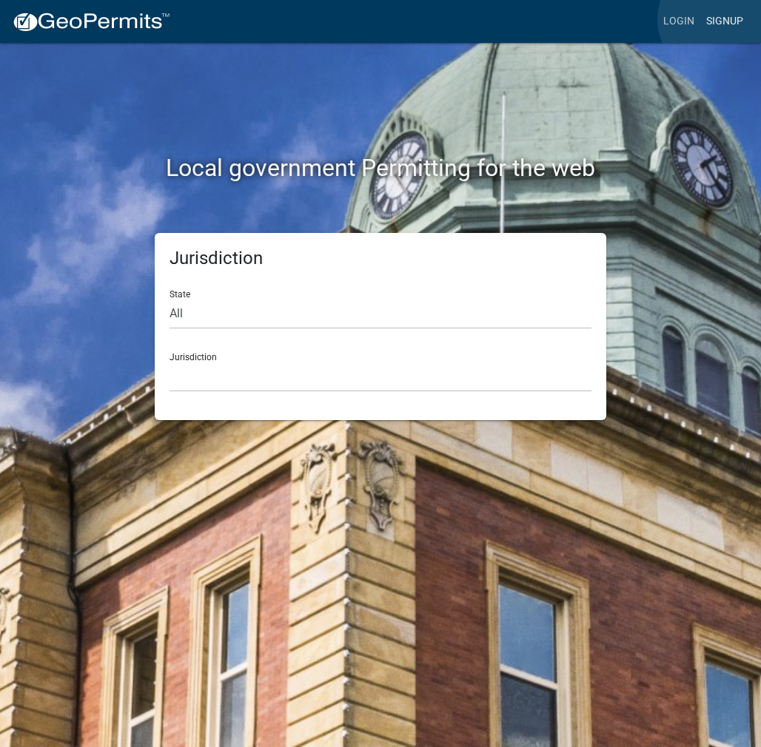
click at [718, 19] on link "Signup" at bounding box center [724, 21] width 49 height 28
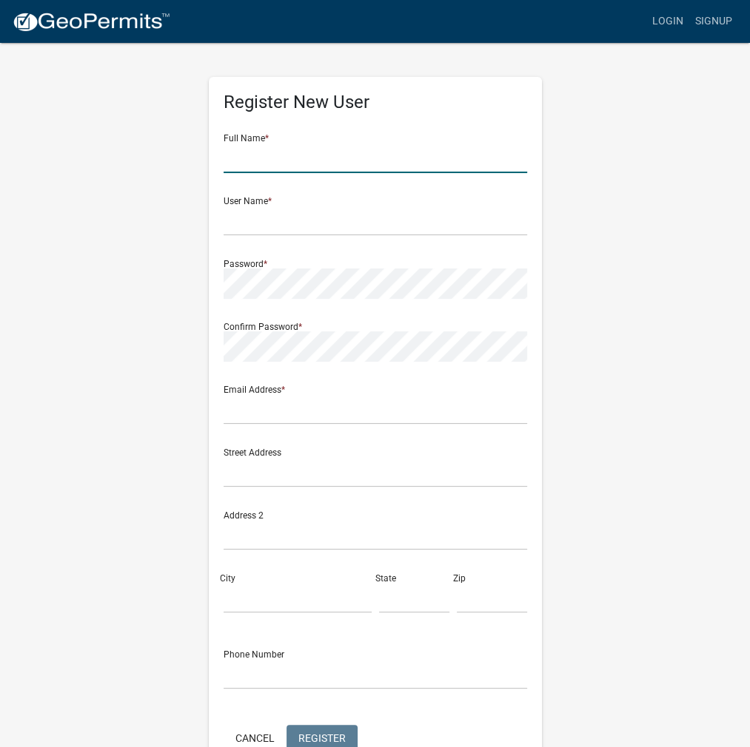
click at [399, 157] on input "text" at bounding box center [374, 158] width 303 height 30
type input "[PERSON_NAME]"
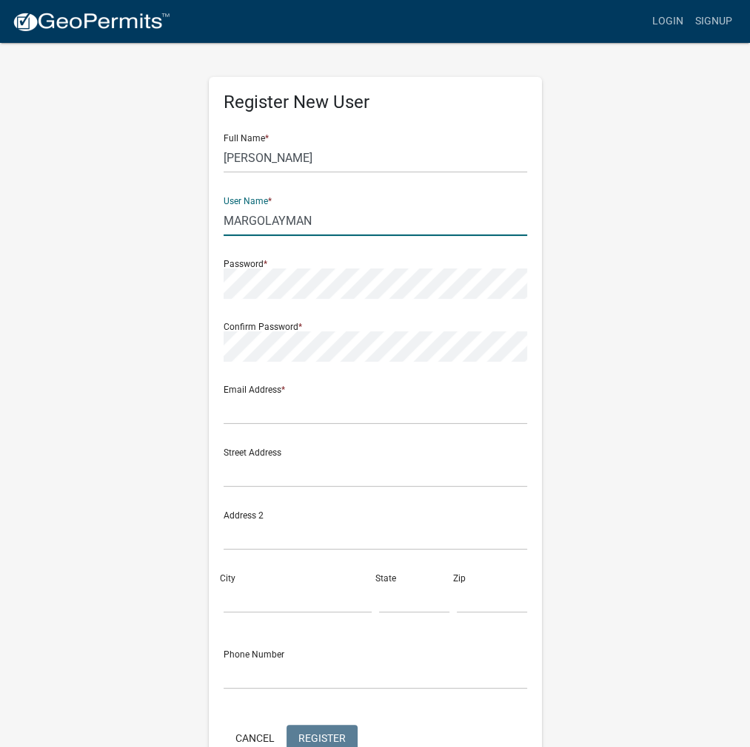
type input "MARGOLAYMAN"
type input "a"
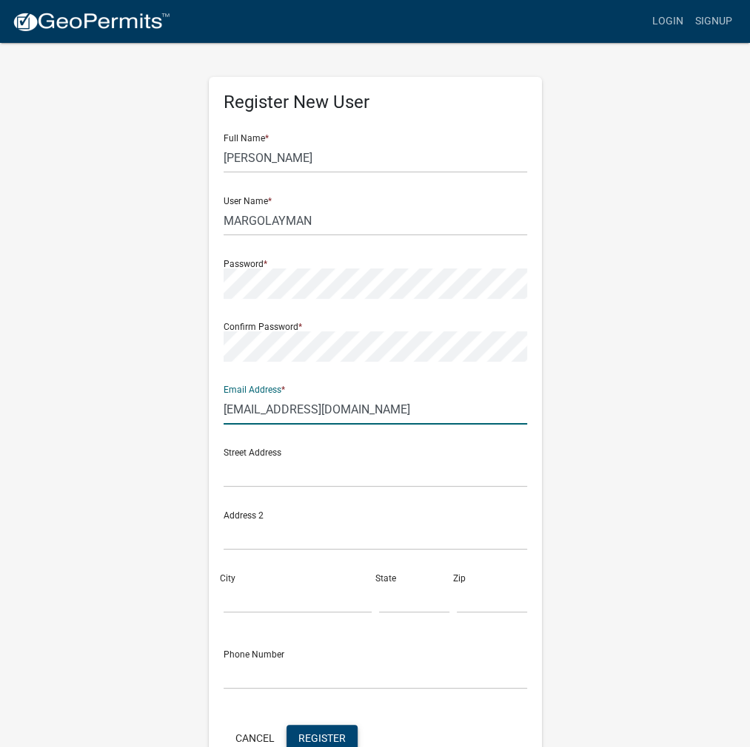
type input "[EMAIL_ADDRESS][DOMAIN_NAME]"
click at [323, 735] on span "Register" at bounding box center [321, 738] width 47 height 12
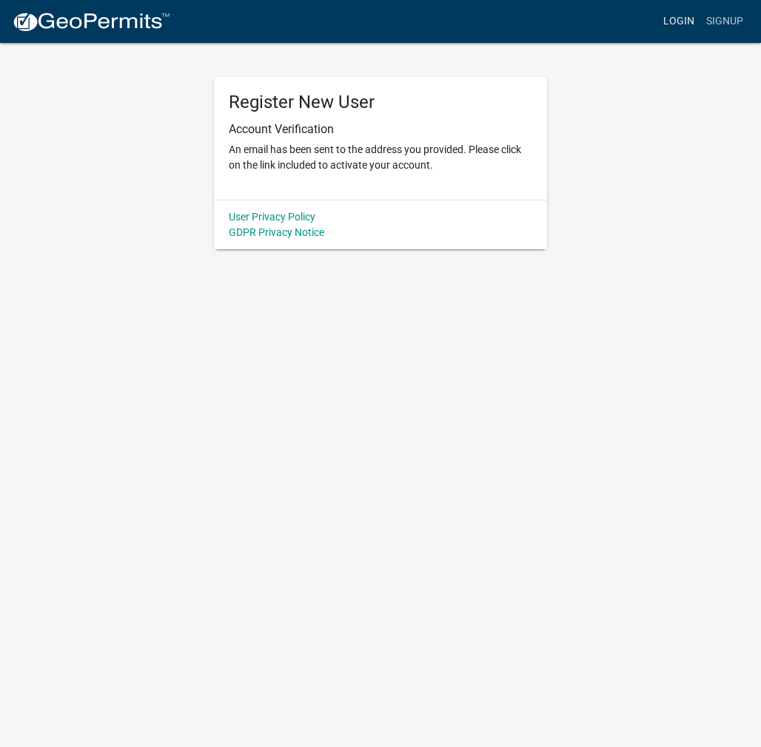
click at [681, 21] on link "Login" at bounding box center [678, 21] width 43 height 28
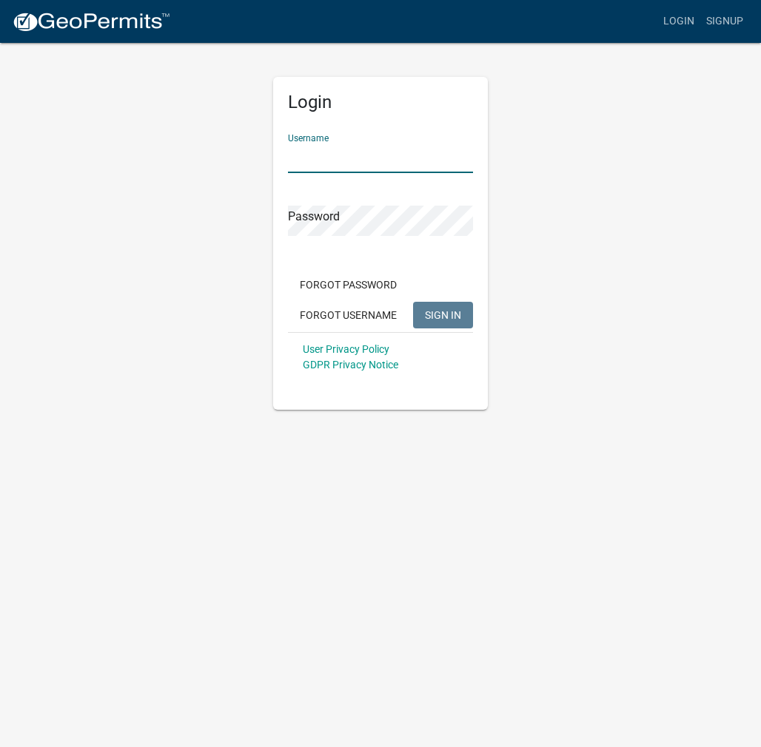
click at [407, 161] on input "Username" at bounding box center [380, 158] width 185 height 30
type input "MARGOLAYMAN"
click at [413, 302] on button "SIGN IN" at bounding box center [443, 315] width 60 height 27
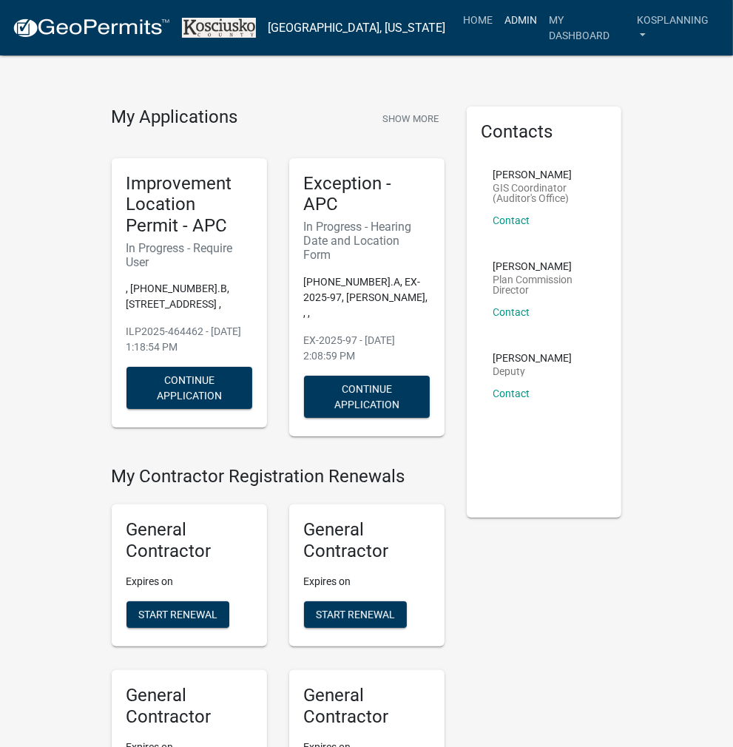
click at [521, 22] on link "Admin" at bounding box center [521, 20] width 44 height 28
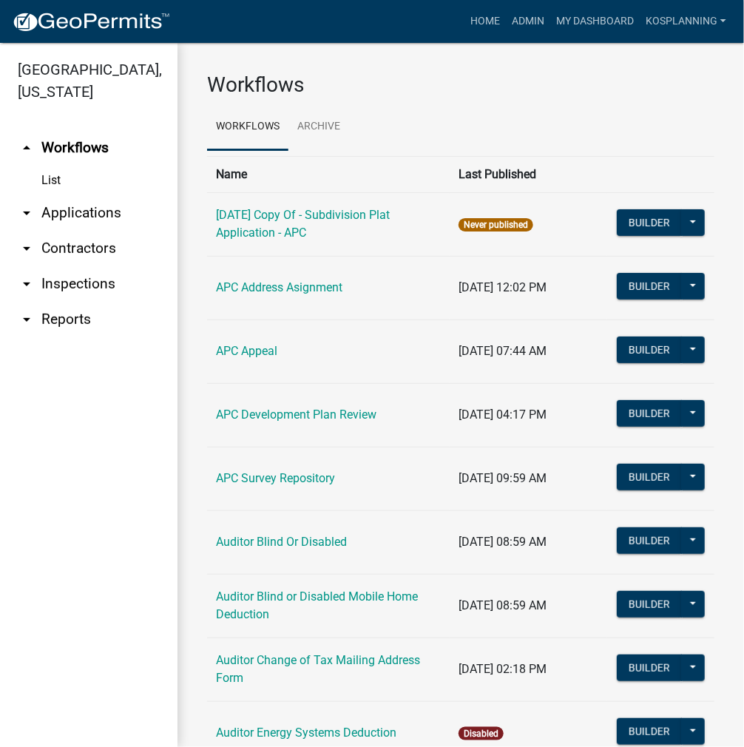
click at [84, 240] on link "arrow_drop_down Contractors" at bounding box center [89, 249] width 178 height 36
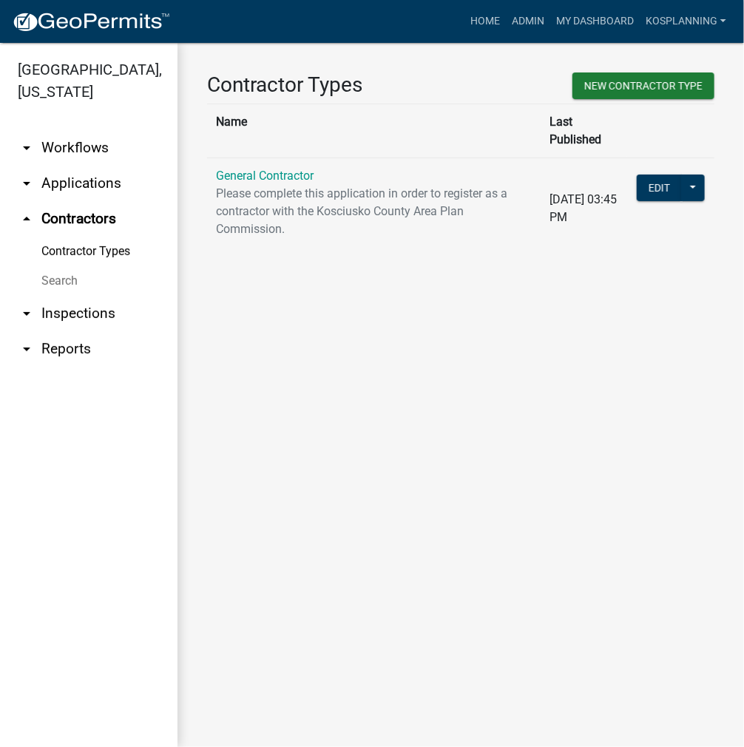
click at [58, 276] on link "Search" at bounding box center [89, 281] width 178 height 30
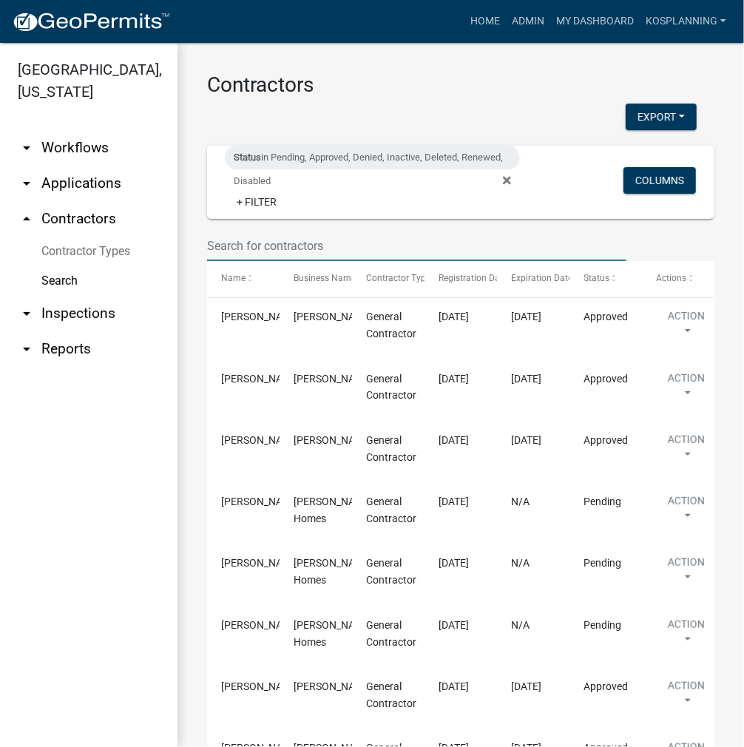
click at [252, 243] on input "text" at bounding box center [417, 246] width 420 height 30
type input "fox"
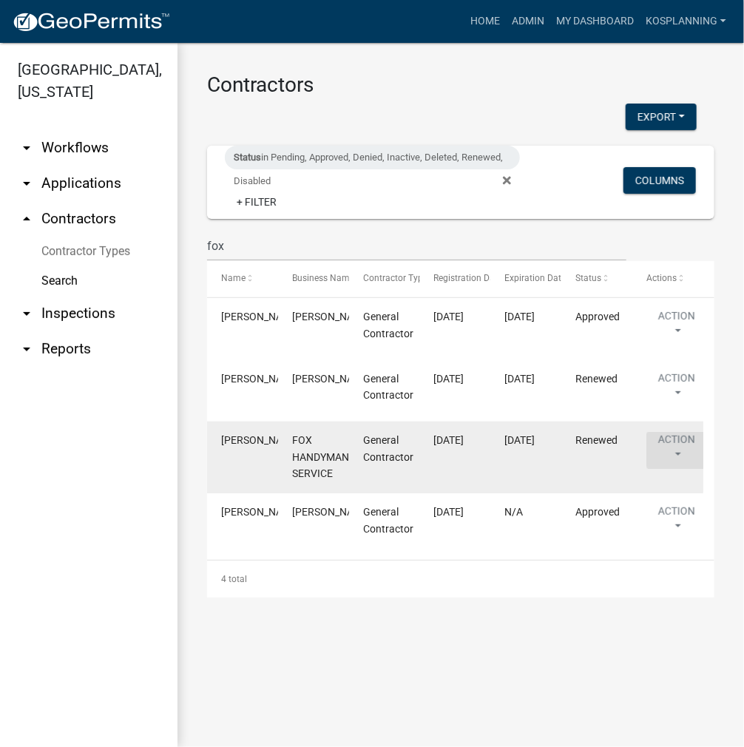
click at [676, 346] on button "Action" at bounding box center [677, 327] width 61 height 37
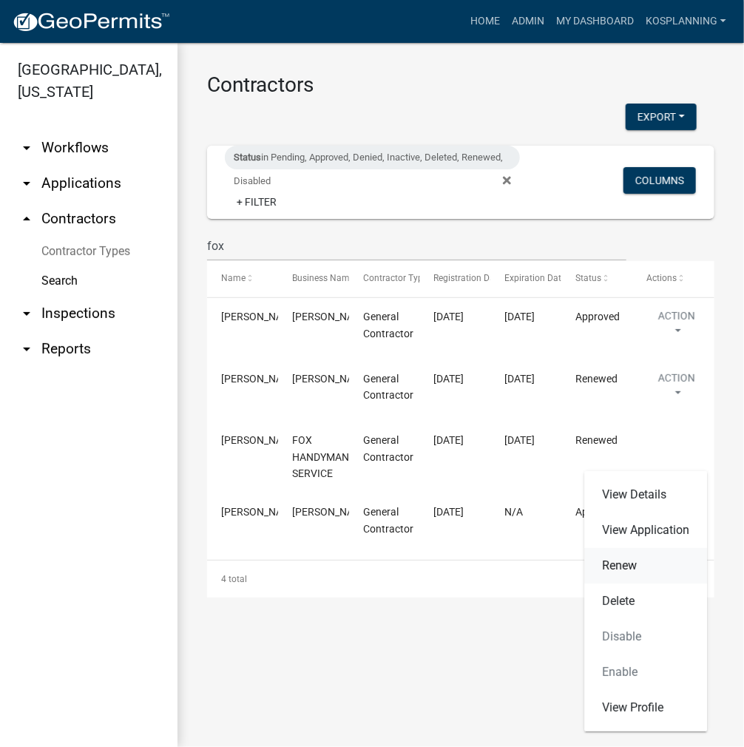
click at [629, 569] on link "Renew" at bounding box center [646, 566] width 123 height 36
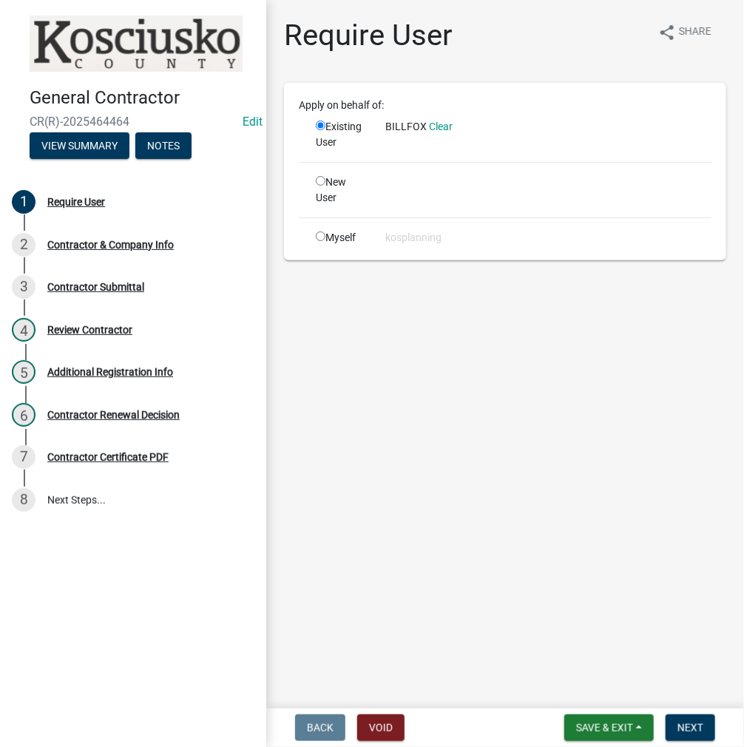
click at [320, 241] on input "radio" at bounding box center [321, 237] width 10 height 10
radio input "true"
radio input "false"
click at [691, 726] on span "Next" at bounding box center [691, 728] width 26 height 12
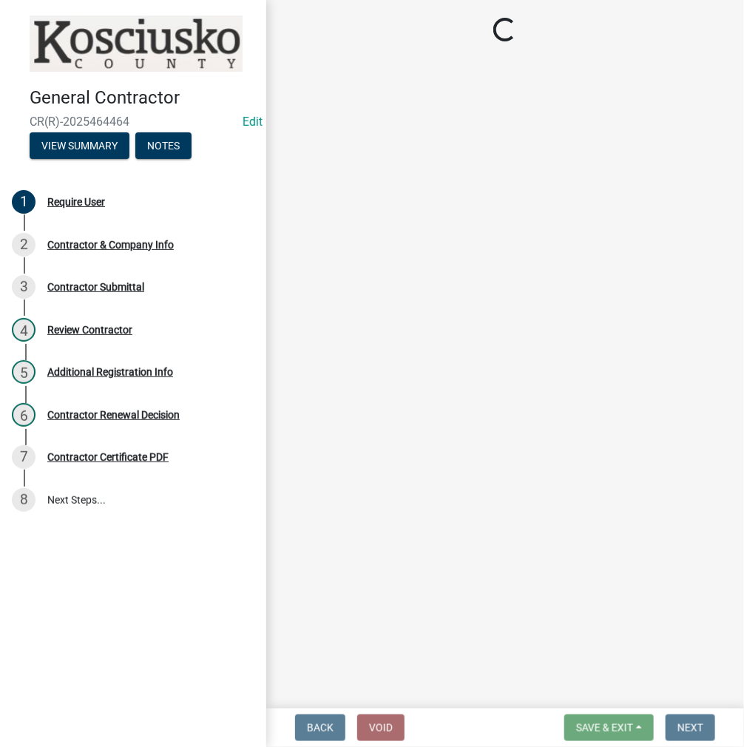
select select "IN"
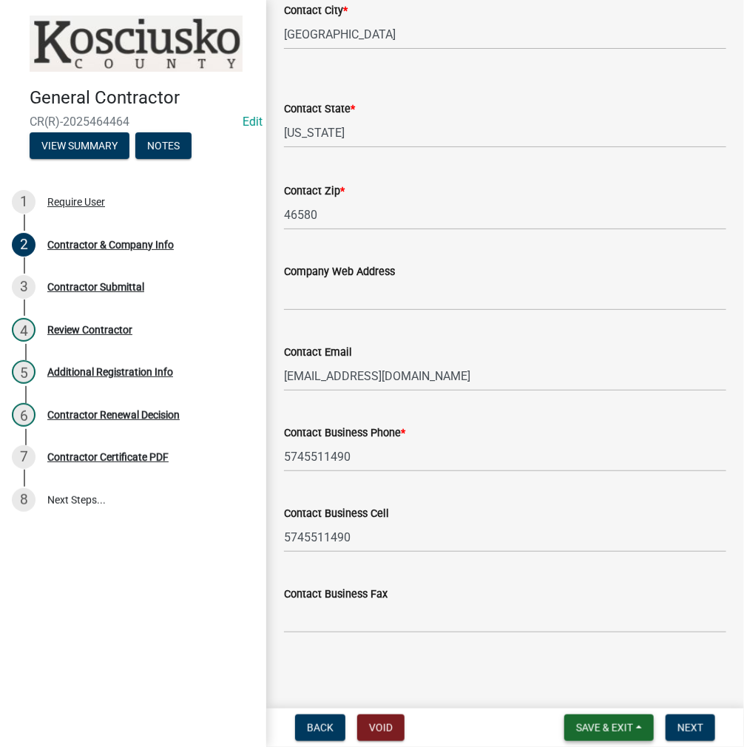
scroll to position [622, 0]
click at [693, 737] on button "Next" at bounding box center [691, 728] width 50 height 27
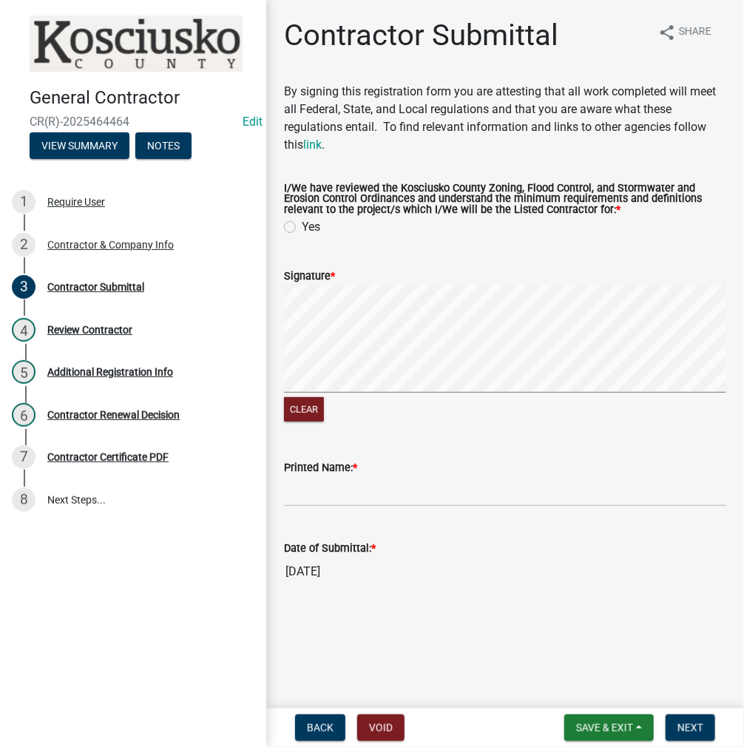
click at [302, 228] on label "Yes" at bounding box center [311, 227] width 18 height 18
click at [302, 228] on input "Yes" at bounding box center [307, 223] width 10 height 10
radio input "true"
click at [462, 442] on wm-data-entity-input-list "By signing this registration form you are attesting that all work completed wil…" at bounding box center [505, 341] width 442 height 516
click at [357, 496] on input "Printed Name: *" at bounding box center [505, 491] width 442 height 30
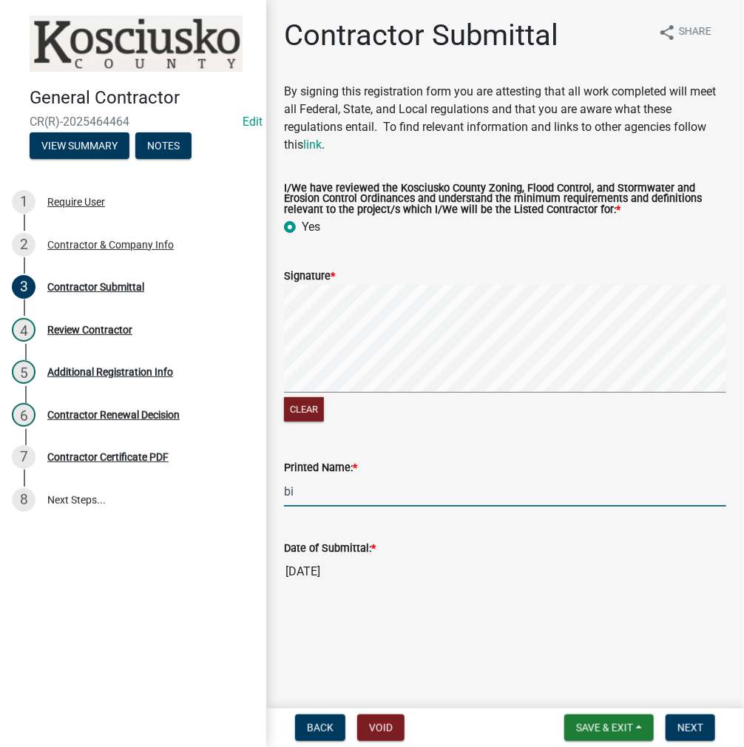
type input "b"
type input "[PERSON_NAME]"
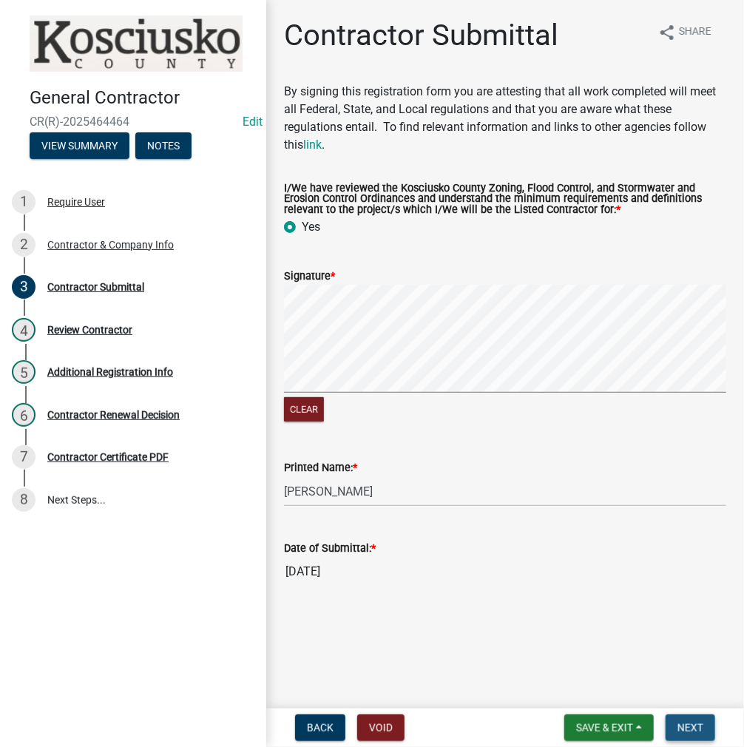
click at [687, 723] on span "Next" at bounding box center [691, 728] width 26 height 12
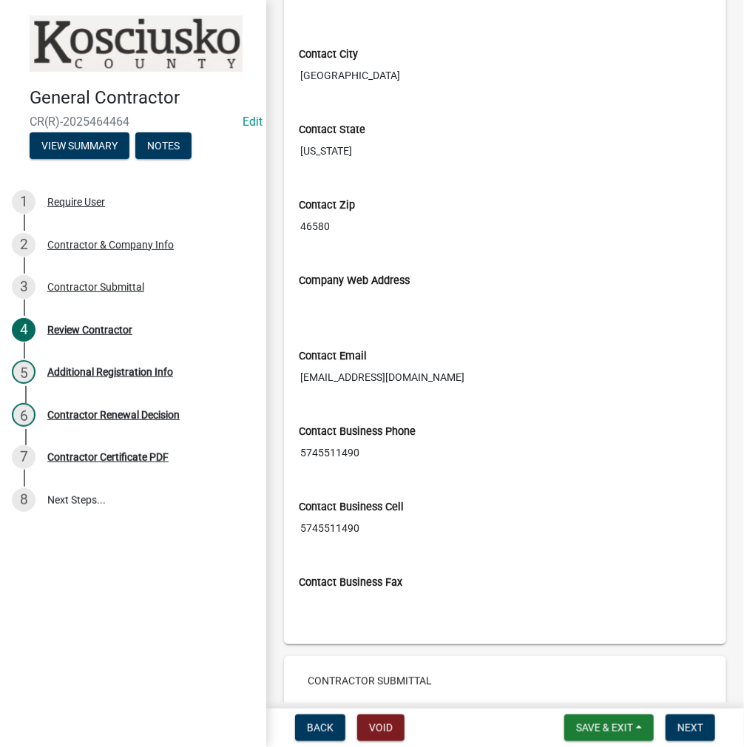
scroll to position [592, 0]
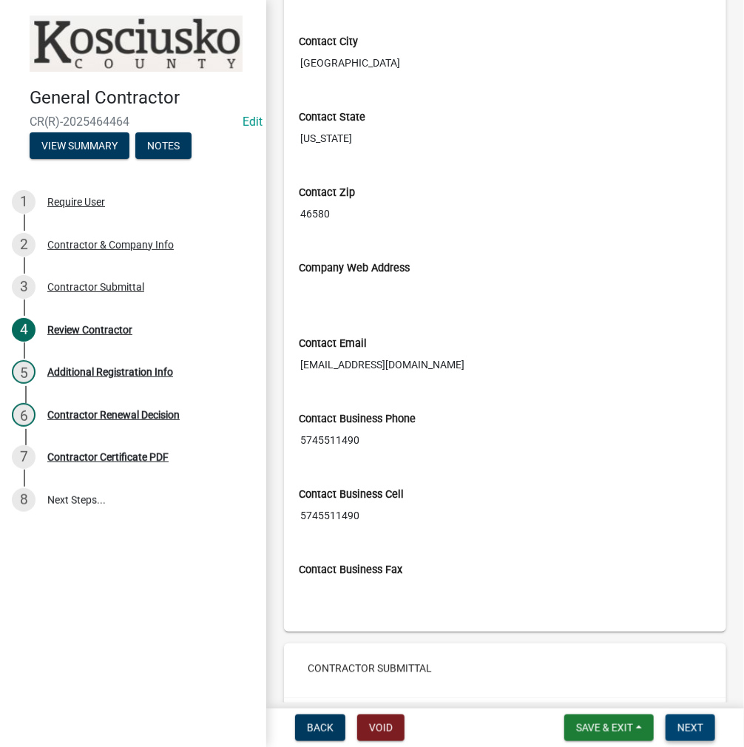
click at [698, 728] on span "Next" at bounding box center [691, 728] width 26 height 12
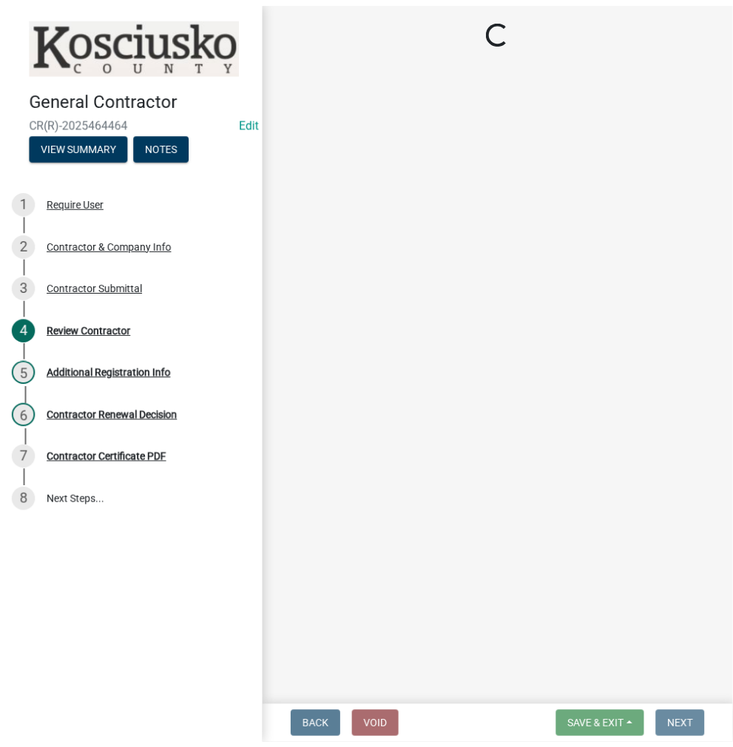
scroll to position [0, 0]
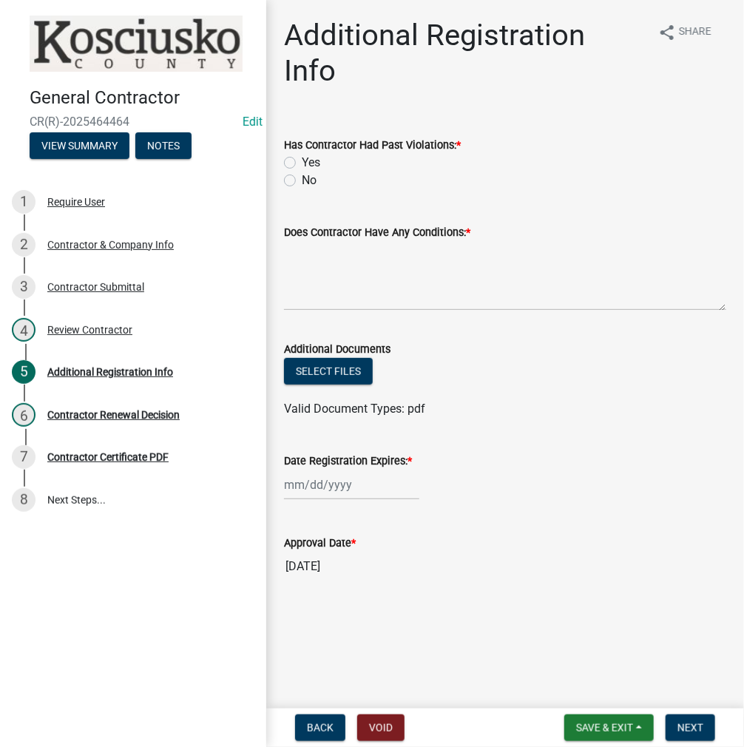
click at [302, 172] on label "No" at bounding box center [309, 181] width 15 height 18
click at [302, 172] on input "No" at bounding box center [307, 177] width 10 height 10
radio input "true"
click at [327, 241] on textarea "Does Contractor Have Any Conditions: *" at bounding box center [505, 276] width 442 height 70
type textarea "NONE"
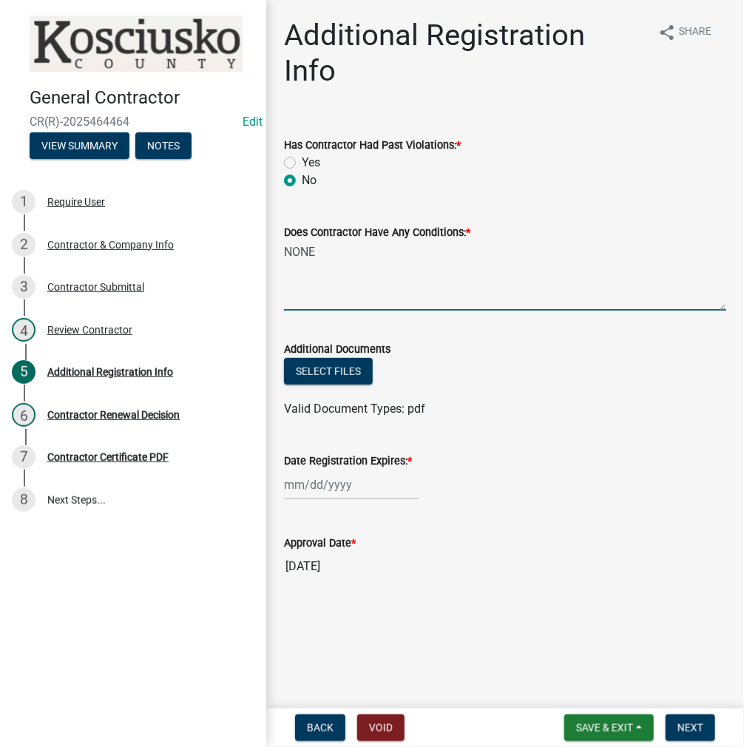
click at [323, 470] on div at bounding box center [351, 485] width 135 height 30
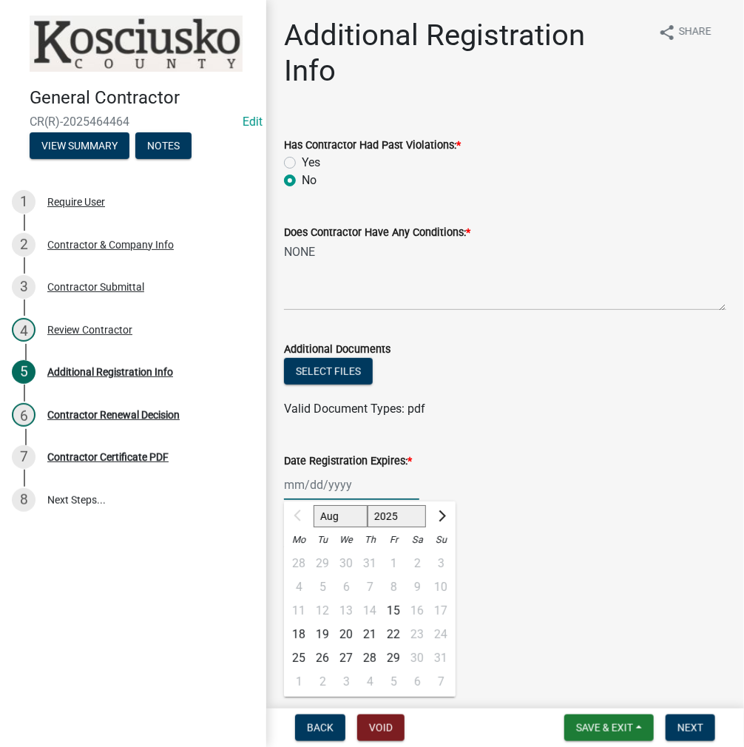
click at [388, 505] on select "2025 2026 2027 2028 2029 2030 2031 2032 2033 2034 2035 2036 2037 2038 2039 2040…" at bounding box center [397, 516] width 59 height 22
select select "2026"
click at [368, 505] on select "2025 2026 2027 2028 2029 2030 2031 2032 2033 2034 2035 2036 2037 2038 2039 2040…" at bounding box center [397, 516] width 59 height 22
click at [294, 623] on div "17" at bounding box center [299, 635] width 24 height 24
type input "08/17/2026"
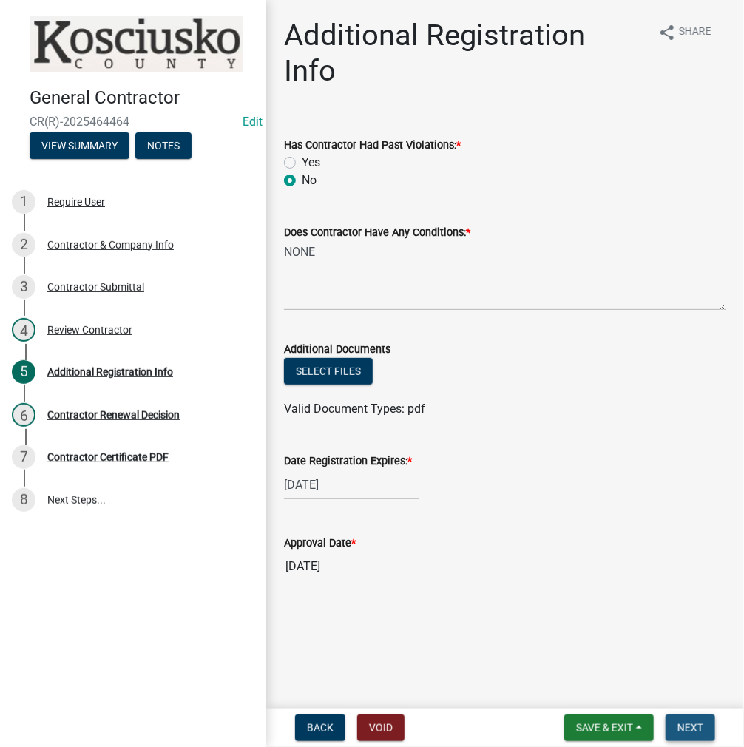
click at [686, 727] on span "Next" at bounding box center [691, 728] width 26 height 12
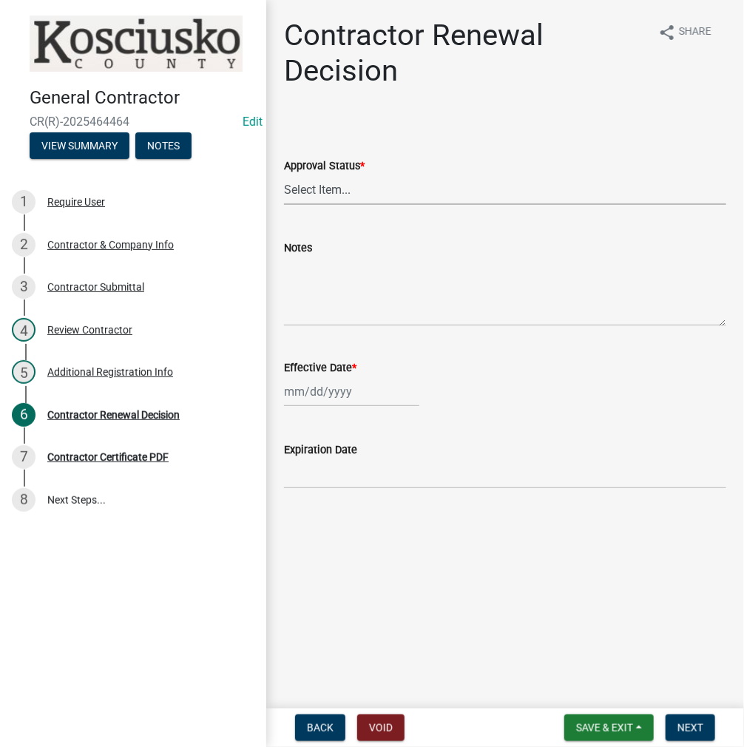
click at [341, 180] on select "Select Item... Approved Denied" at bounding box center [505, 190] width 442 height 30
click at [284, 175] on select "Select Item... Approved Denied" at bounding box center [505, 190] width 442 height 30
select select "30db8998-795d-4bbe-8e49-f1ade8865815"
click at [320, 382] on div at bounding box center [351, 392] width 135 height 30
select select "8"
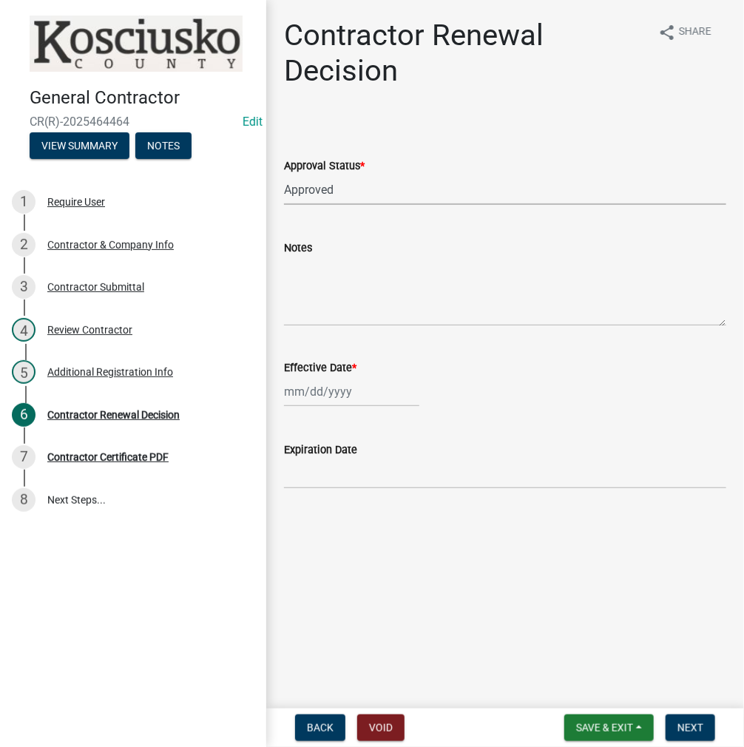
select select "2025"
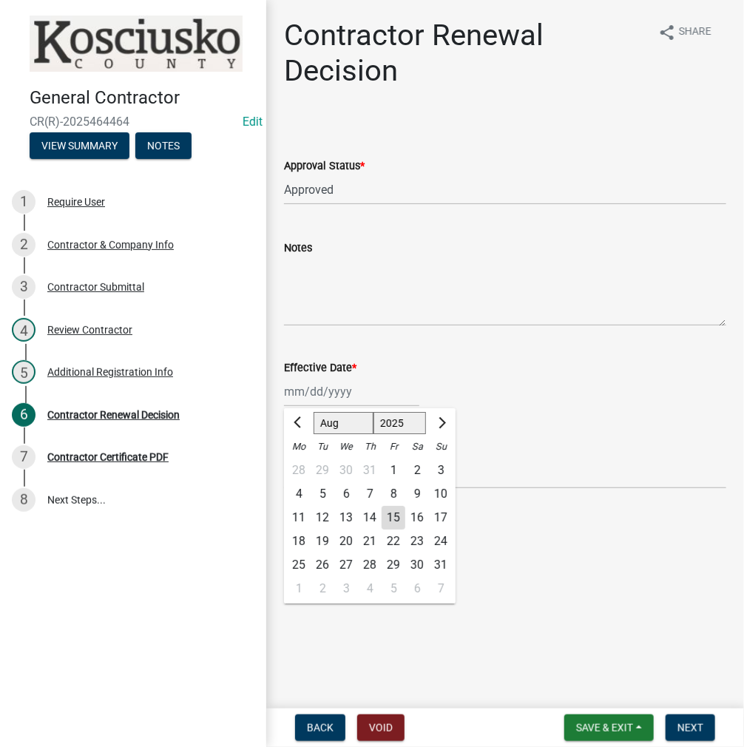
click at [396, 514] on div "15" at bounding box center [394, 518] width 24 height 24
type input "[DATE]"
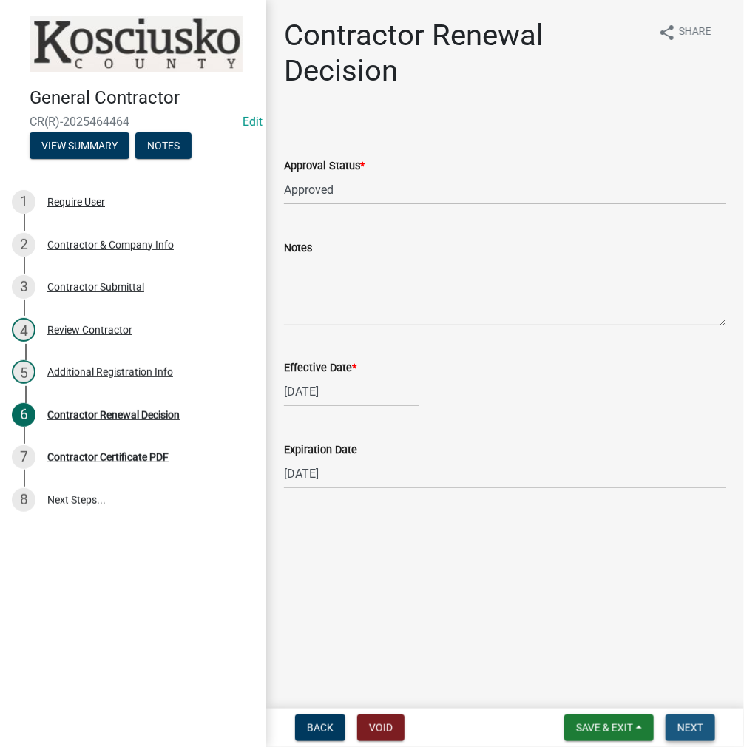
click at [694, 729] on span "Next" at bounding box center [691, 728] width 26 height 12
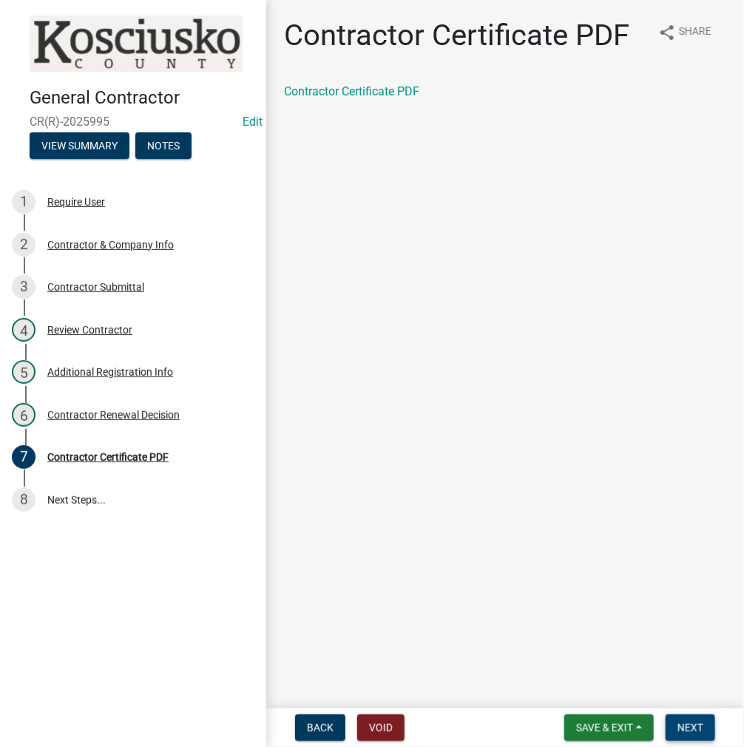
click at [698, 724] on span "Next" at bounding box center [691, 728] width 26 height 12
